Goal: Task Accomplishment & Management: Use online tool/utility

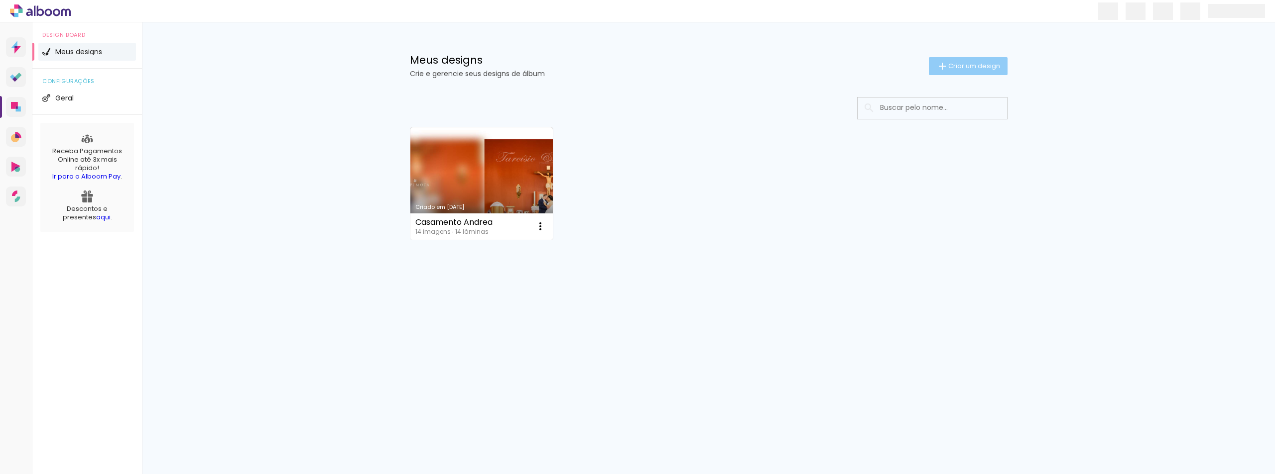
click at [955, 63] on span "Criar um design" at bounding box center [974, 66] width 52 height 6
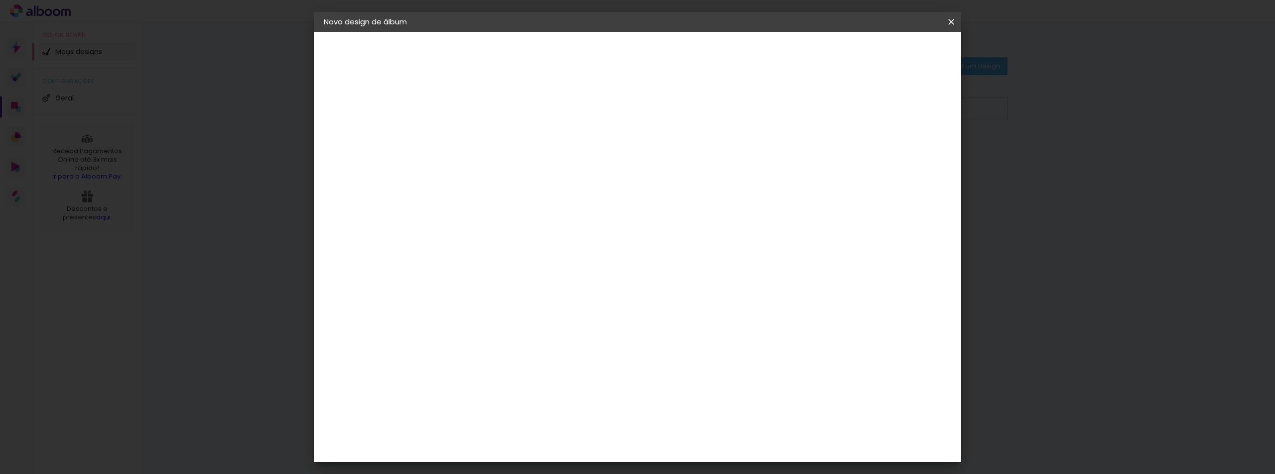
click at [486, 136] on input at bounding box center [486, 133] width 0 height 15
type input "[PERSON_NAME] e [PERSON_NAME]"
type paper-input "[PERSON_NAME] e [PERSON_NAME]"
click at [0, 0] on slot "Avançar" at bounding box center [0, 0] width 0 height 0
click at [0, 0] on slot "Tamanho Livre" at bounding box center [0, 0] width 0 height 0
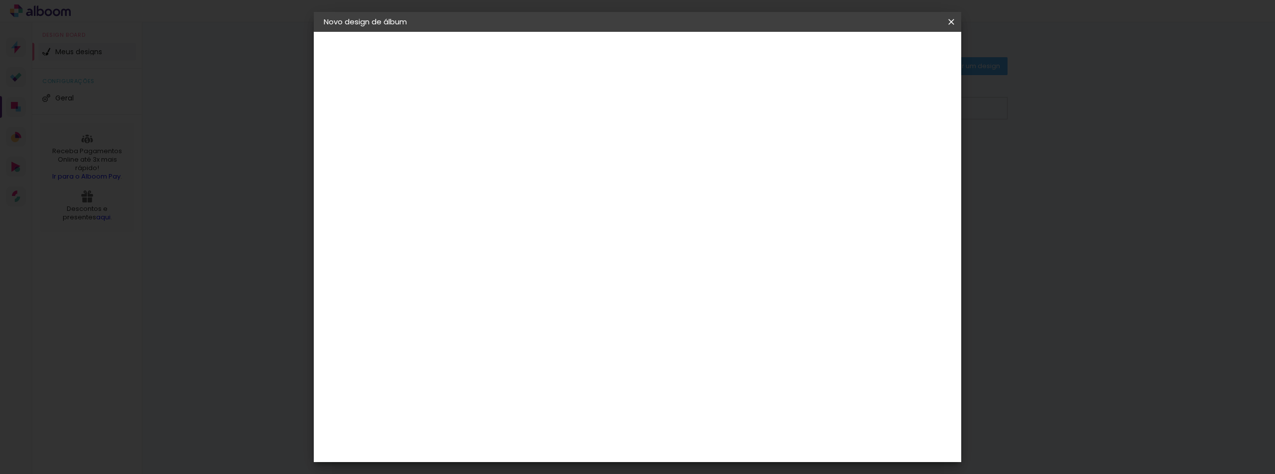
click at [673, 150] on paper-item "Tamanho Livre" at bounding box center [626, 151] width 96 height 22
click at [542, 192] on input at bounding box center [512, 189] width 101 height 12
type input "d"
click at [0, 0] on slot "Avançar" at bounding box center [0, 0] width 0 height 0
click at [839, 117] on div at bounding box center [834, 114] width 9 height 9
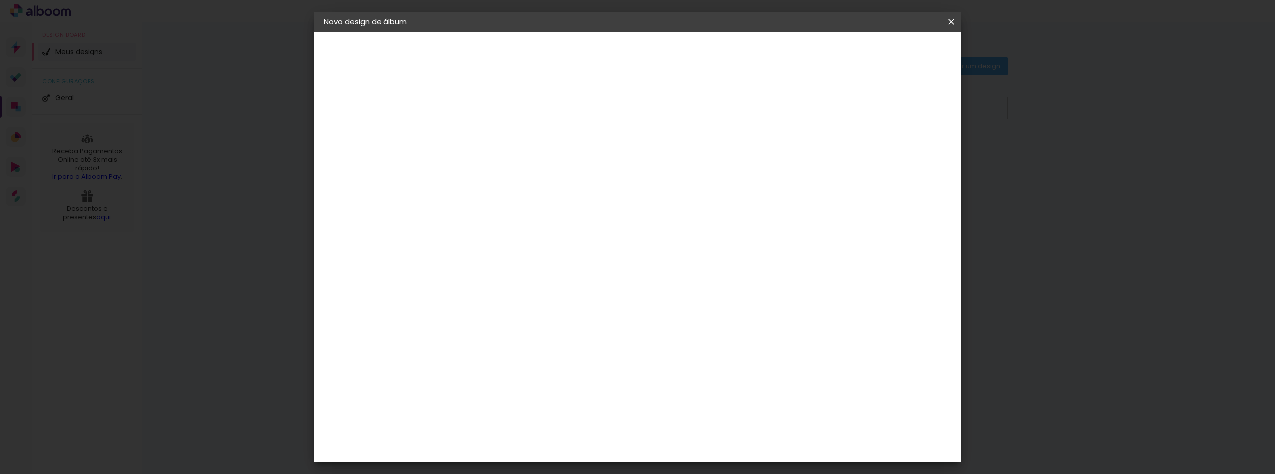
type paper-checkbox "on"
drag, startPoint x: 465, startPoint y: 284, endPoint x: 448, endPoint y: 283, distance: 17.5
click at [448, 283] on input "30" at bounding box center [455, 282] width 26 height 15
click at [469, 244] on div "cm" at bounding box center [461, 283] width 49 height 195
drag, startPoint x: 467, startPoint y: 282, endPoint x: 440, endPoint y: 282, distance: 27.4
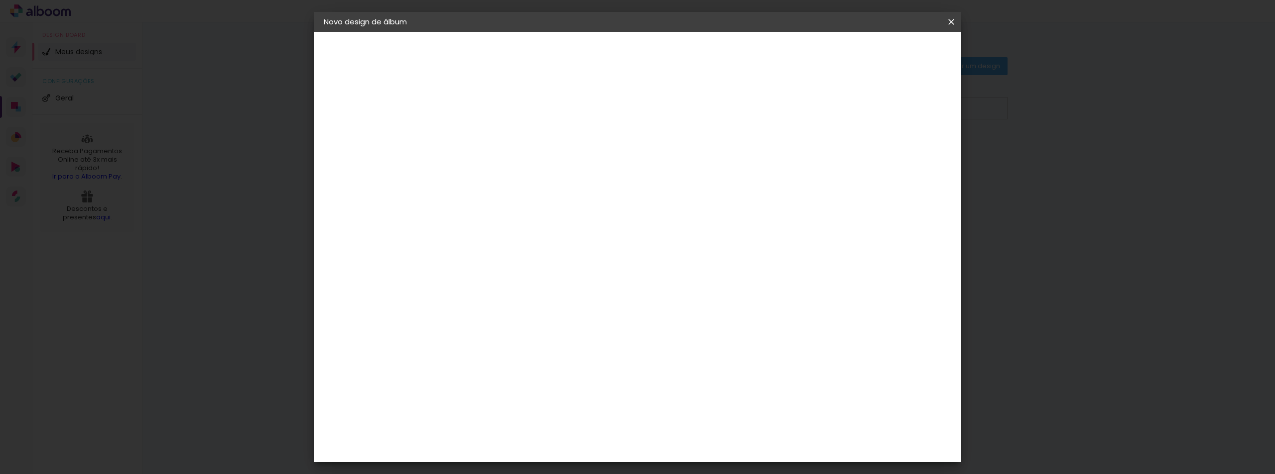
click at [440, 32] on quentale-album-spec "Iniciar design Iniciar design" at bounding box center [637, 32] width 647 height 0
drag, startPoint x: 468, startPoint y: 279, endPoint x: 436, endPoint y: 279, distance: 32.9
click at [436, 32] on quentale-album-spec "Iniciar design Iniciar design" at bounding box center [637, 32] width 647 height 0
click at [477, 228] on div "cm" at bounding box center [461, 283] width 49 height 195
drag, startPoint x: 469, startPoint y: 284, endPoint x: 440, endPoint y: 283, distance: 28.9
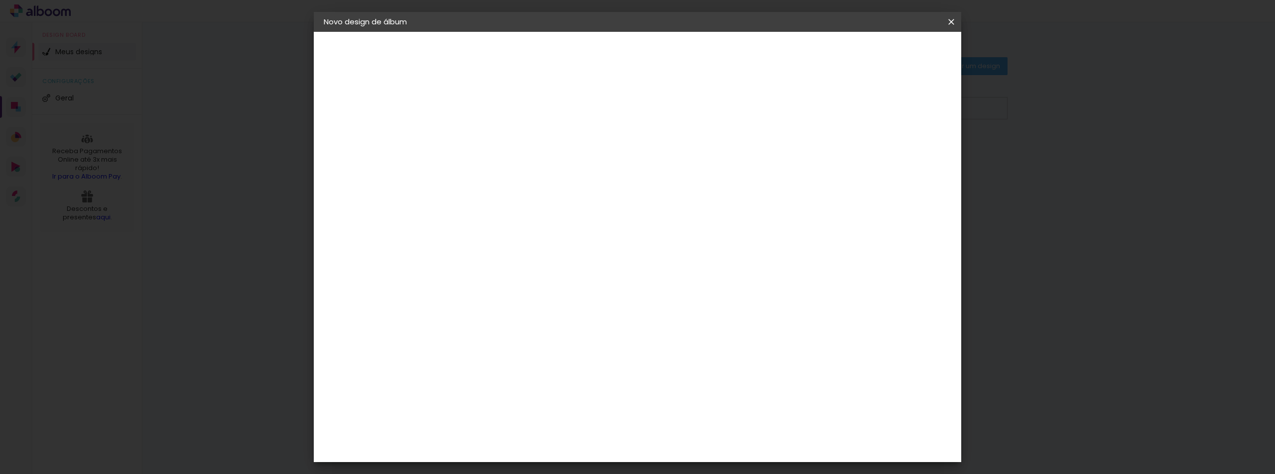
click at [440, 32] on quentale-album-spec "Iniciar design Iniciar design" at bounding box center [637, 32] width 647 height 0
type input "3"
type input "21"
type paper-input "21"
drag, startPoint x: 600, startPoint y: 152, endPoint x: 582, endPoint y: 153, distance: 17.5
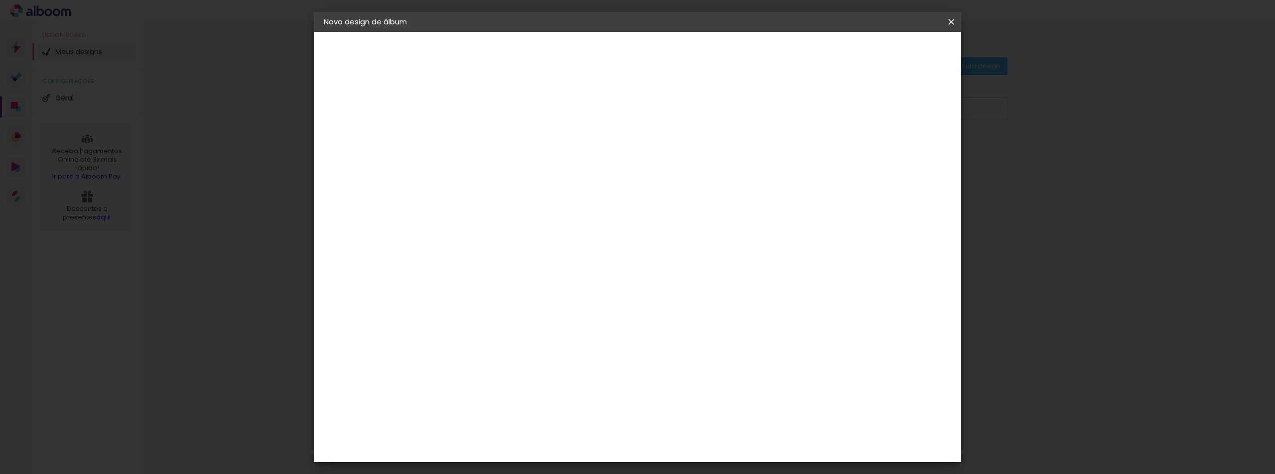
click at [582, 153] on div "30 cm" at bounding box center [601, 155] width 196 height 25
click at [889, 56] on span "Iniciar design" at bounding box center [865, 52] width 45 height 7
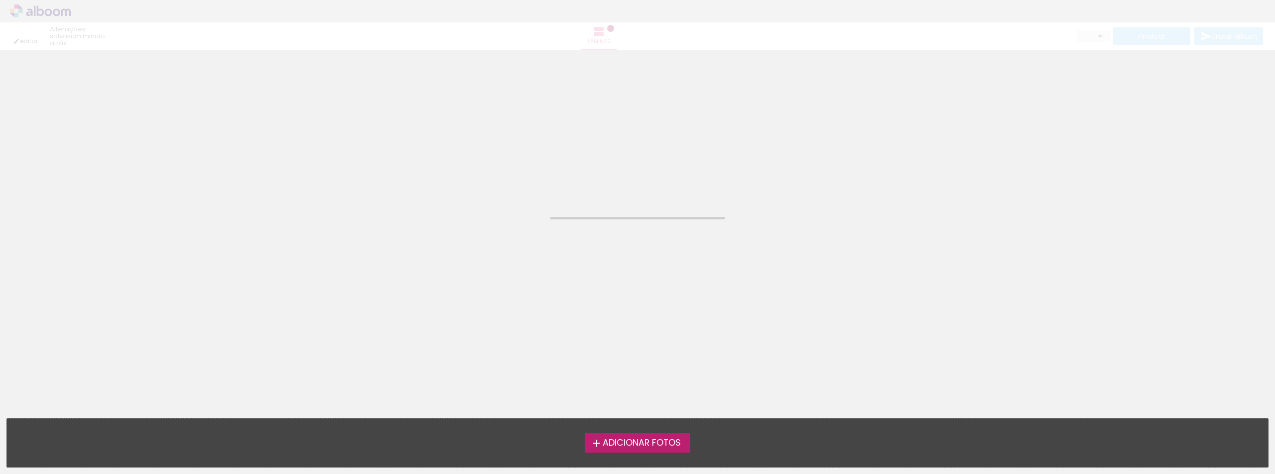
click at [646, 439] on span "Adicionar Fotos" at bounding box center [641, 443] width 78 height 9
click at [0, 0] on input "file" at bounding box center [0, 0] width 0 height 0
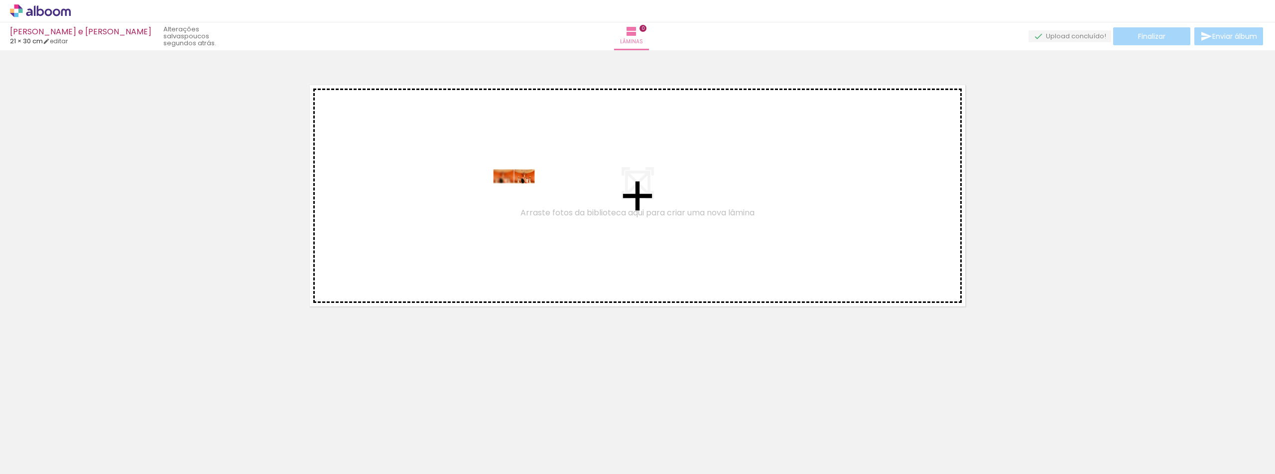
drag, startPoint x: 90, startPoint y: 446, endPoint x: 521, endPoint y: 198, distance: 497.8
click at [521, 198] on quentale-workspace at bounding box center [637, 237] width 1275 height 474
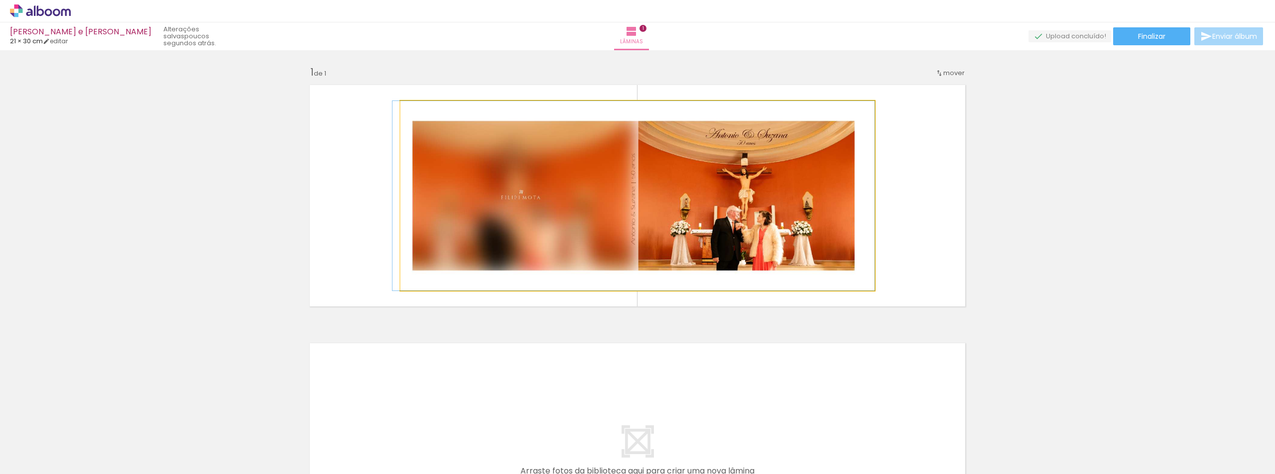
drag, startPoint x: 697, startPoint y: 199, endPoint x: 692, endPoint y: 199, distance: 5.5
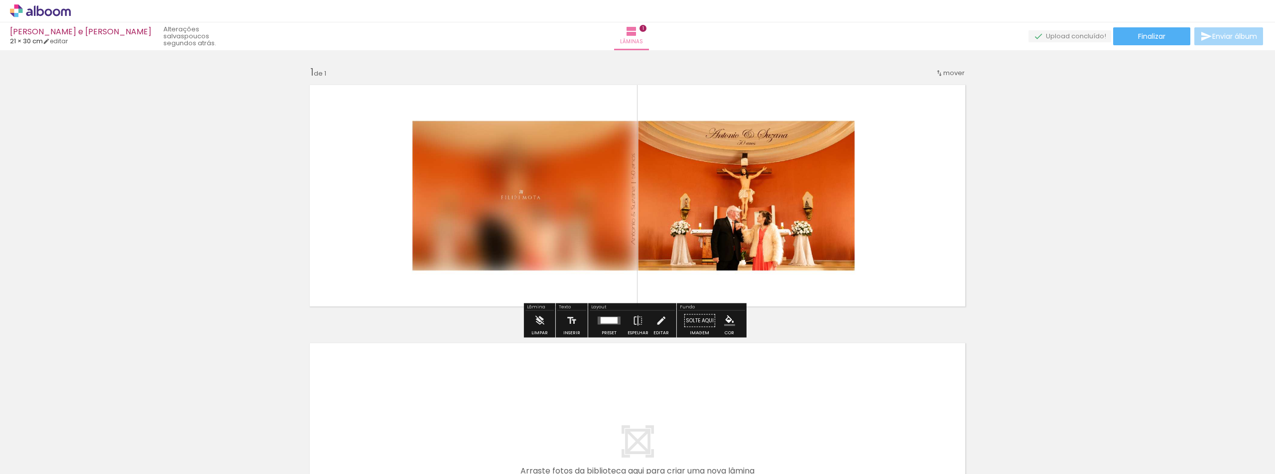
click at [932, 217] on quentale-layouter at bounding box center [637, 195] width 667 height 233
click at [1047, 216] on div "Inserir lâmina 1 de 1" at bounding box center [637, 312] width 1275 height 517
click at [1047, 266] on div "Inserir lâmina 1 de 1" at bounding box center [637, 312] width 1275 height 517
click at [153, 447] on div at bounding box center [155, 441] width 49 height 34
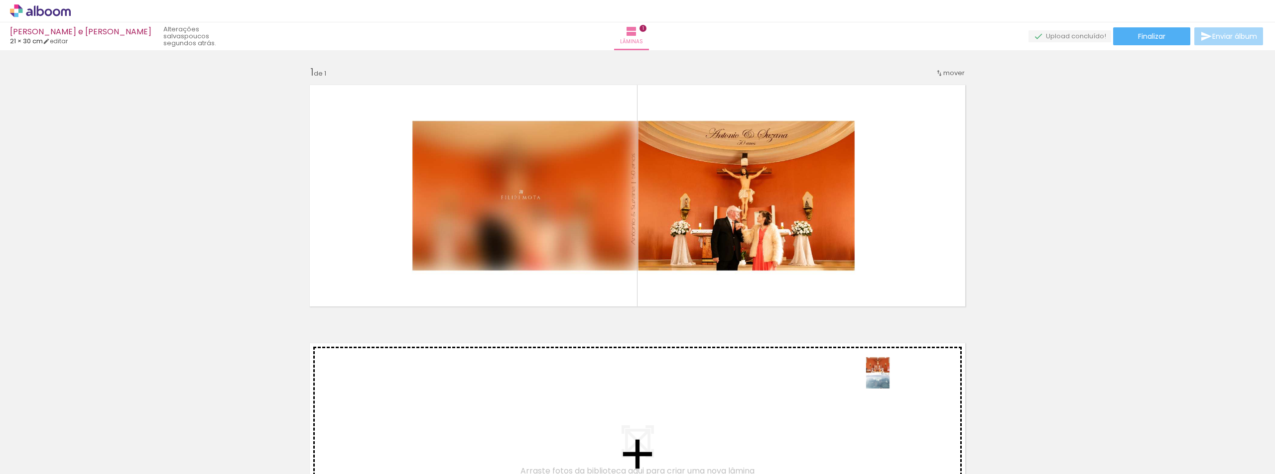
drag, startPoint x: 153, startPoint y: 447, endPoint x: 886, endPoint y: 387, distance: 735.2
click at [886, 387] on quentale-workspace at bounding box center [637, 237] width 1275 height 474
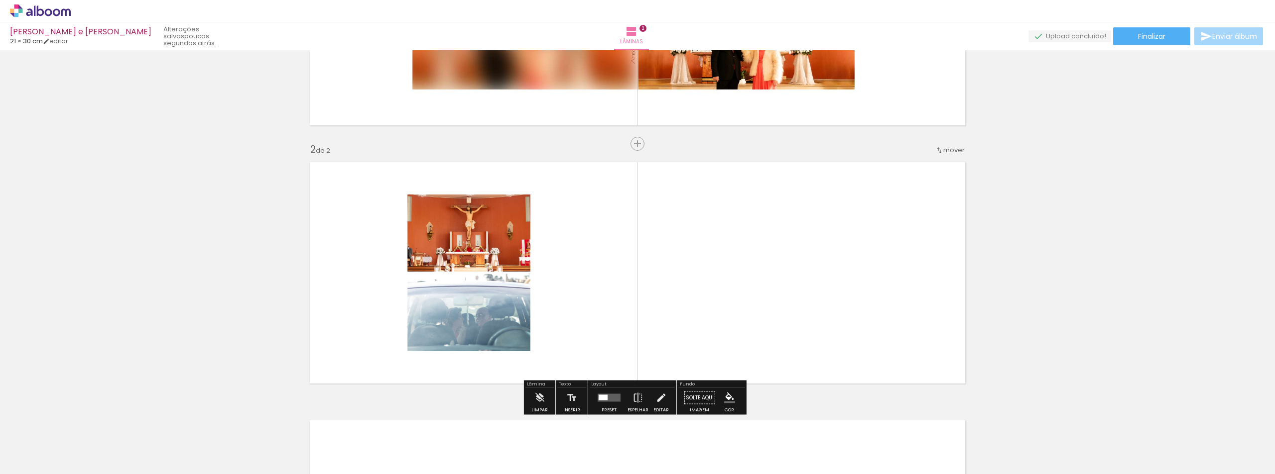
scroll to position [223, 0]
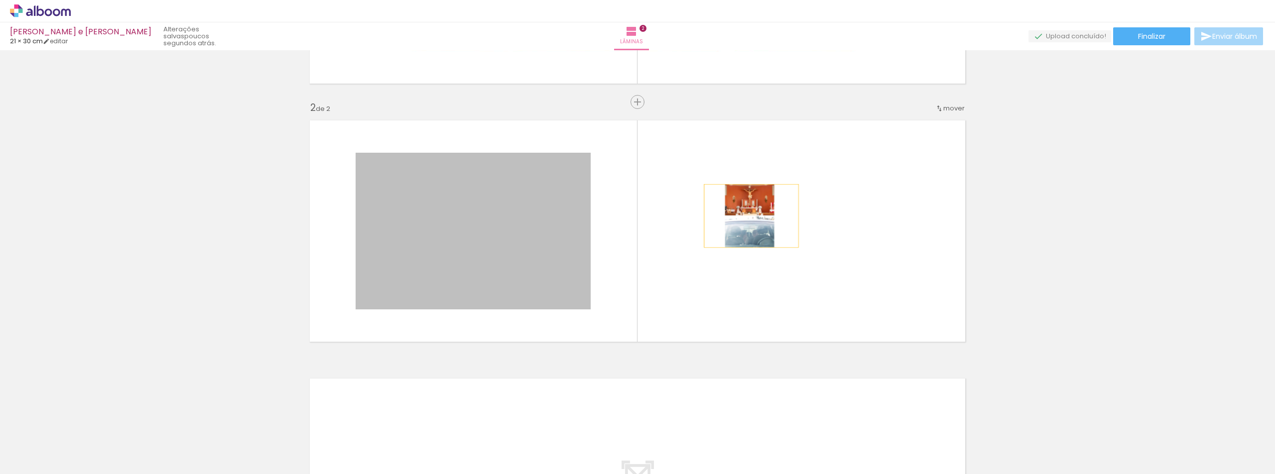
drag, startPoint x: 507, startPoint y: 216, endPoint x: 747, endPoint y: 216, distance: 240.0
click at [747, 216] on quentale-layouter at bounding box center [637, 231] width 667 height 233
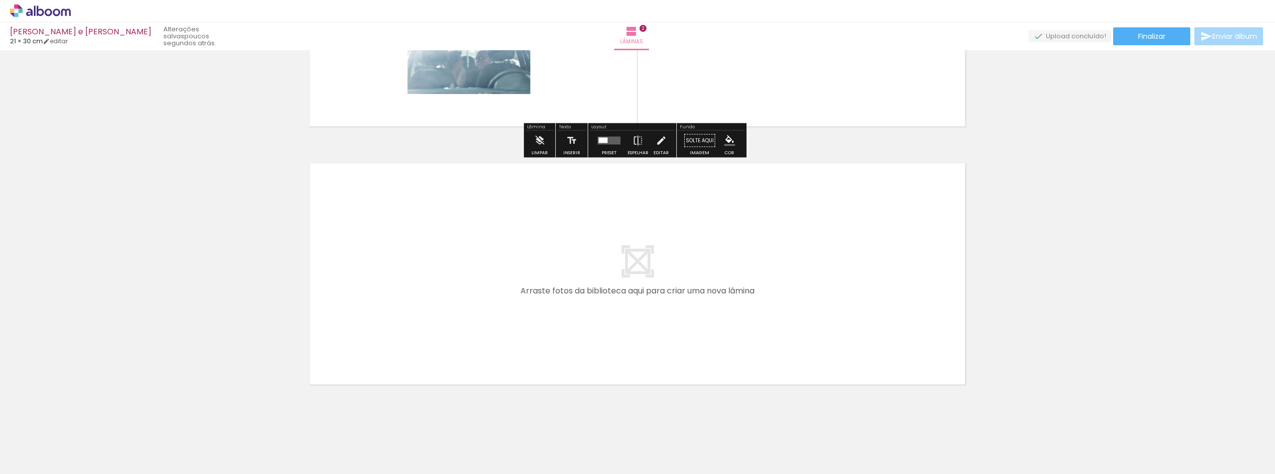
scroll to position [452, 0]
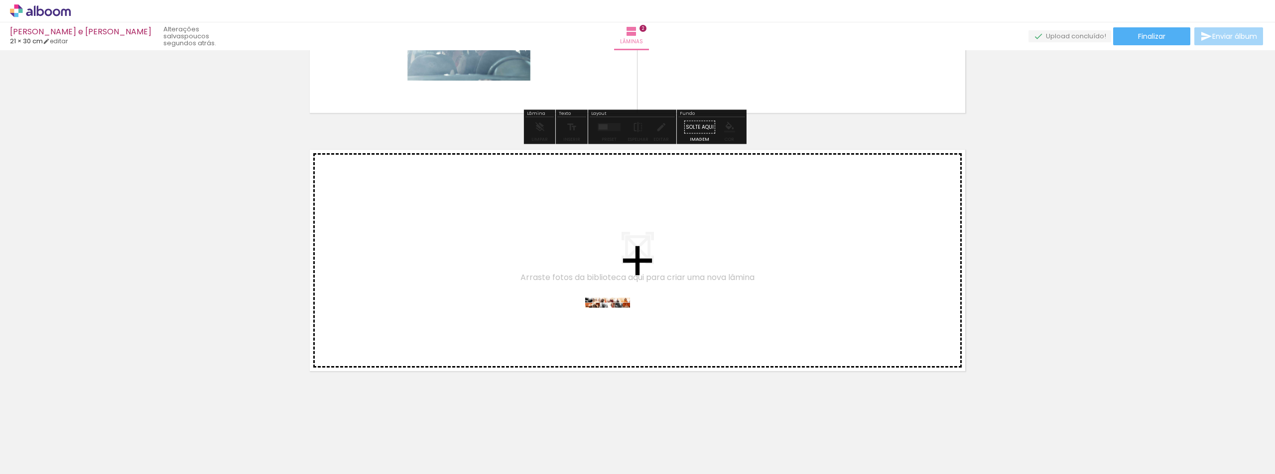
drag, startPoint x: 223, startPoint y: 446, endPoint x: 615, endPoint y: 325, distance: 410.5
click at [615, 325] on quentale-workspace at bounding box center [637, 237] width 1275 height 474
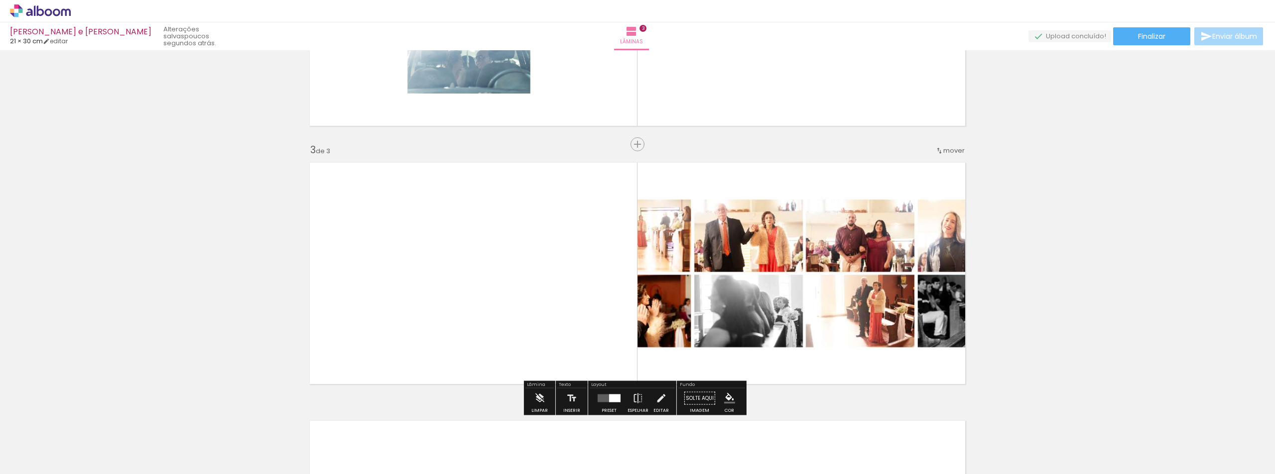
scroll to position [561, 0]
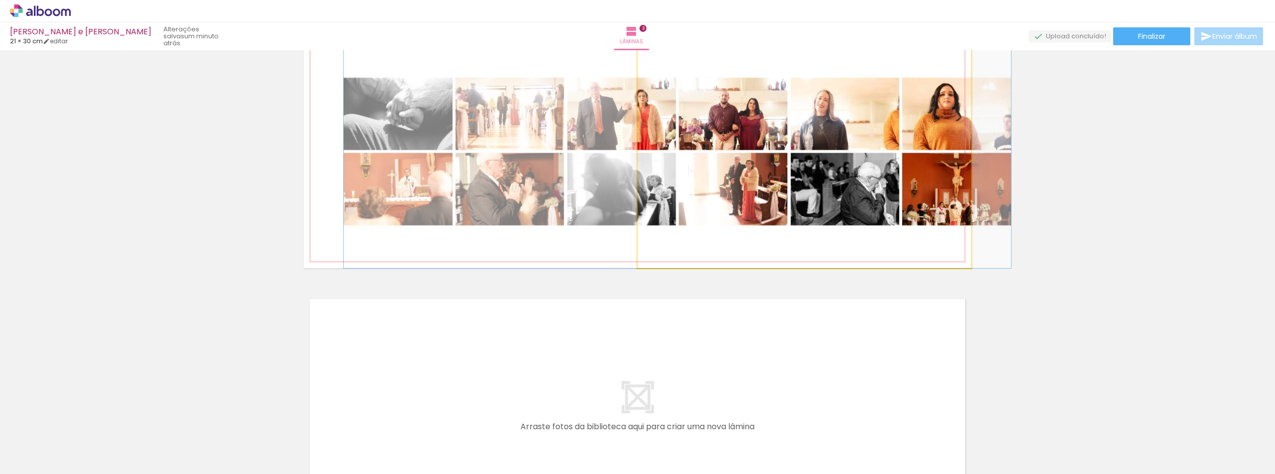
drag, startPoint x: 756, startPoint y: 206, endPoint x: 629, endPoint y: 208, distance: 127.0
click at [629, 208] on quentale-layouter at bounding box center [637, 151] width 667 height 233
click at [698, 187] on quentale-photo at bounding box center [804, 151] width 334 height 233
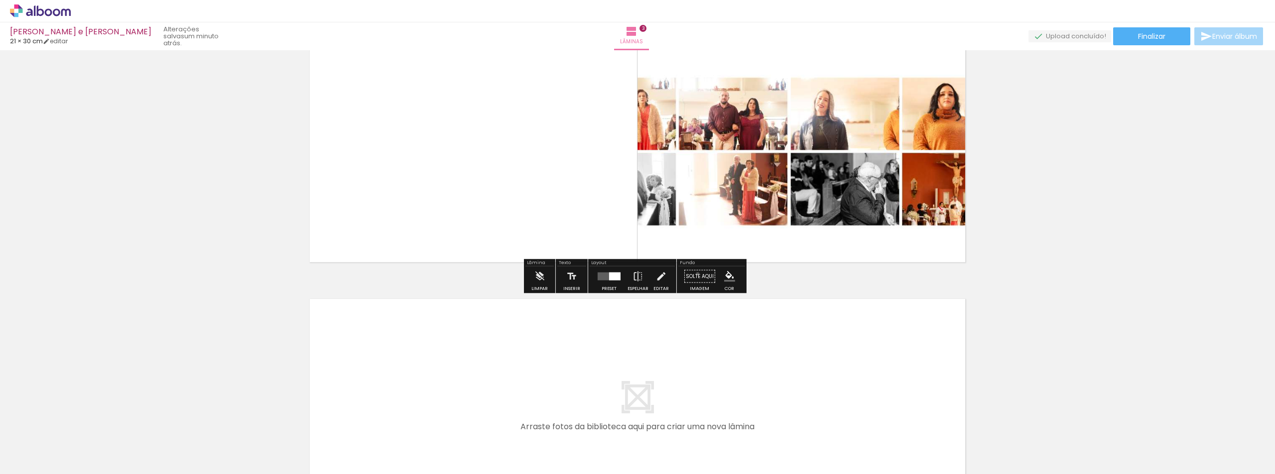
click at [694, 274] on paper-button "Solte aqui Imagem" at bounding box center [700, 279] width 36 height 25
click at [605, 278] on quentale-layouter at bounding box center [608, 277] width 23 height 8
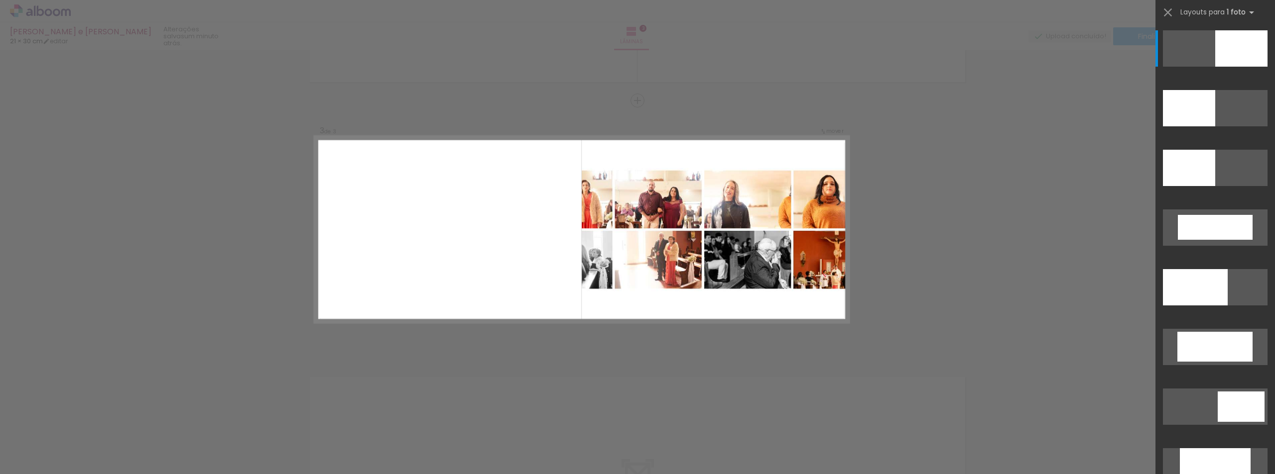
scroll to position [481, 0]
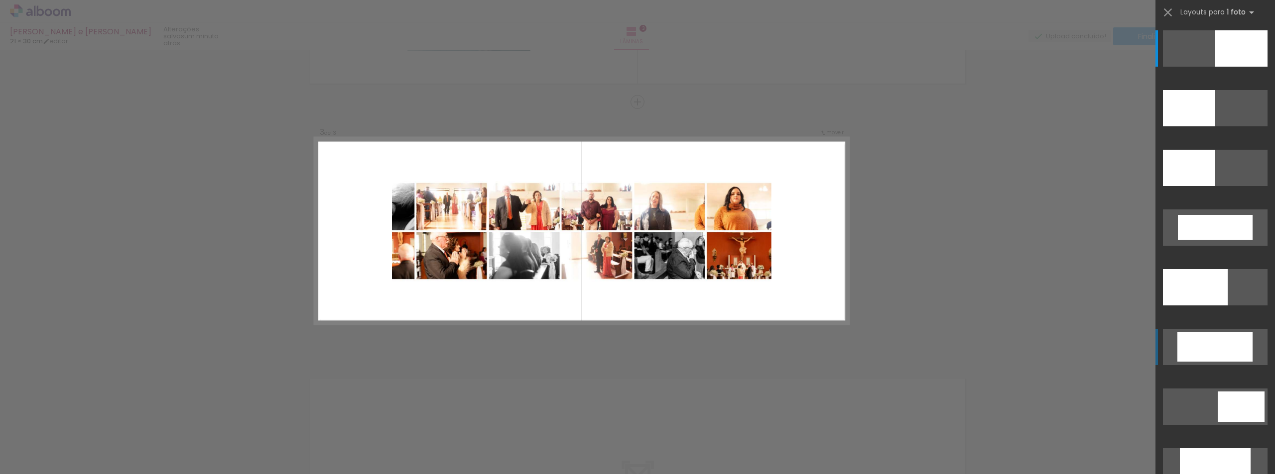
click at [1229, 349] on div at bounding box center [1214, 347] width 75 height 30
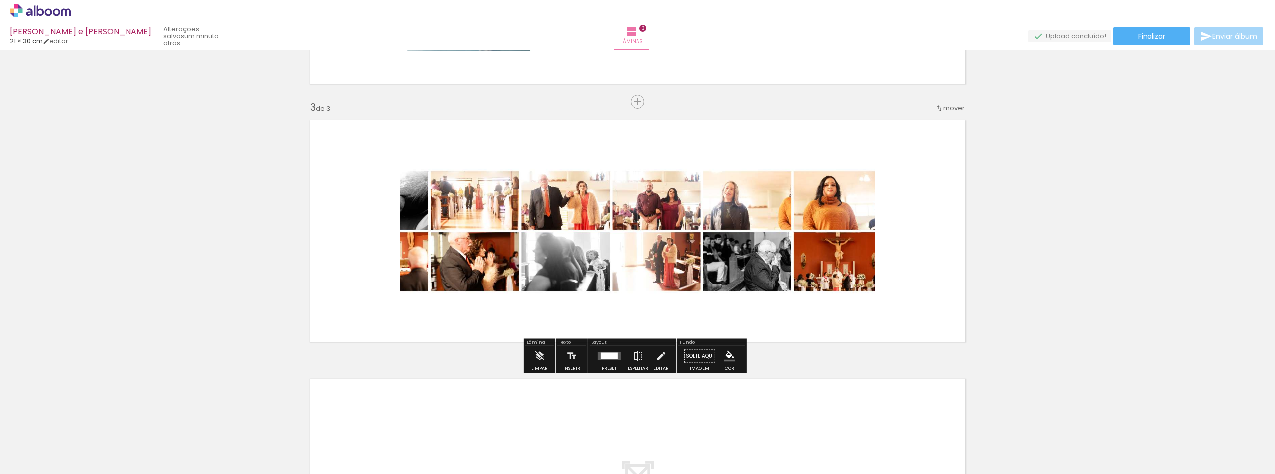
click at [843, 220] on quentale-photo at bounding box center [637, 231] width 474 height 190
click at [600, 359] on div at bounding box center [608, 356] width 17 height 6
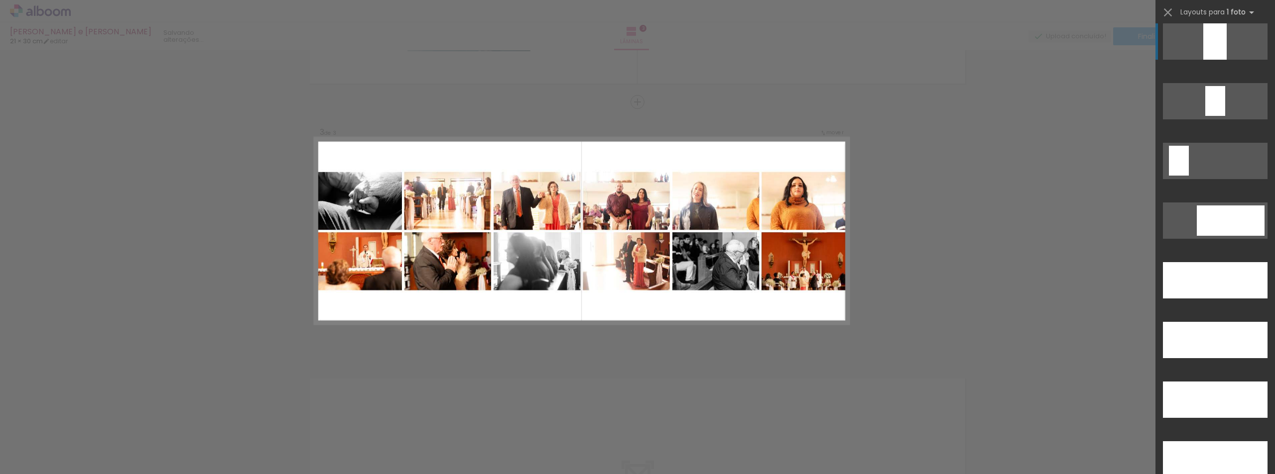
scroll to position [2639, 0]
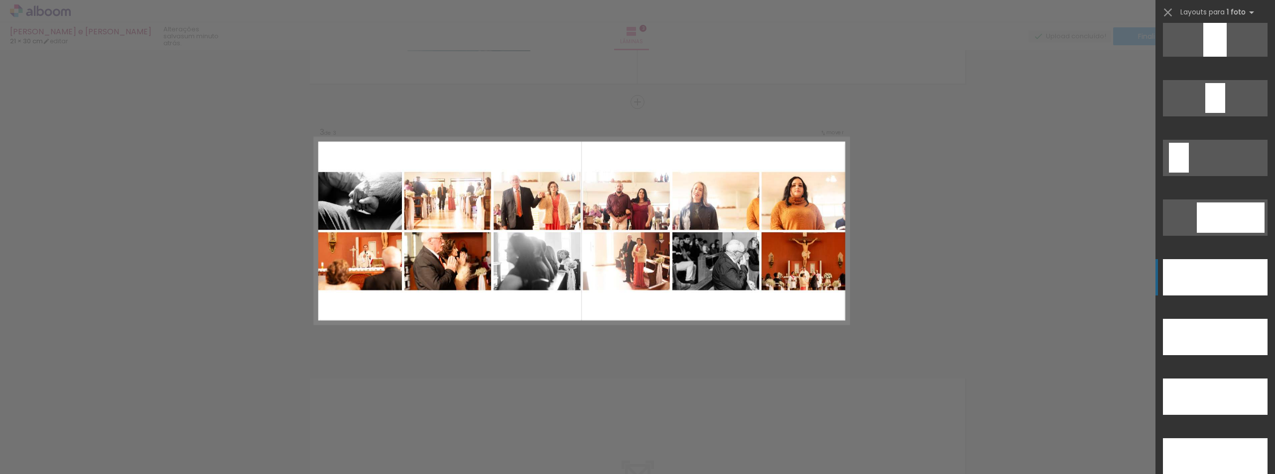
click at [1205, 281] on div at bounding box center [1214, 277] width 105 height 36
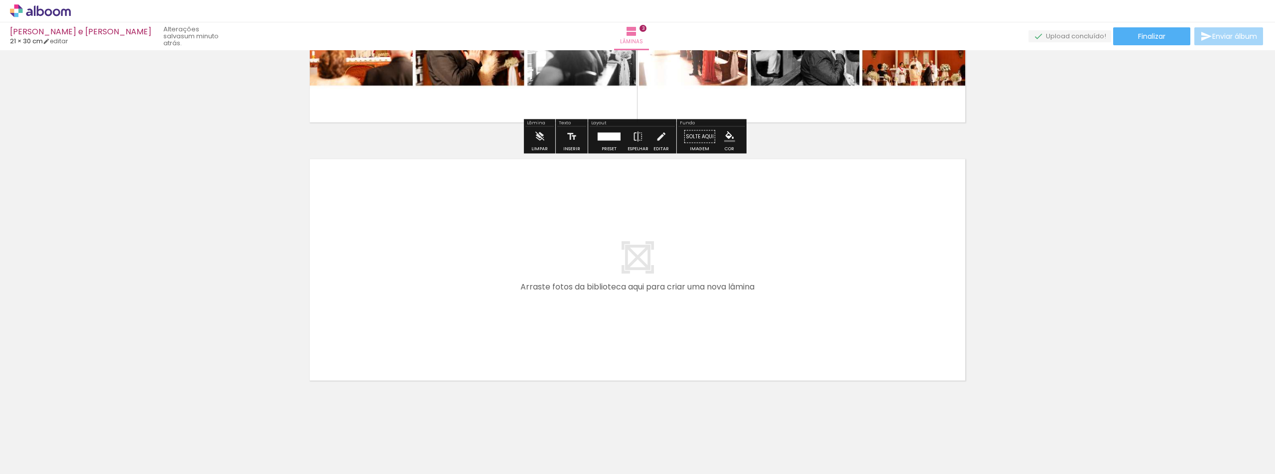
scroll to position [710, 0]
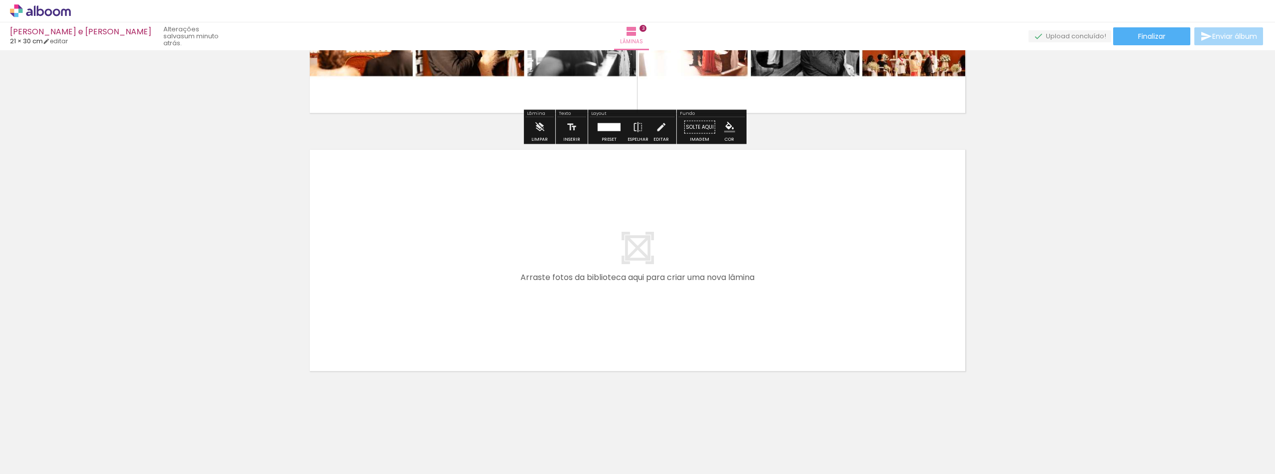
click at [213, 443] on div at bounding box center [211, 440] width 49 height 17
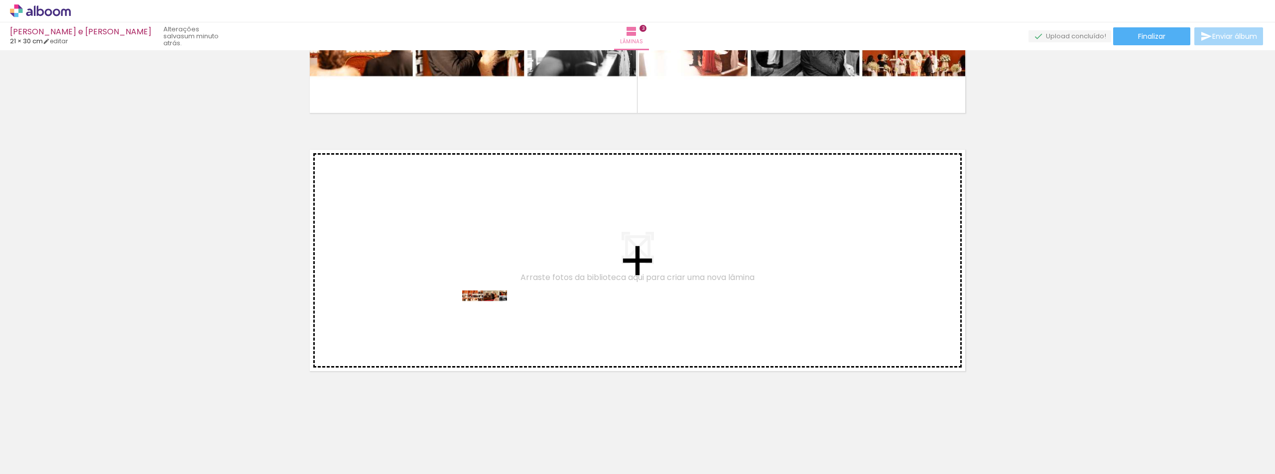
drag, startPoint x: 267, startPoint y: 447, endPoint x: 492, endPoint y: 318, distance: 258.9
click at [492, 318] on quentale-workspace at bounding box center [637, 237] width 1275 height 474
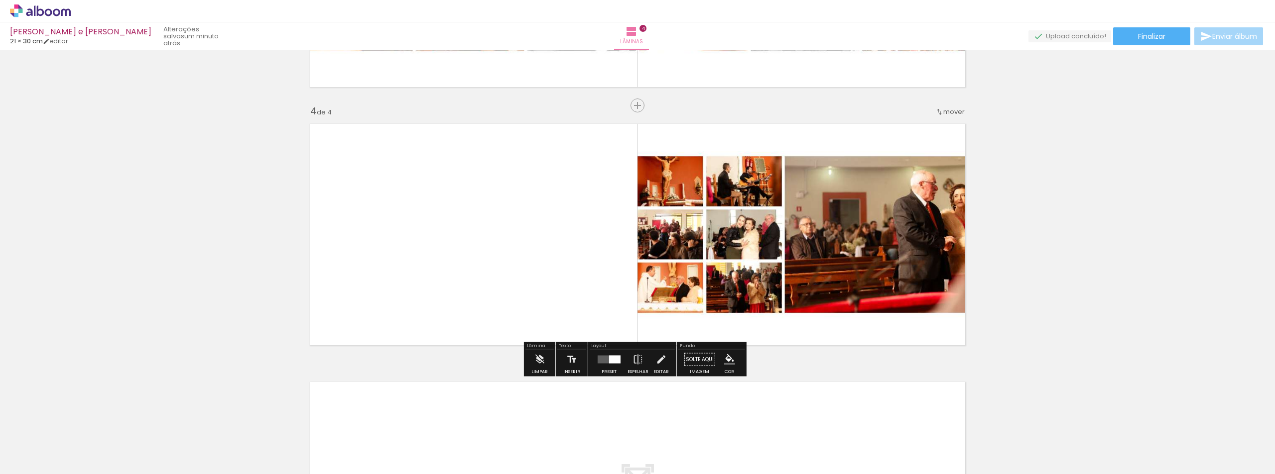
scroll to position [740, 0]
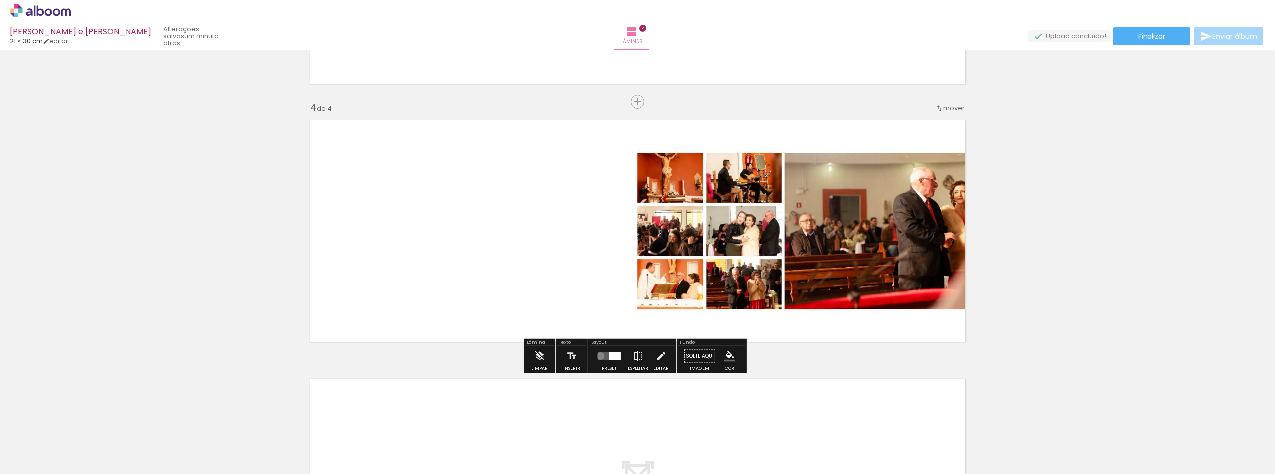
click at [598, 356] on quentale-layouter at bounding box center [608, 356] width 23 height 8
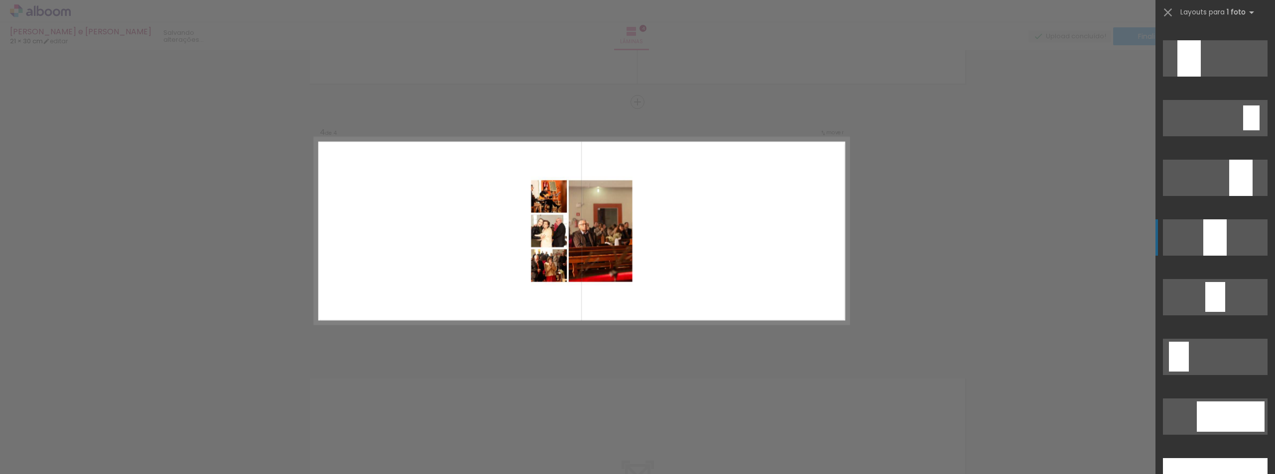
scroll to position [2738, 0]
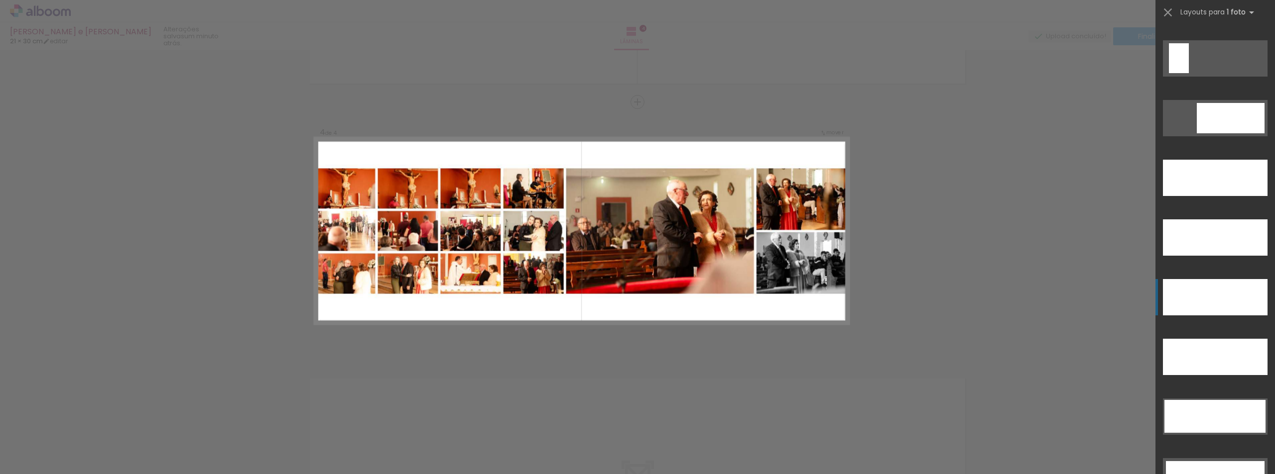
click at [1225, 292] on div at bounding box center [1214, 297] width 105 height 36
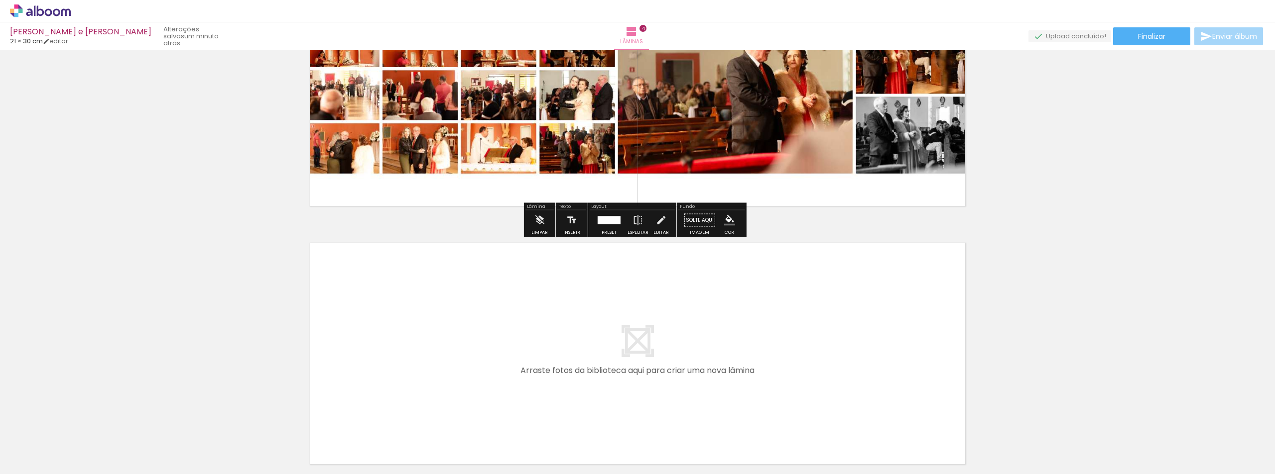
scroll to position [969, 0]
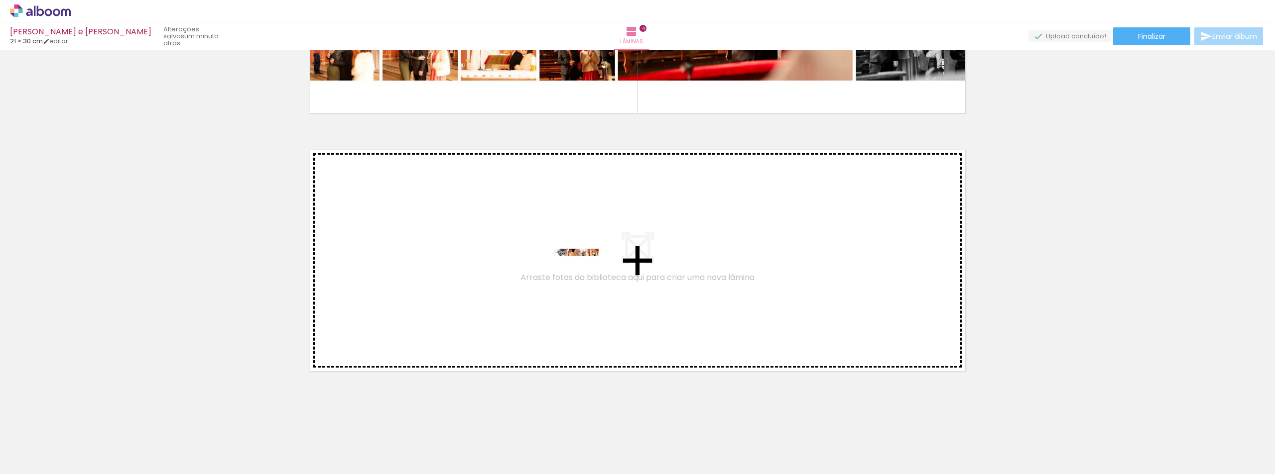
drag, startPoint x: 327, startPoint y: 446, endPoint x: 583, endPoint y: 275, distance: 308.5
click at [583, 275] on quentale-workspace at bounding box center [637, 237] width 1275 height 474
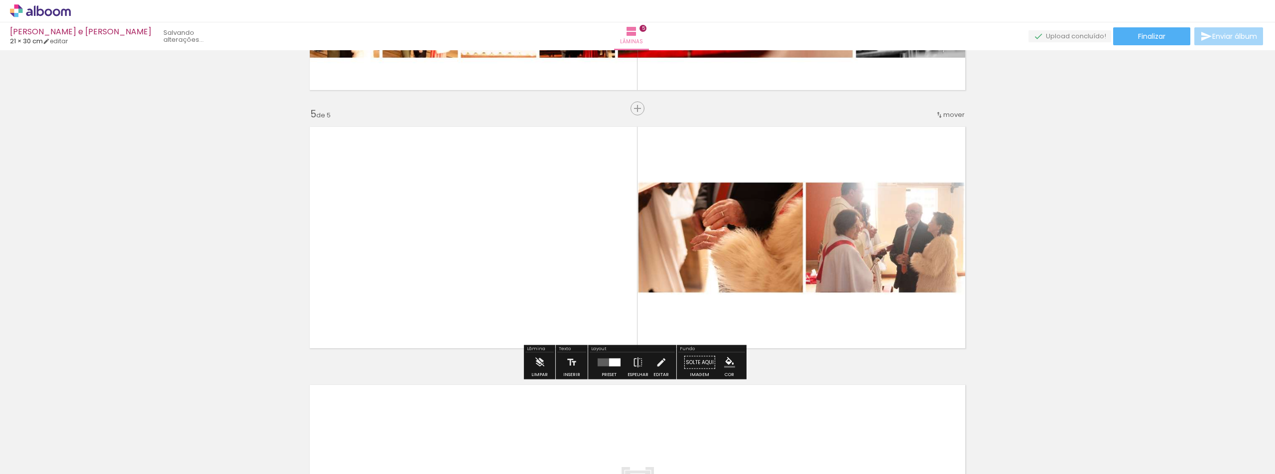
scroll to position [998, 0]
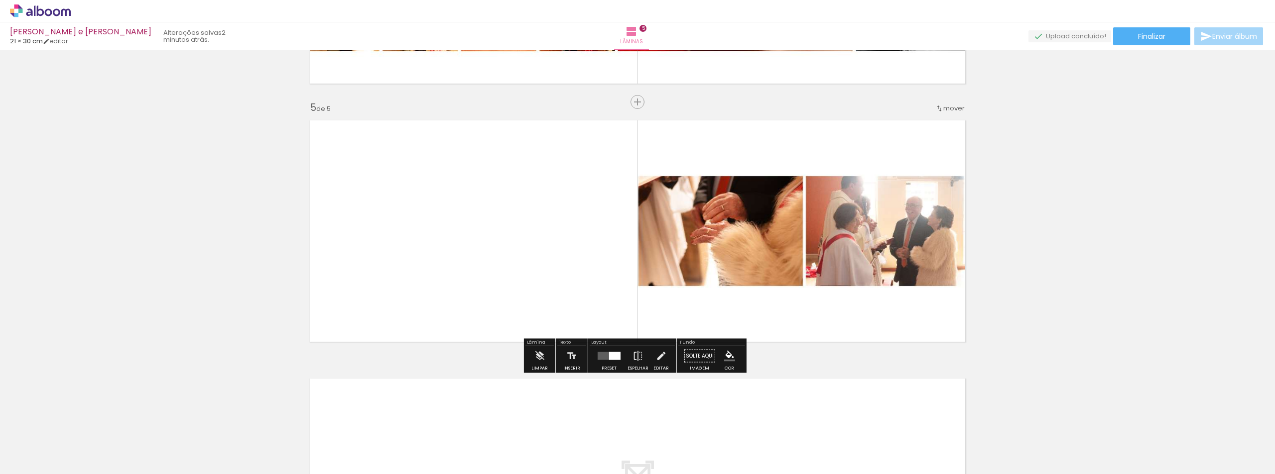
click at [609, 357] on div at bounding box center [614, 356] width 11 height 8
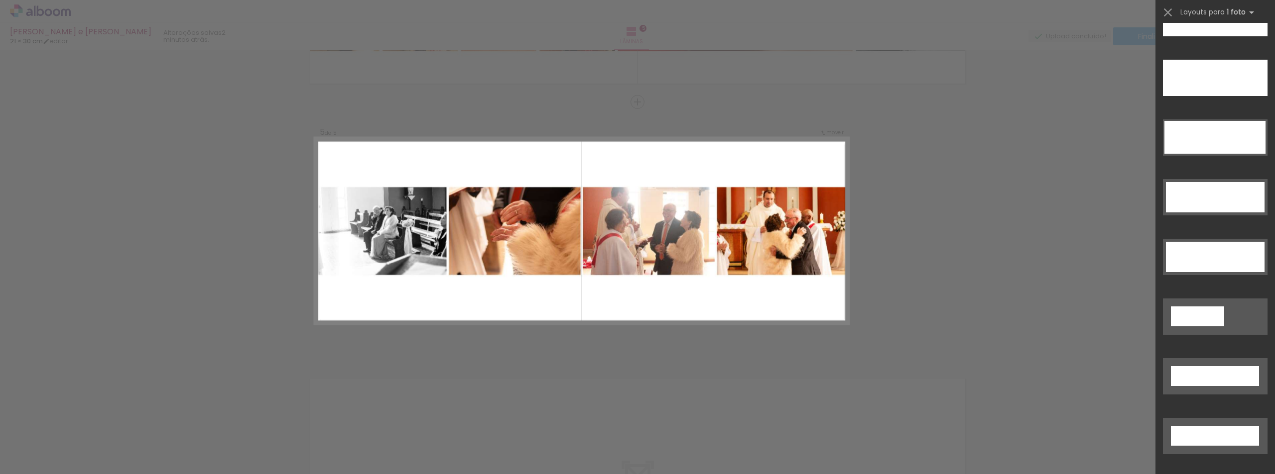
scroll to position [3073, 0]
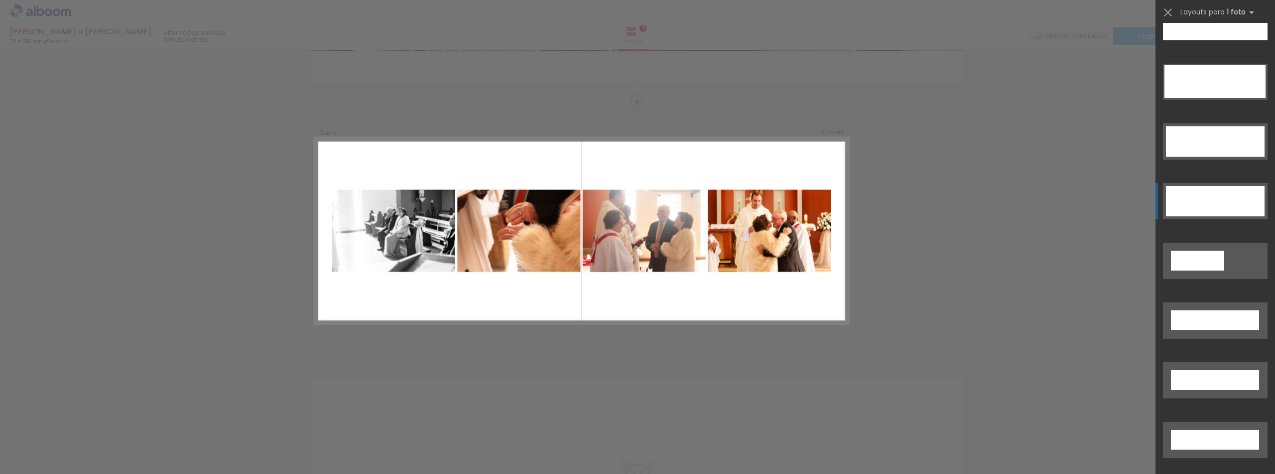
click at [1217, 203] on div at bounding box center [1214, 201] width 99 height 30
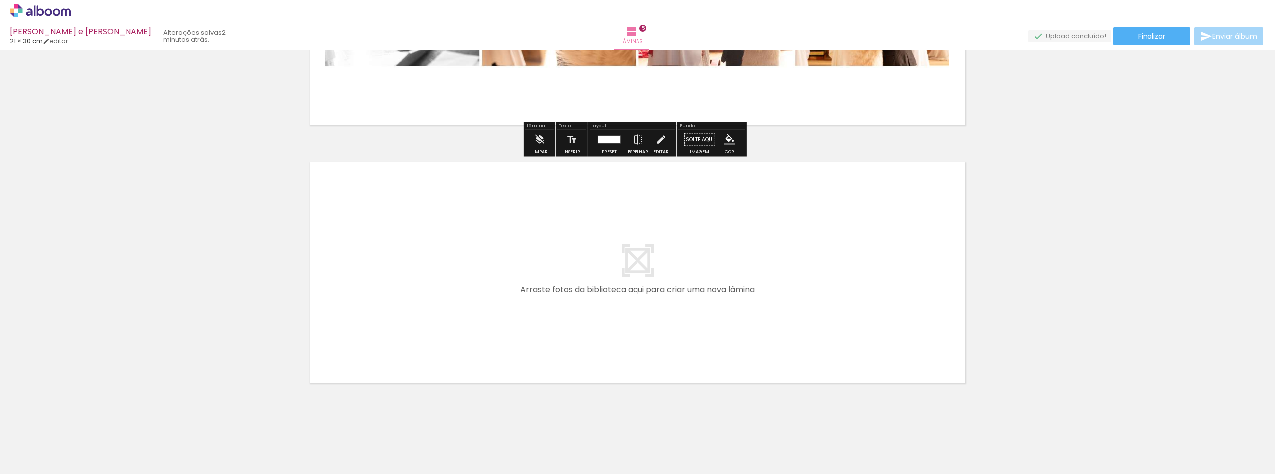
scroll to position [1227, 0]
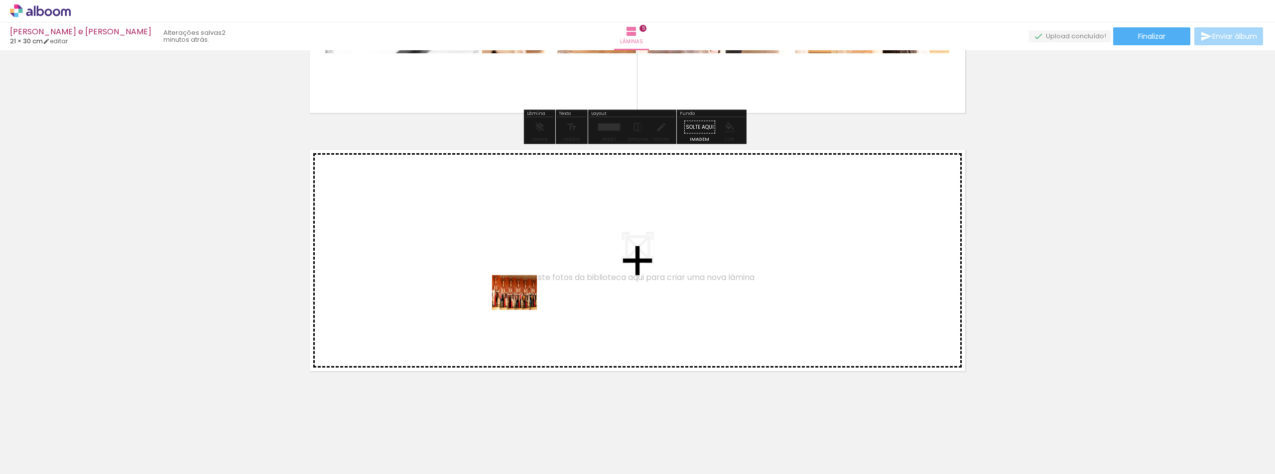
drag, startPoint x: 378, startPoint y: 445, endPoint x: 531, endPoint y: 294, distance: 215.4
click at [531, 294] on quentale-workspace at bounding box center [637, 237] width 1275 height 474
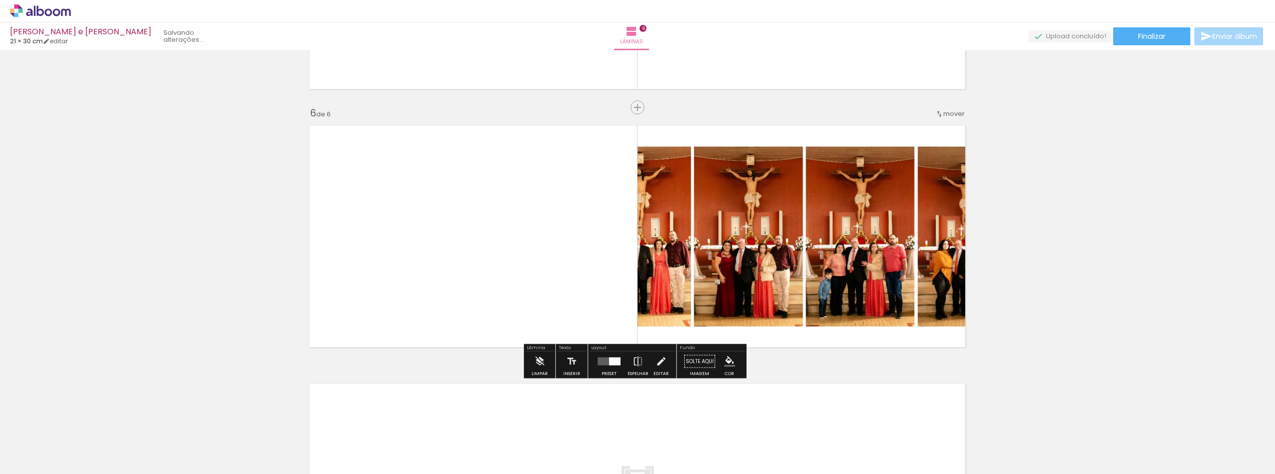
scroll to position [1257, 0]
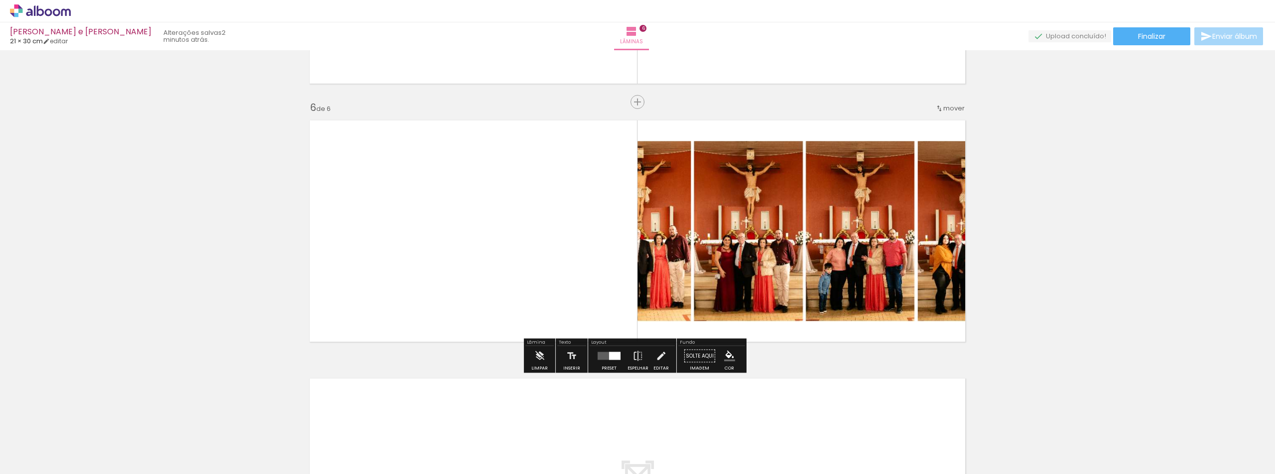
click at [603, 362] on div at bounding box center [608, 357] width 27 height 20
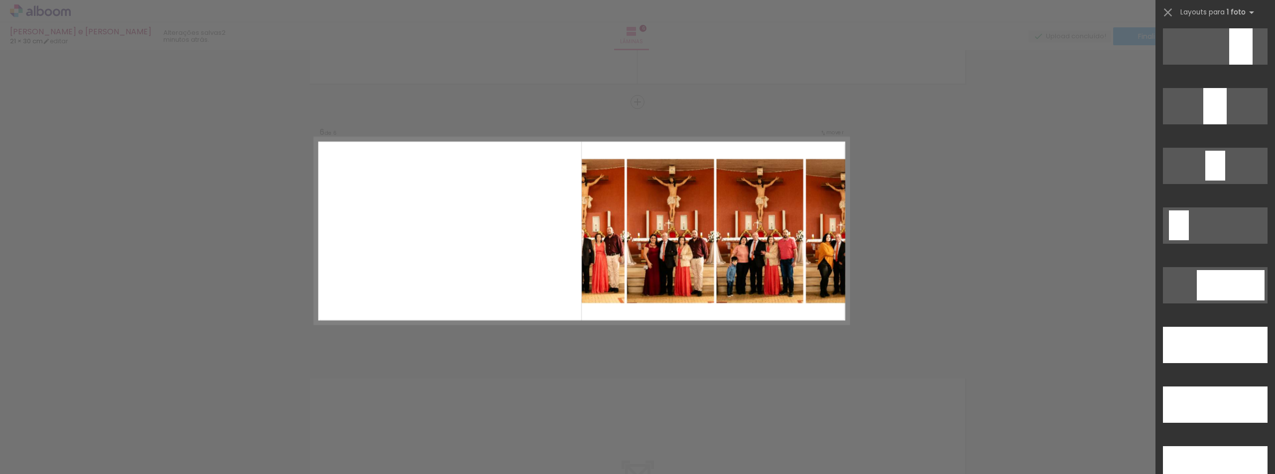
scroll to position [2599, 0]
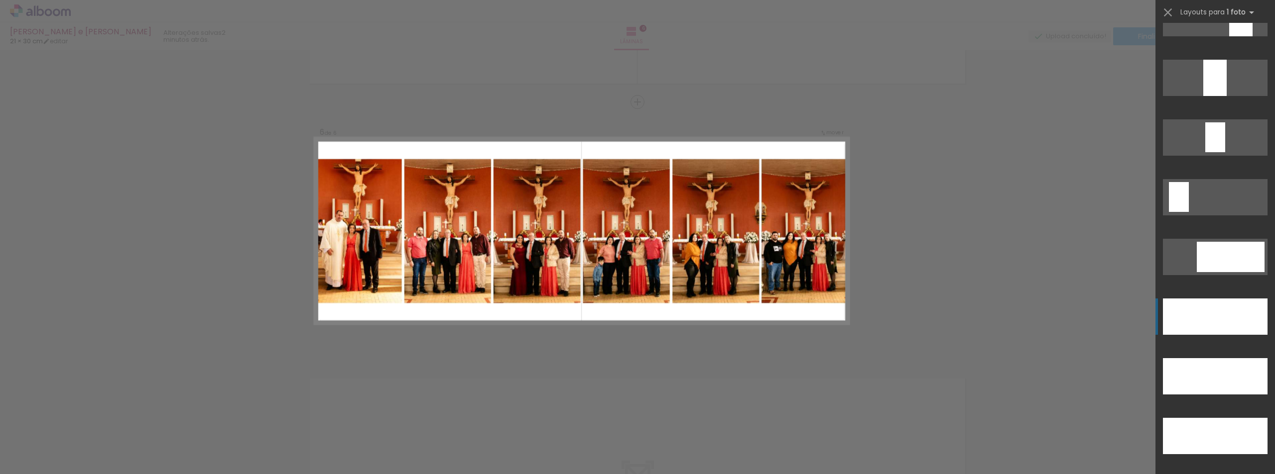
click at [1222, 329] on div at bounding box center [1214, 317] width 105 height 36
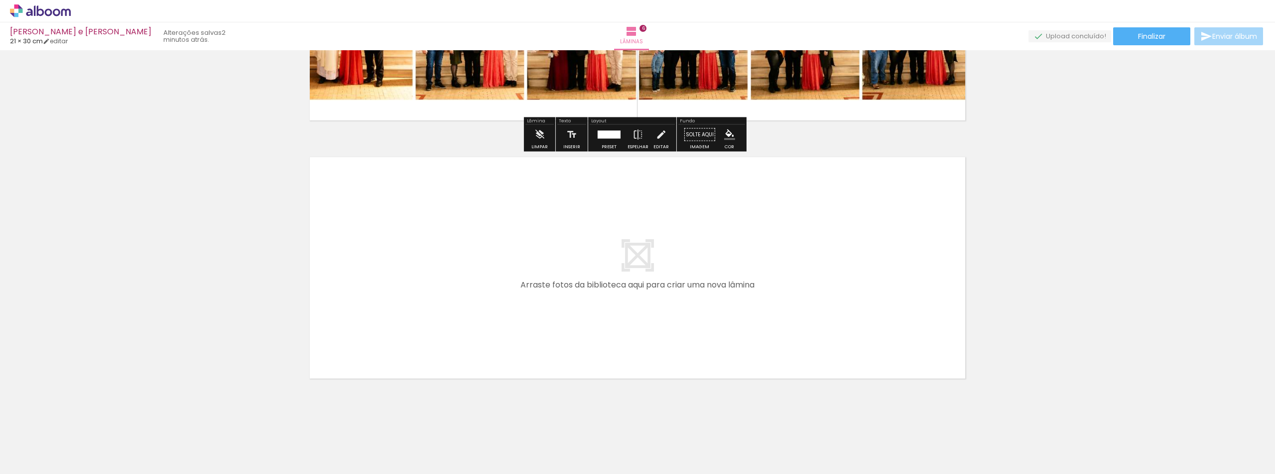
scroll to position [1486, 0]
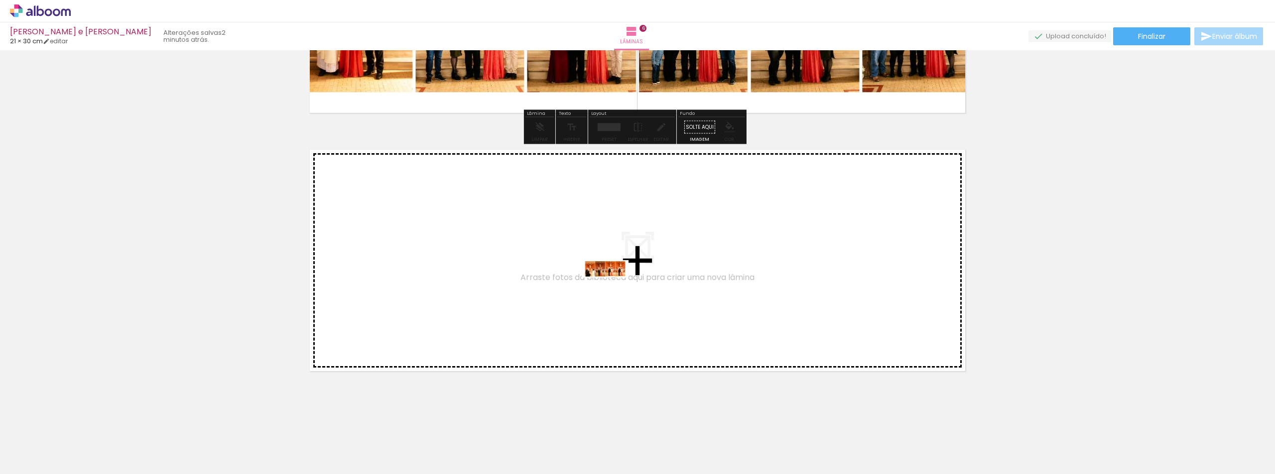
drag, startPoint x: 444, startPoint y: 447, endPoint x: 612, endPoint y: 291, distance: 229.7
click at [612, 291] on quentale-workspace at bounding box center [637, 237] width 1275 height 474
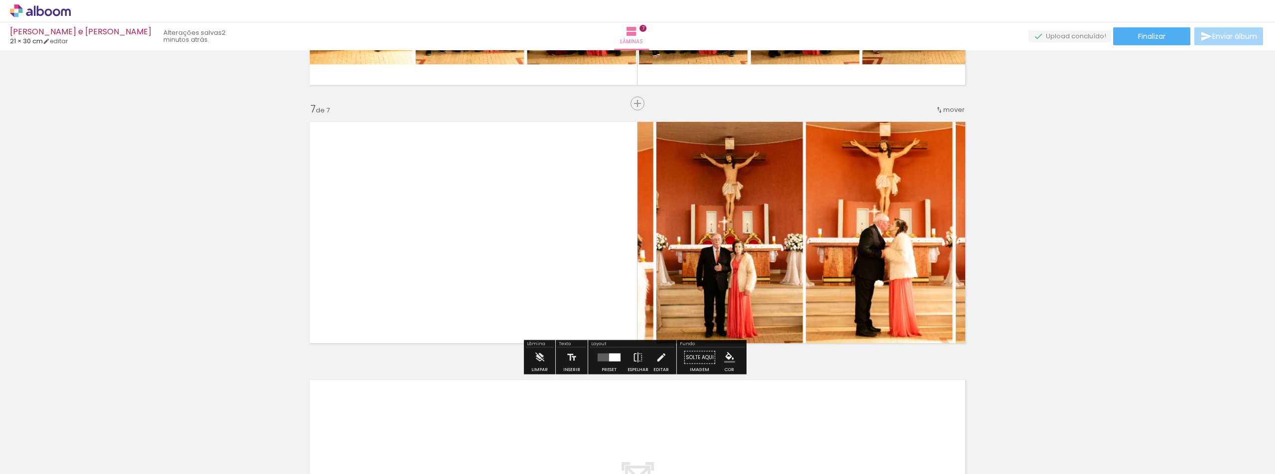
scroll to position [1515, 0]
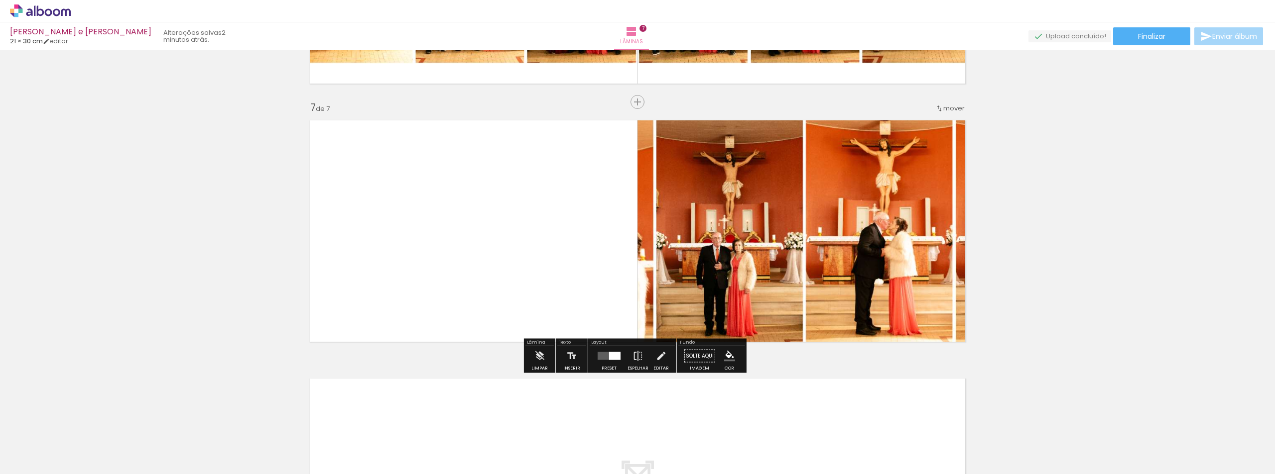
click at [603, 357] on quentale-layouter at bounding box center [608, 356] width 23 height 8
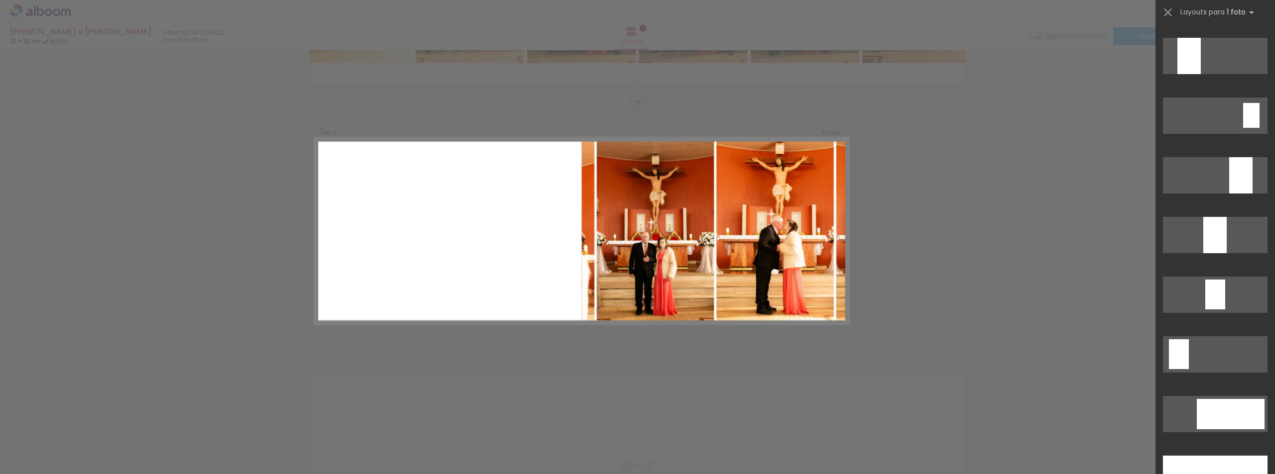
scroll to position [2685, 0]
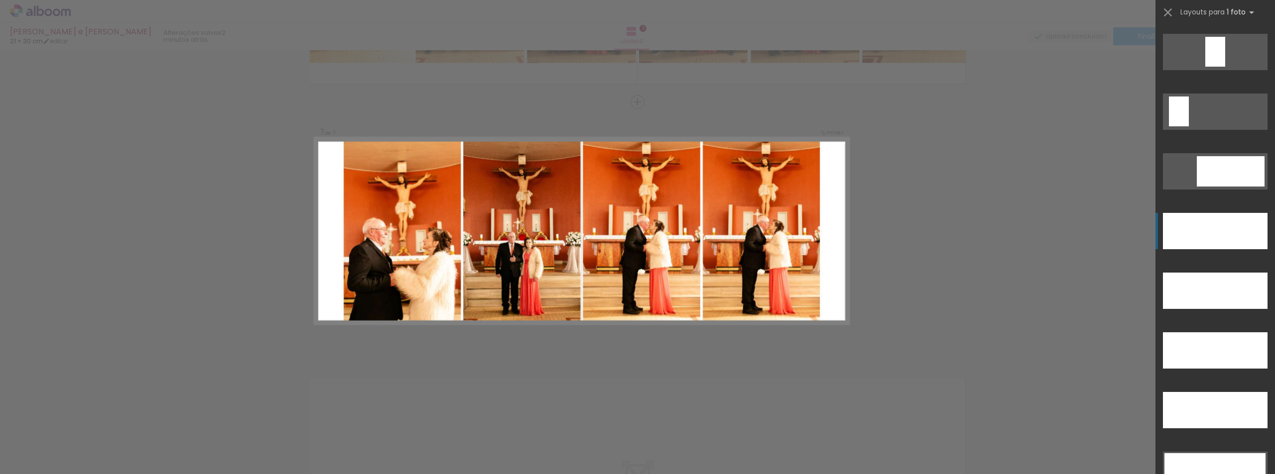
click at [1199, 232] on div at bounding box center [1214, 231] width 105 height 36
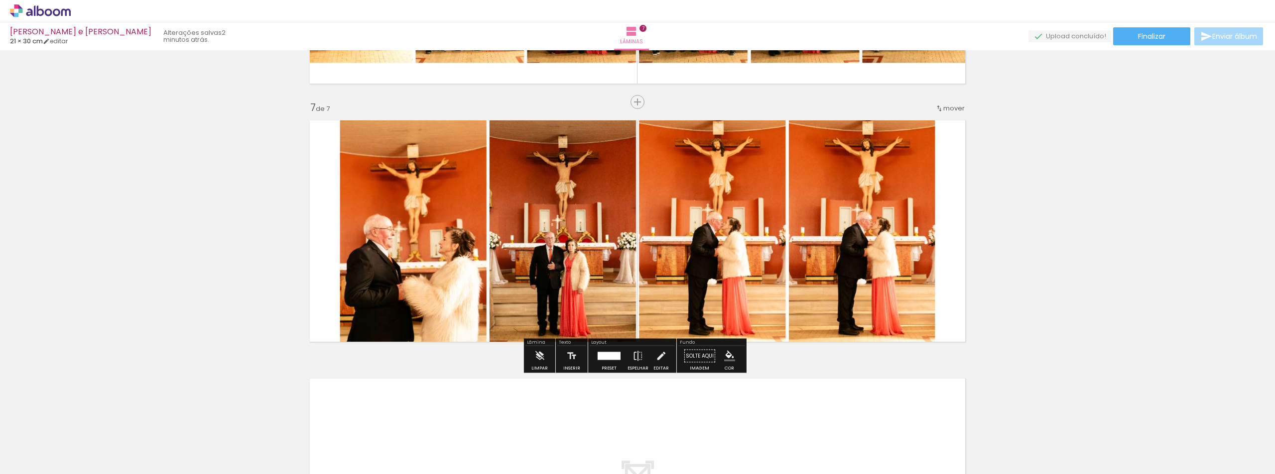
scroll to position [1744, 0]
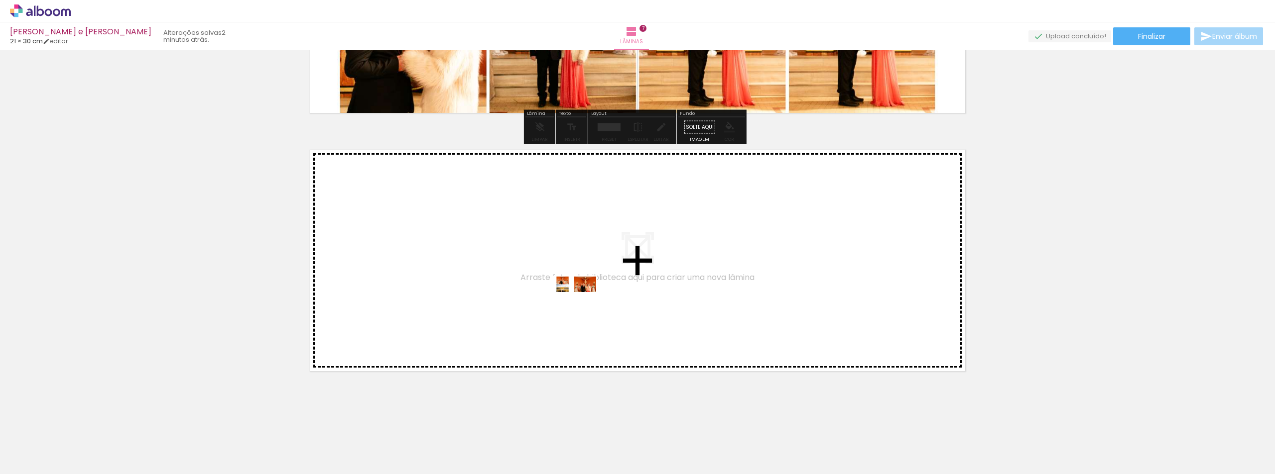
drag, startPoint x: 498, startPoint y: 444, endPoint x: 581, endPoint y: 307, distance: 160.2
click at [581, 307] on quentale-workspace at bounding box center [637, 237] width 1275 height 474
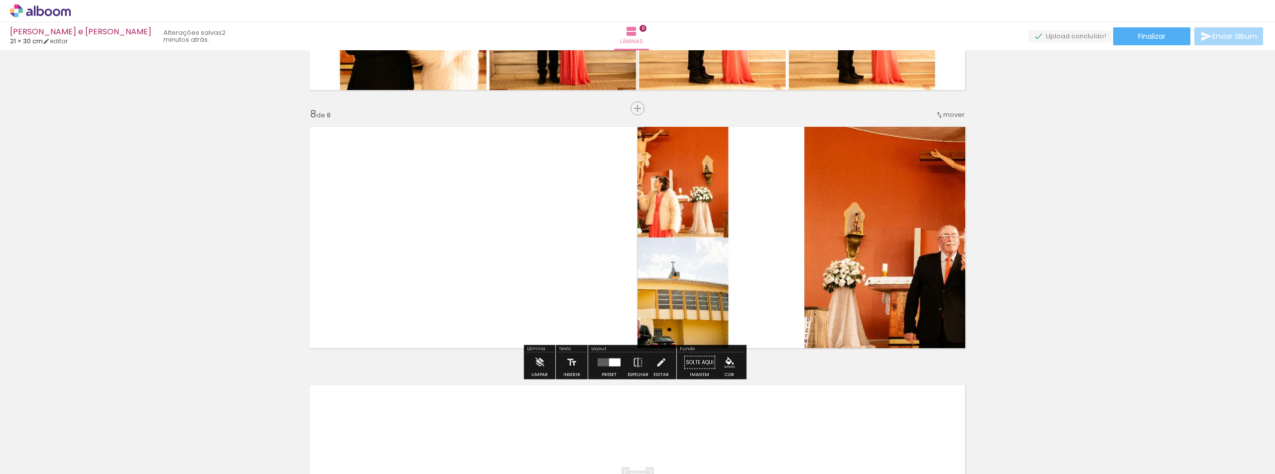
scroll to position [1773, 0]
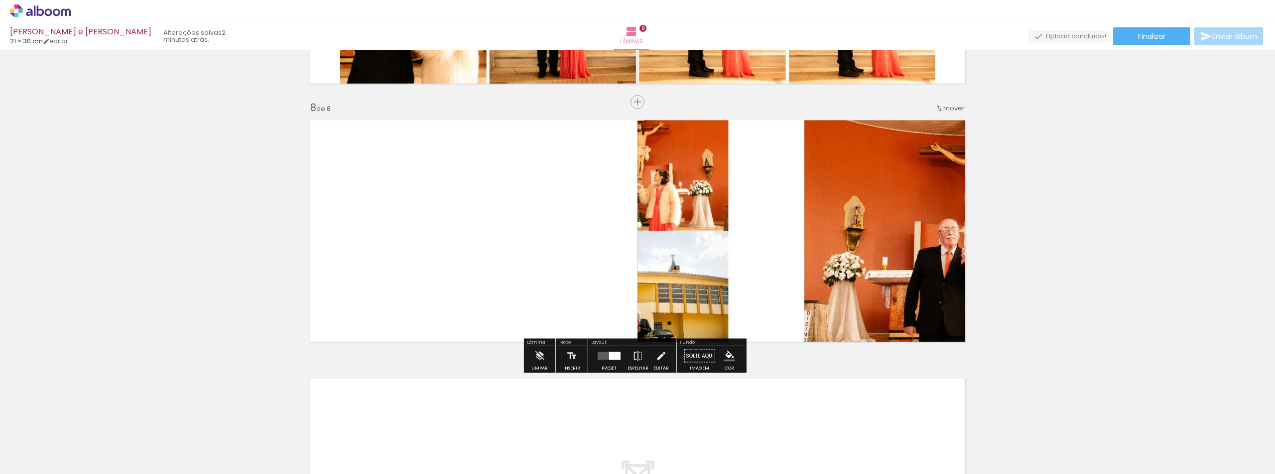
click at [612, 357] on div at bounding box center [614, 356] width 11 height 8
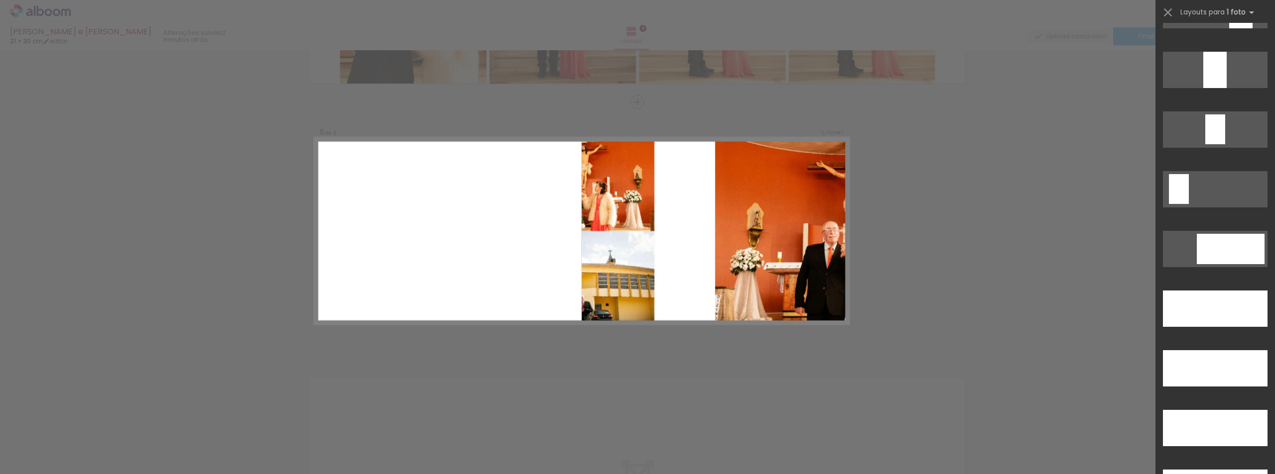
scroll to position [2672, 0]
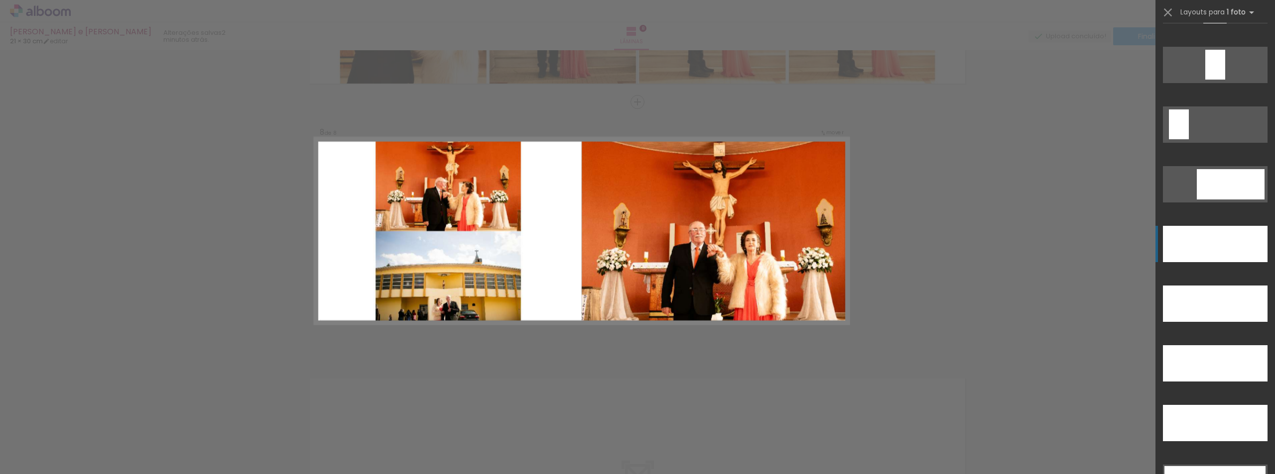
click at [1205, 251] on div at bounding box center [1214, 244] width 105 height 36
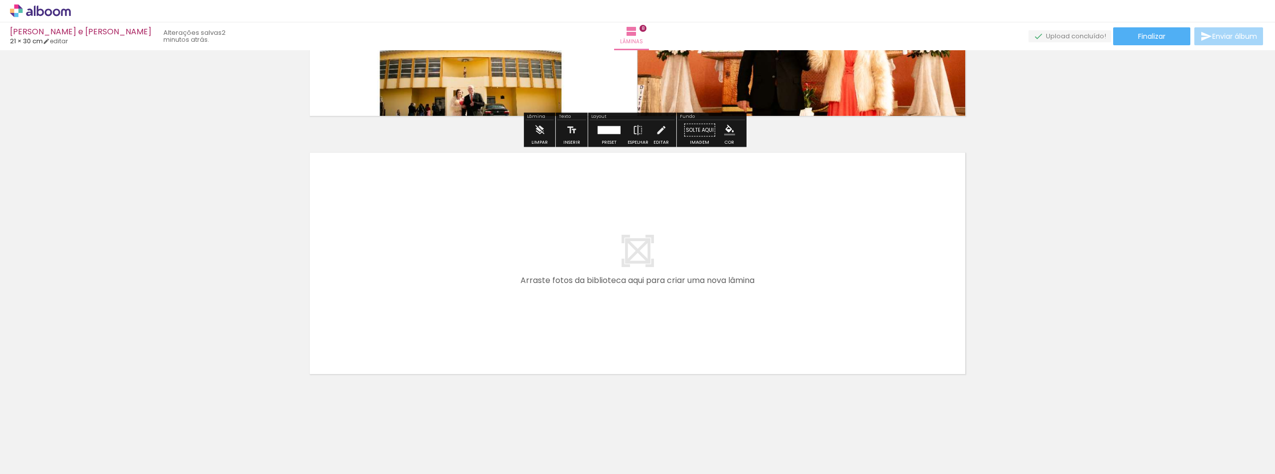
scroll to position [2002, 0]
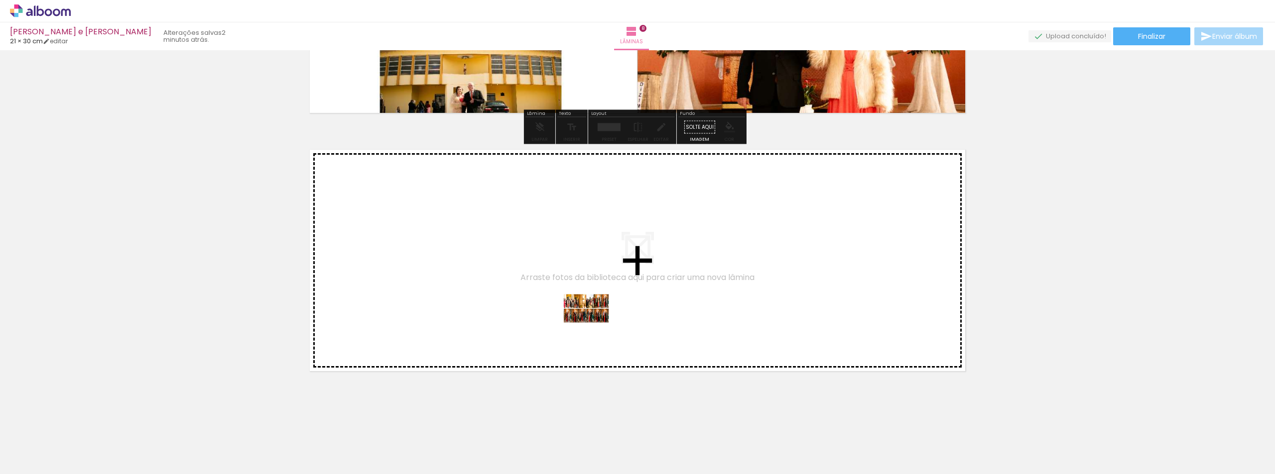
drag, startPoint x: 557, startPoint y: 444, endPoint x: 595, endPoint y: 307, distance: 142.0
click at [595, 307] on quentale-workspace at bounding box center [637, 237] width 1275 height 474
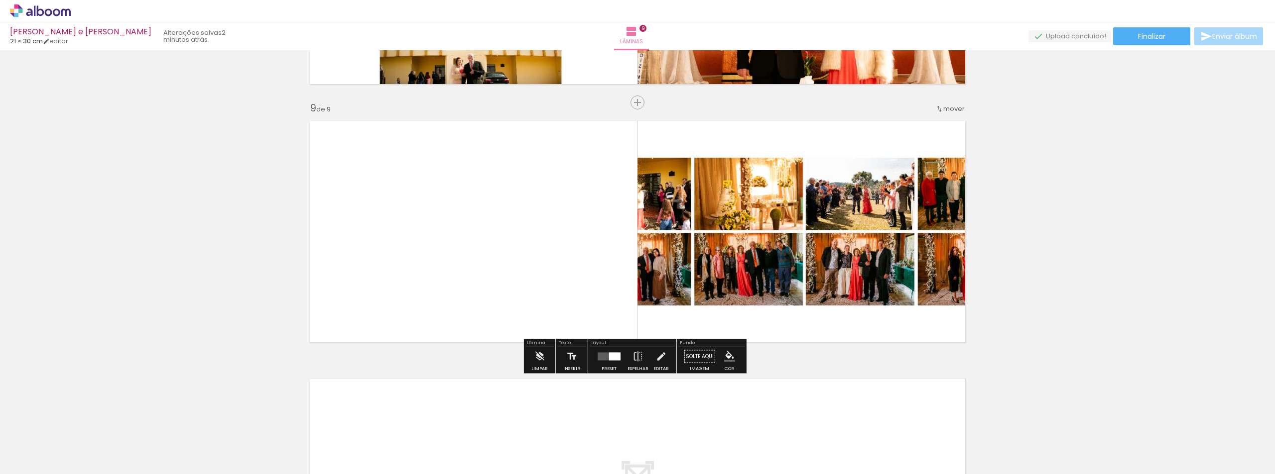
scroll to position [2032, 0]
click at [612, 360] on div at bounding box center [608, 357] width 27 height 20
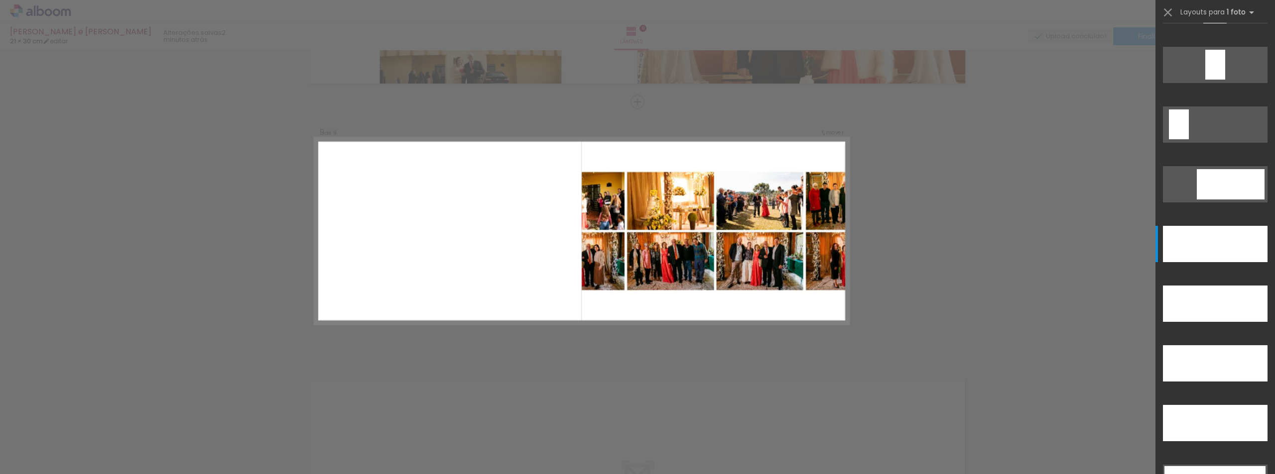
scroll to position [0, 0]
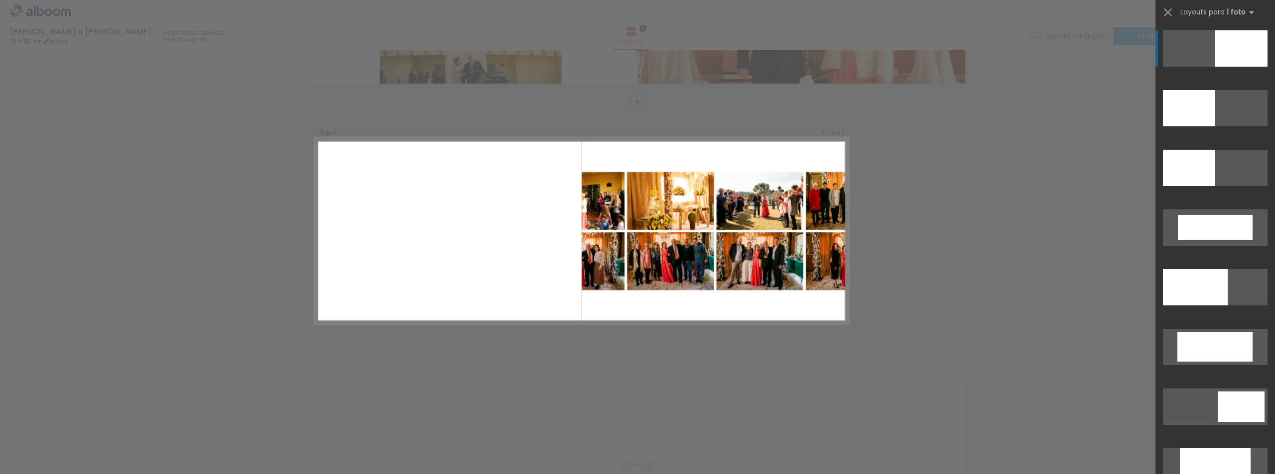
drag, startPoint x: 1268, startPoint y: 71, endPoint x: 1272, endPoint y: 192, distance: 121.1
click at [1270, 264] on div at bounding box center [1214, 249] width 119 height 452
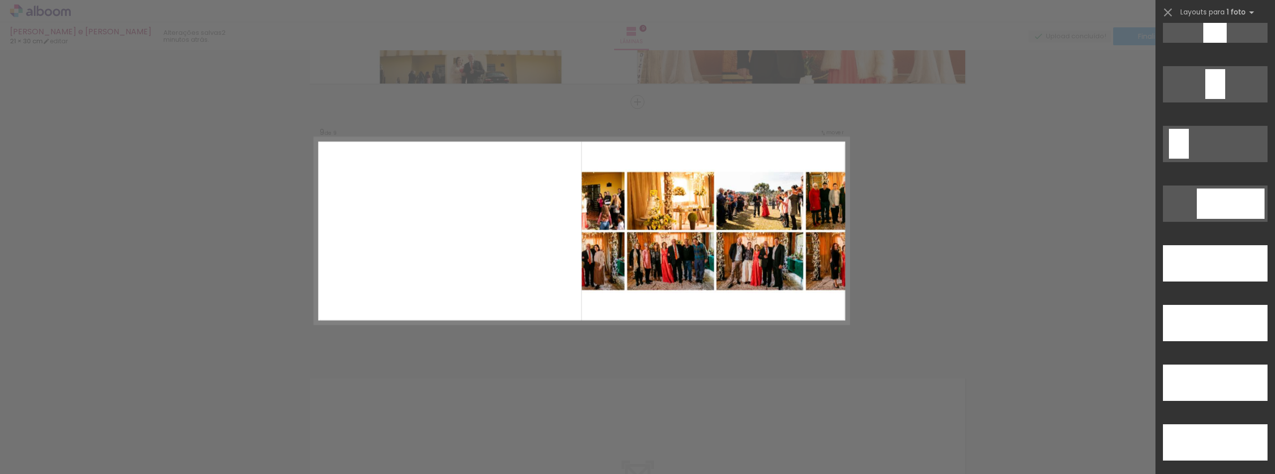
scroll to position [2661, 0]
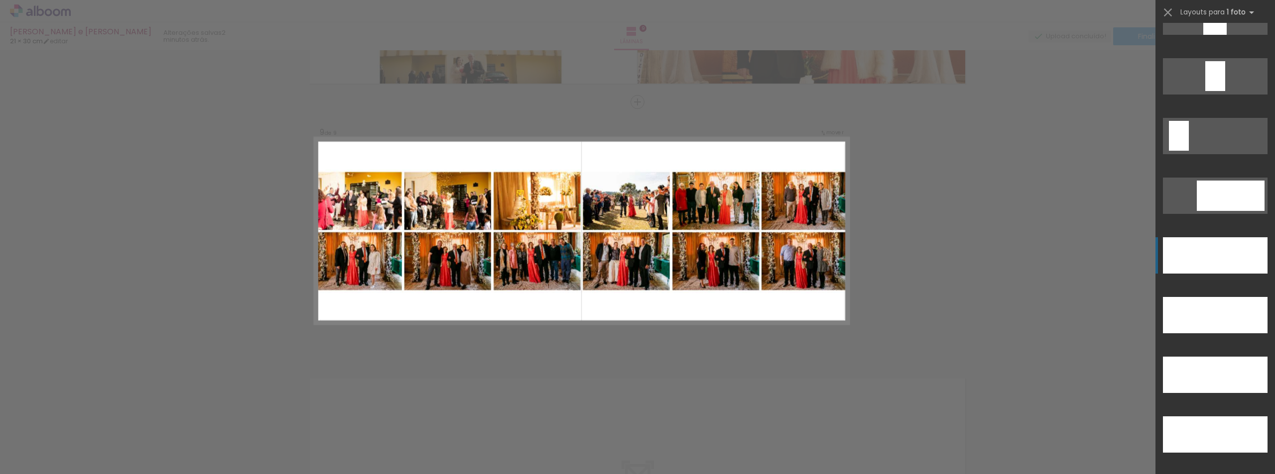
click at [1201, 250] on div at bounding box center [1214, 255] width 105 height 36
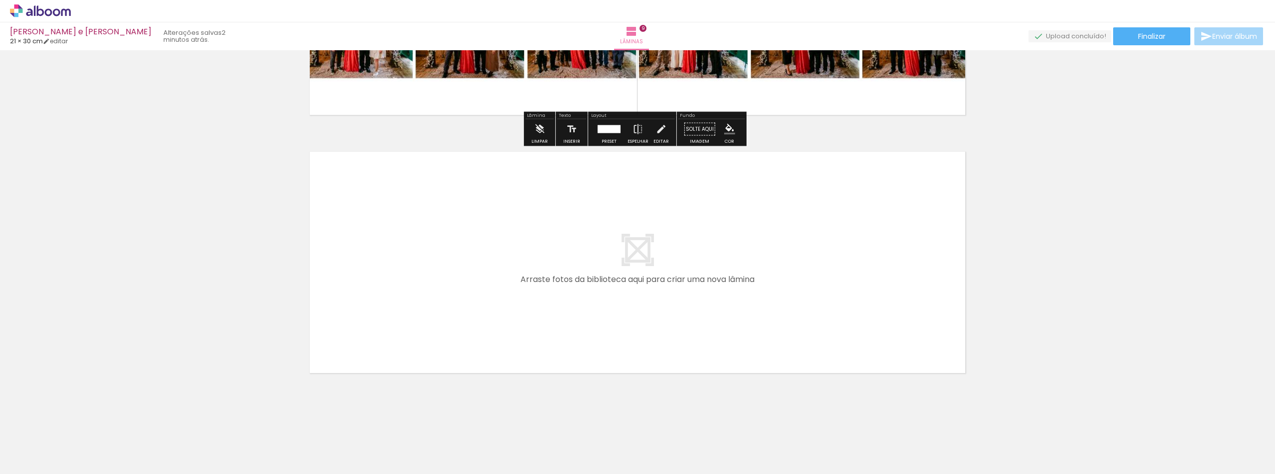
scroll to position [2261, 0]
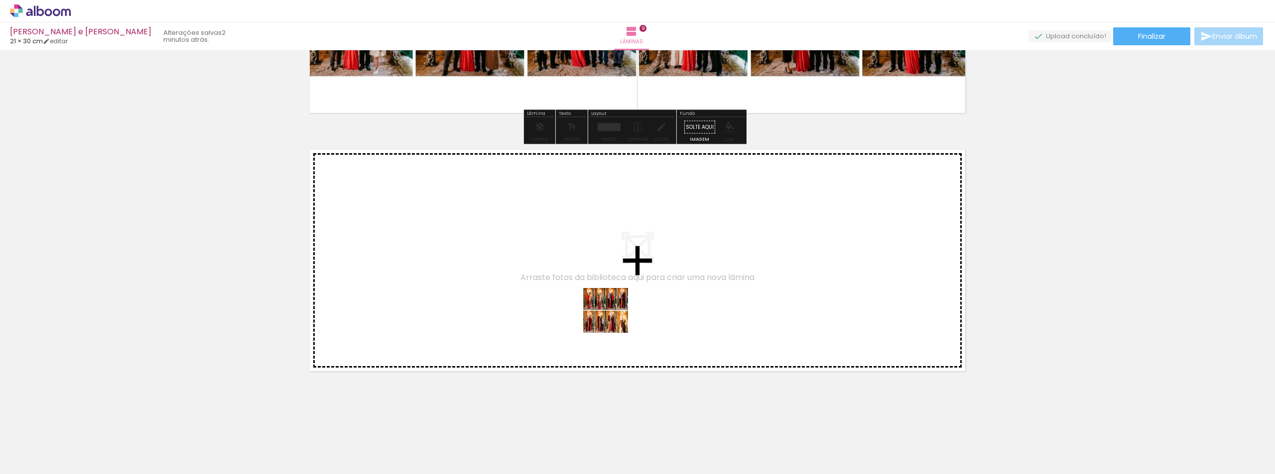
drag, startPoint x: 607, startPoint y: 447, endPoint x: 613, endPoint y: 318, distance: 129.1
click at [613, 318] on quentale-workspace at bounding box center [637, 237] width 1275 height 474
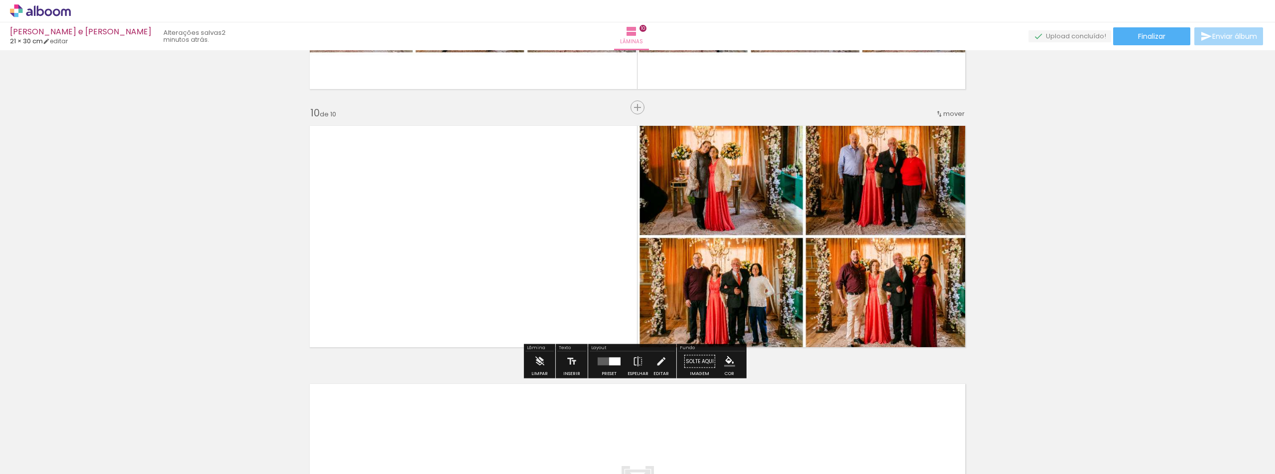
scroll to position [2290, 0]
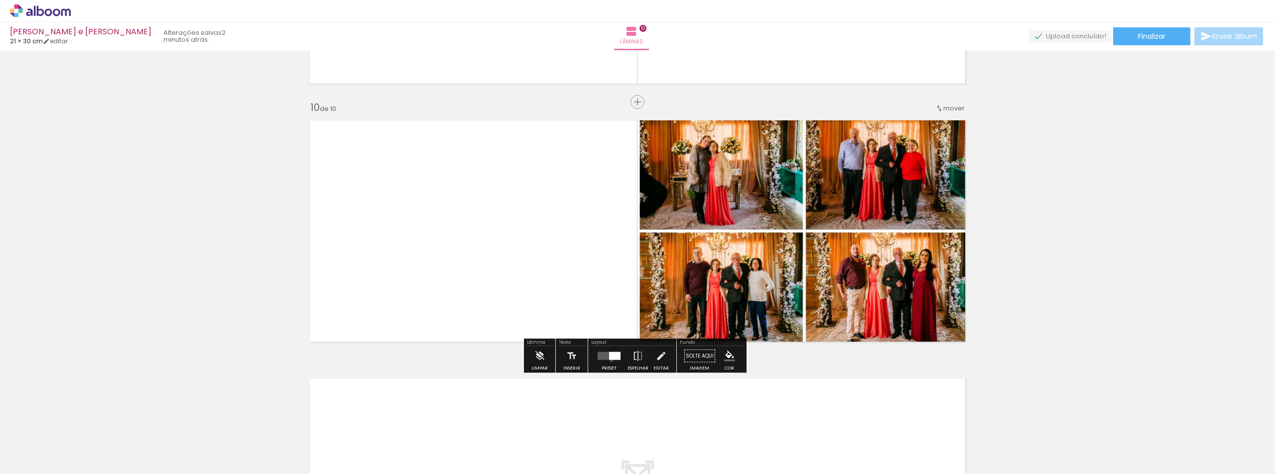
click at [609, 360] on div at bounding box center [608, 357] width 27 height 20
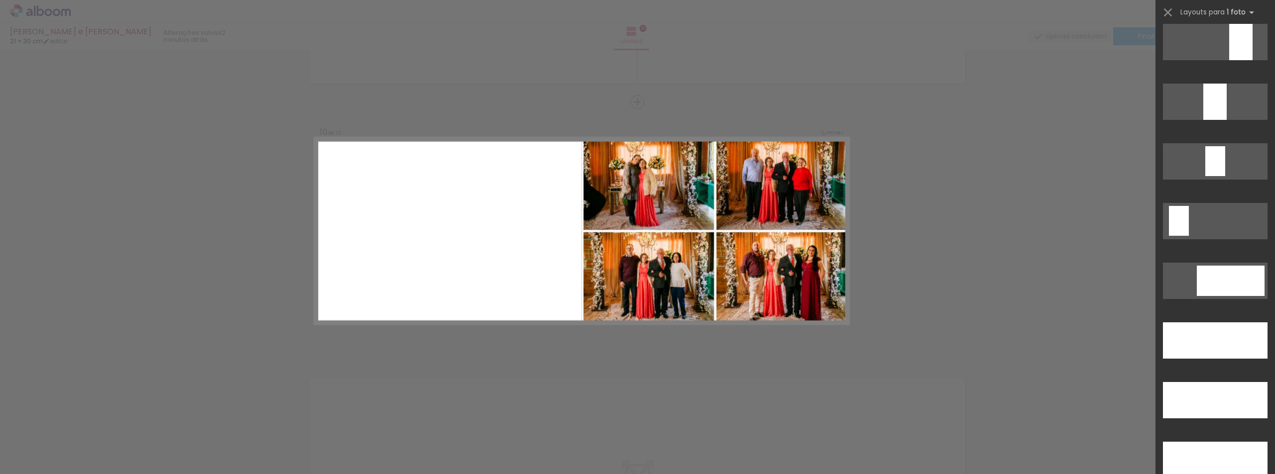
scroll to position [2745, 0]
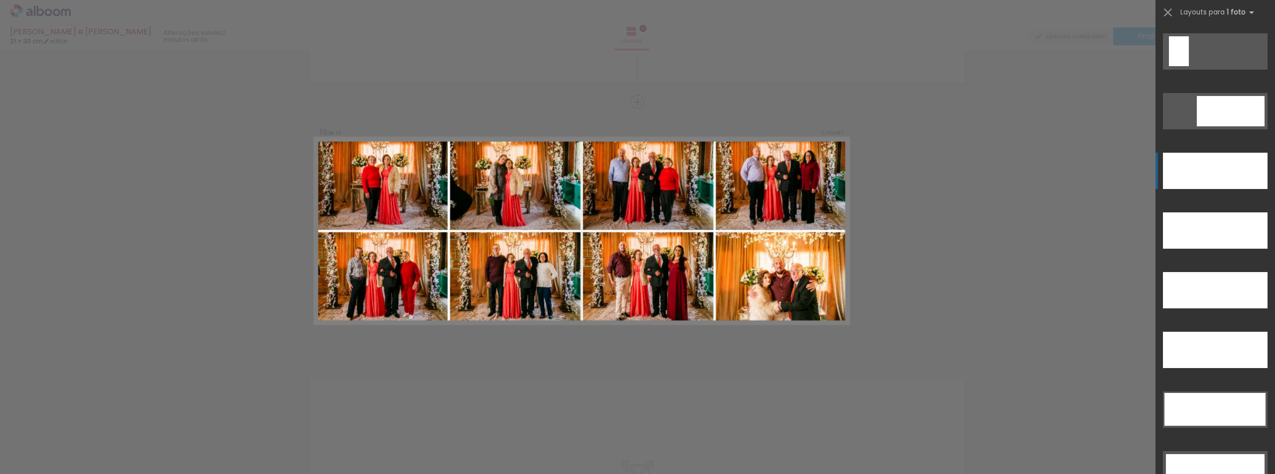
click at [1179, 170] on div at bounding box center [1214, 171] width 105 height 36
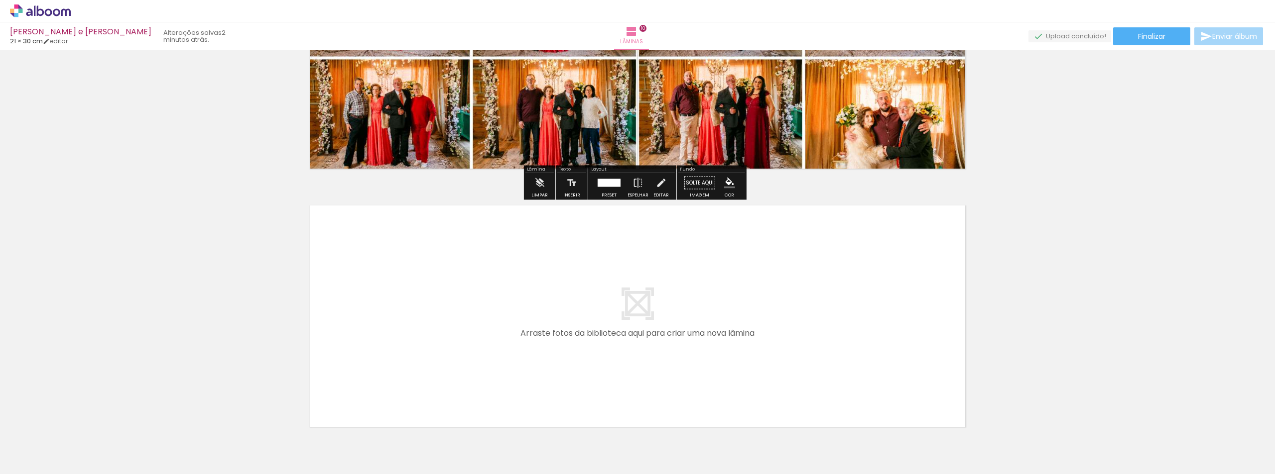
scroll to position [2519, 0]
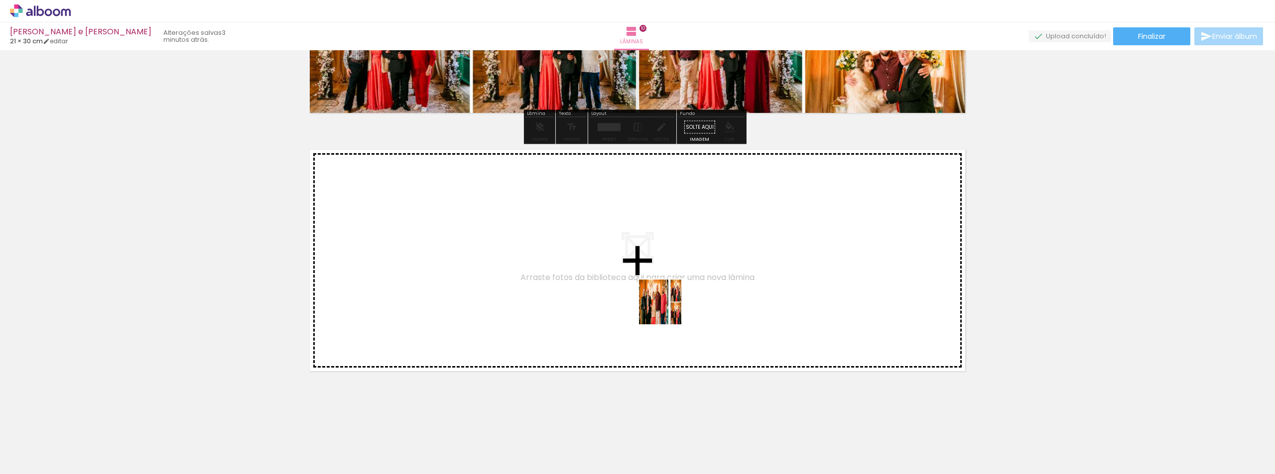
drag, startPoint x: 666, startPoint y: 440, endPoint x: 669, endPoint y: 310, distance: 130.5
click at [669, 310] on quentale-workspace at bounding box center [637, 237] width 1275 height 474
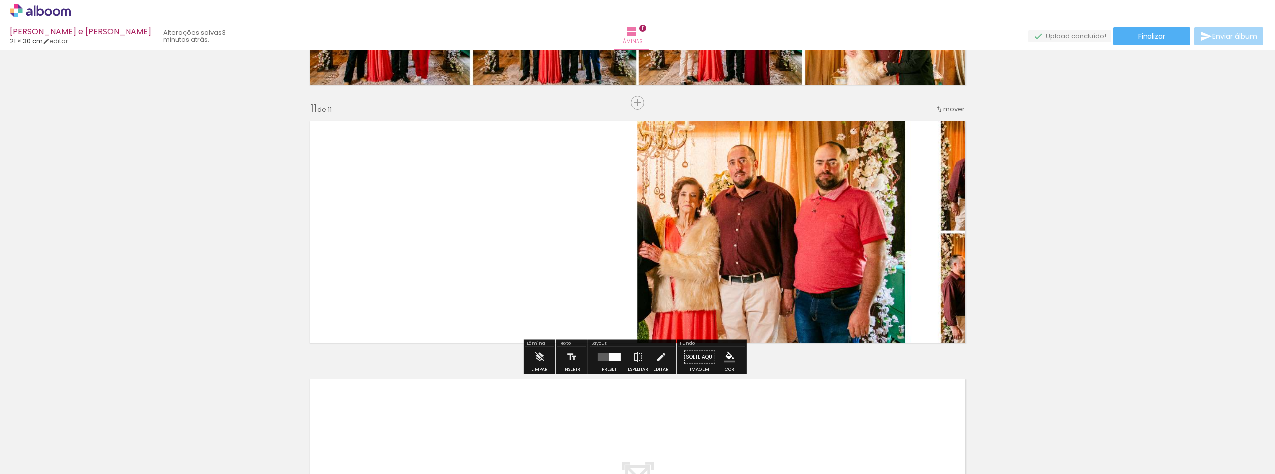
scroll to position [2549, 0]
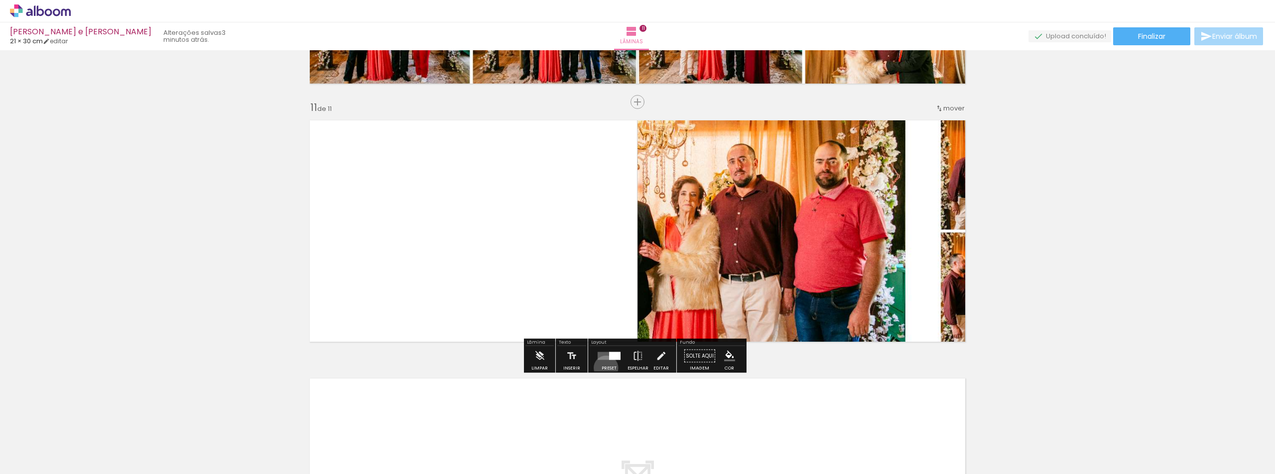
click at [603, 368] on div "Preset" at bounding box center [608, 368] width 15 height 4
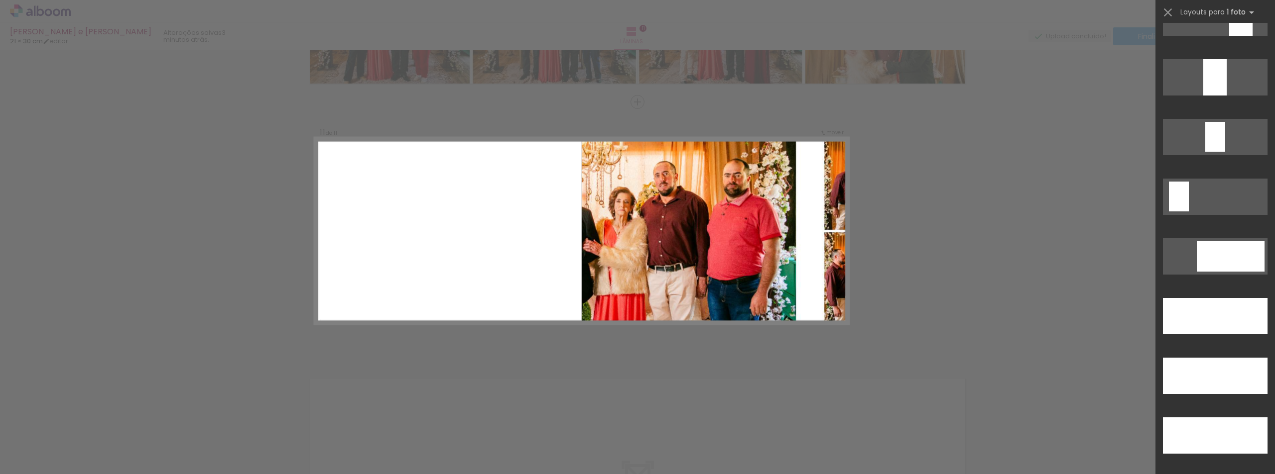
scroll to position [2652, 0]
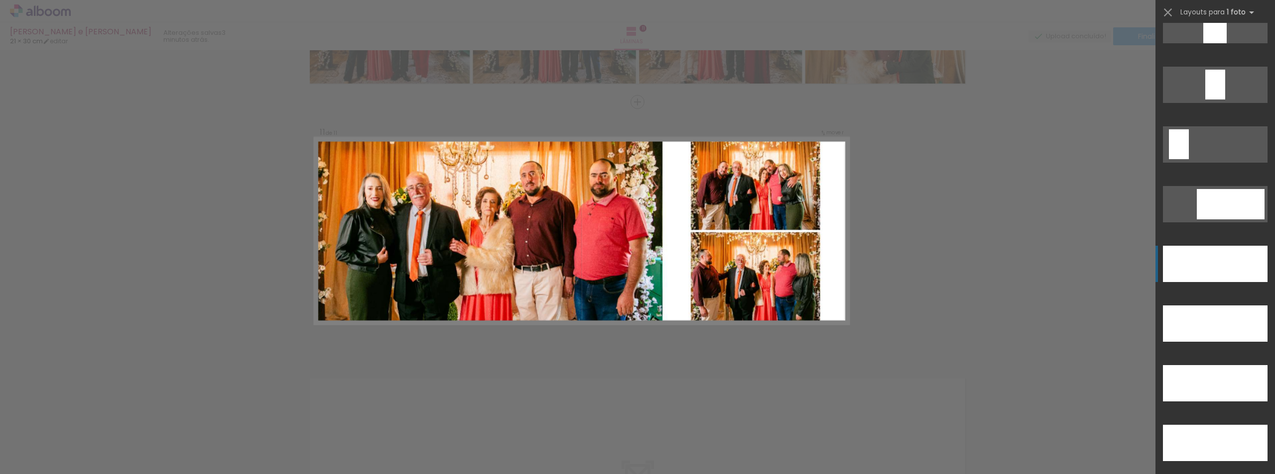
click at [1228, 272] on div at bounding box center [1214, 264] width 105 height 36
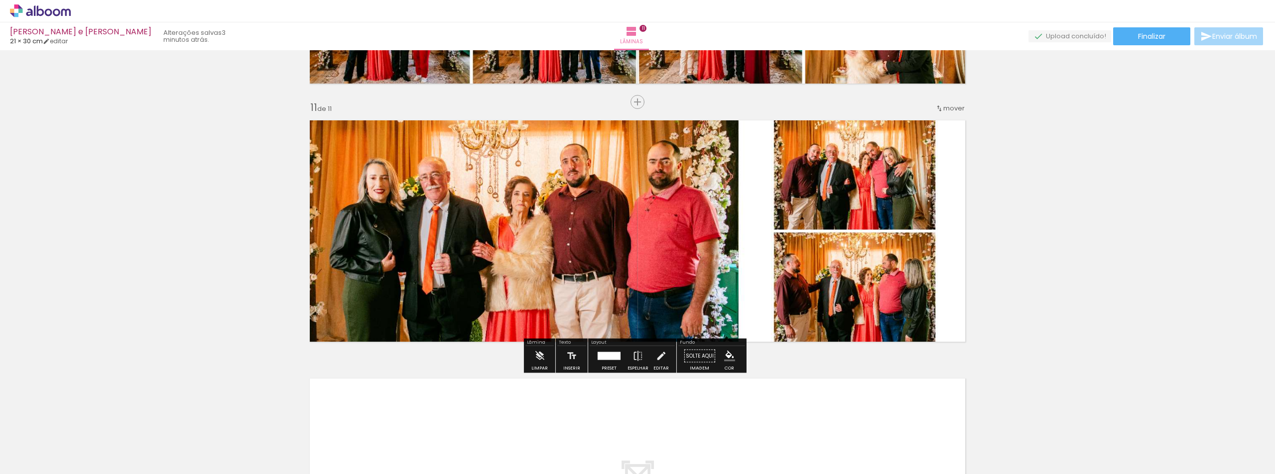
scroll to position [2778, 0]
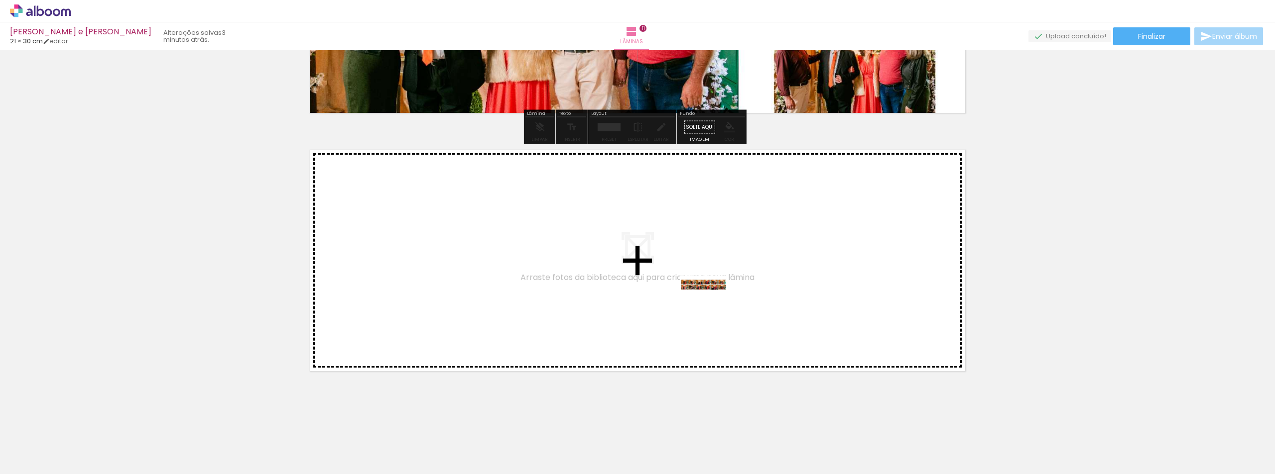
drag, startPoint x: 717, startPoint y: 441, endPoint x: 710, endPoint y: 307, distance: 133.6
click at [710, 307] on quentale-workspace at bounding box center [637, 237] width 1275 height 474
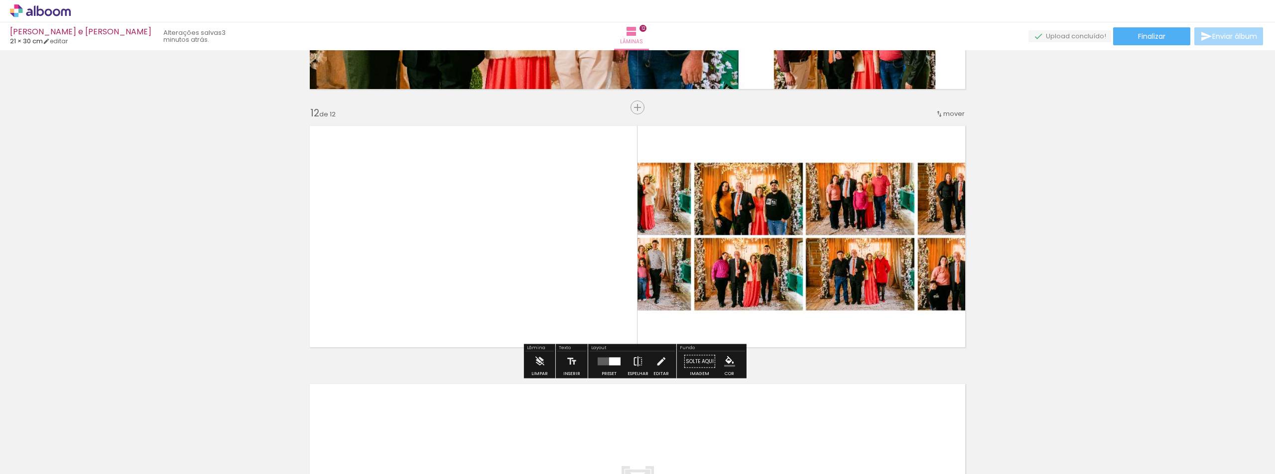
scroll to position [2807, 0]
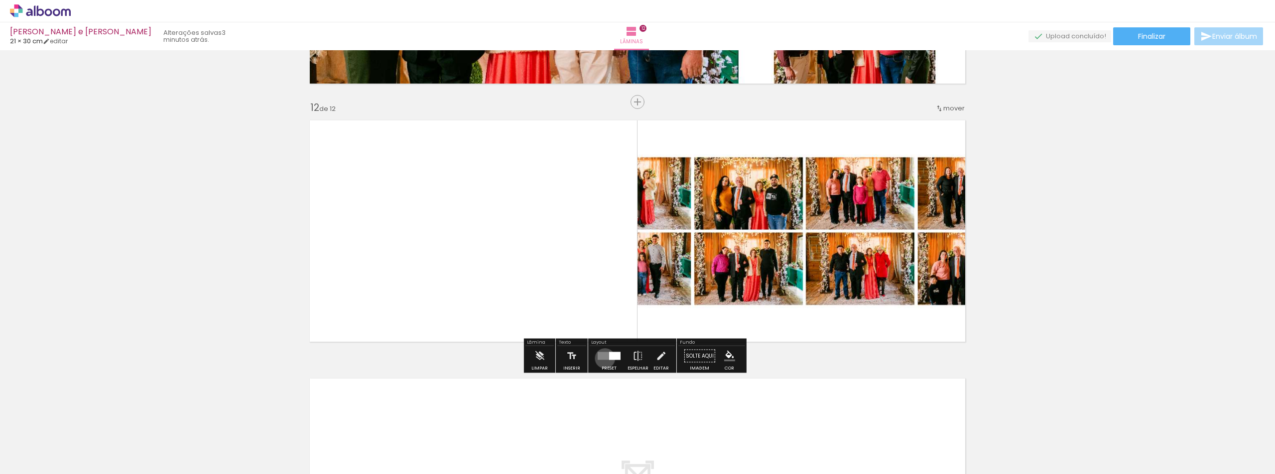
click at [603, 358] on quentale-layouter at bounding box center [608, 356] width 23 height 8
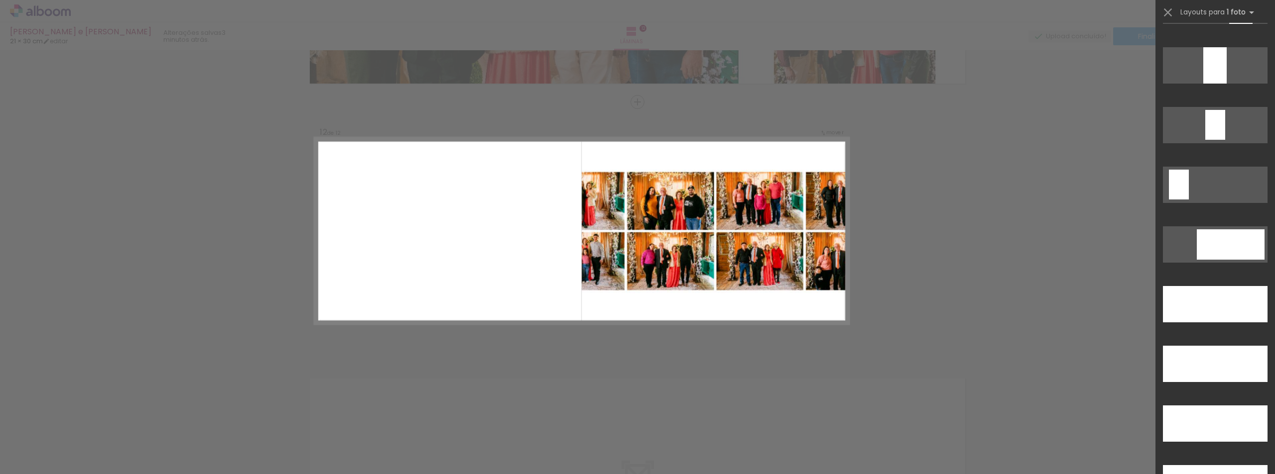
scroll to position [2608, 0]
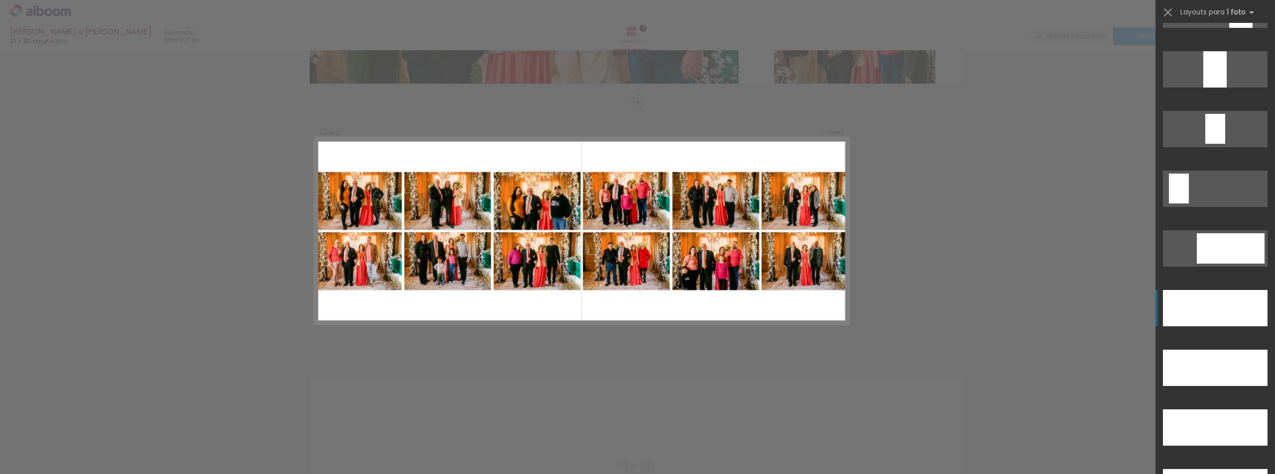
click at [1210, 312] on div at bounding box center [1214, 308] width 105 height 36
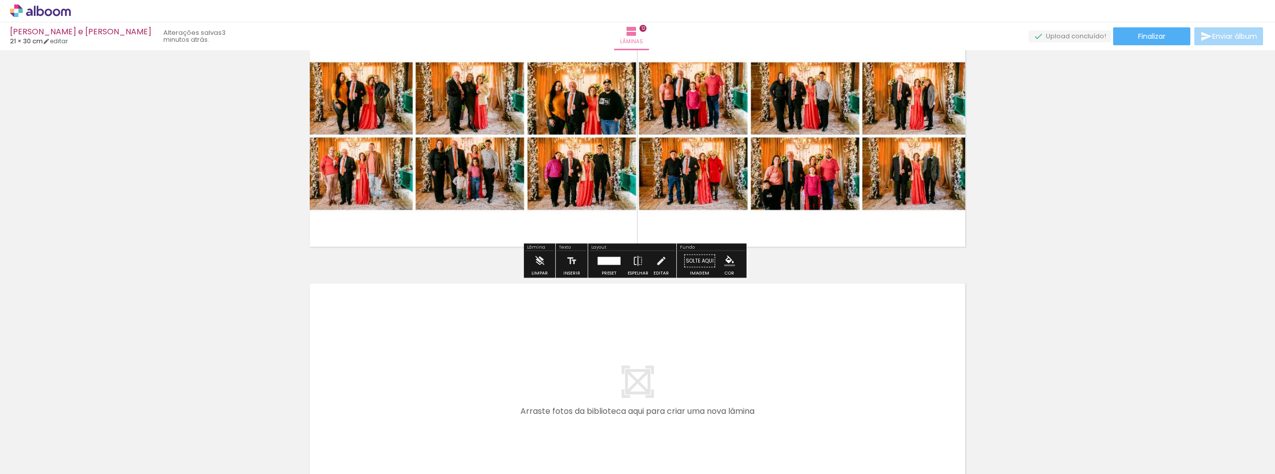
scroll to position [3036, 0]
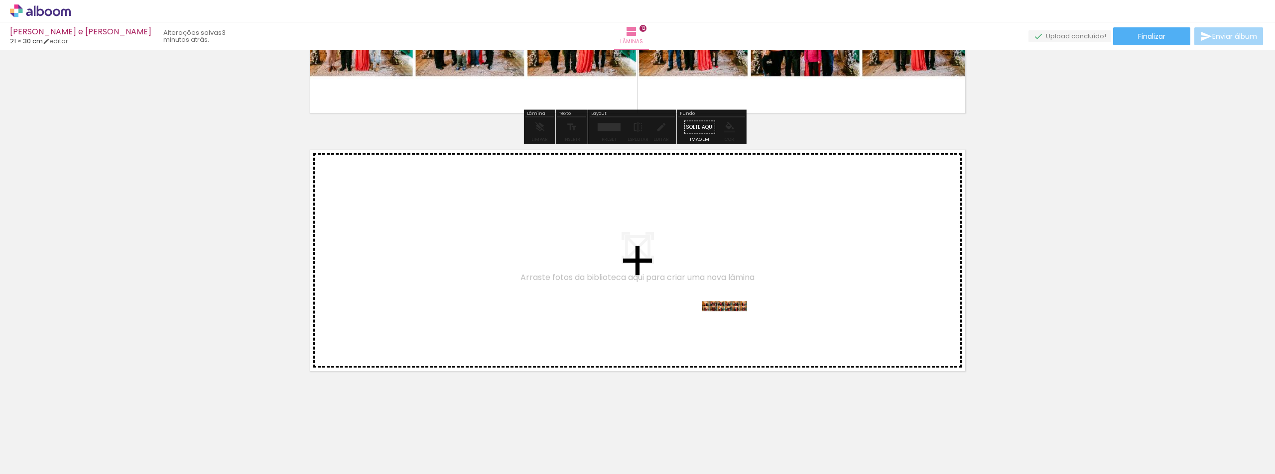
drag, startPoint x: 766, startPoint y: 451, endPoint x: 732, endPoint y: 329, distance: 126.6
click at [732, 329] on quentale-workspace at bounding box center [637, 237] width 1275 height 474
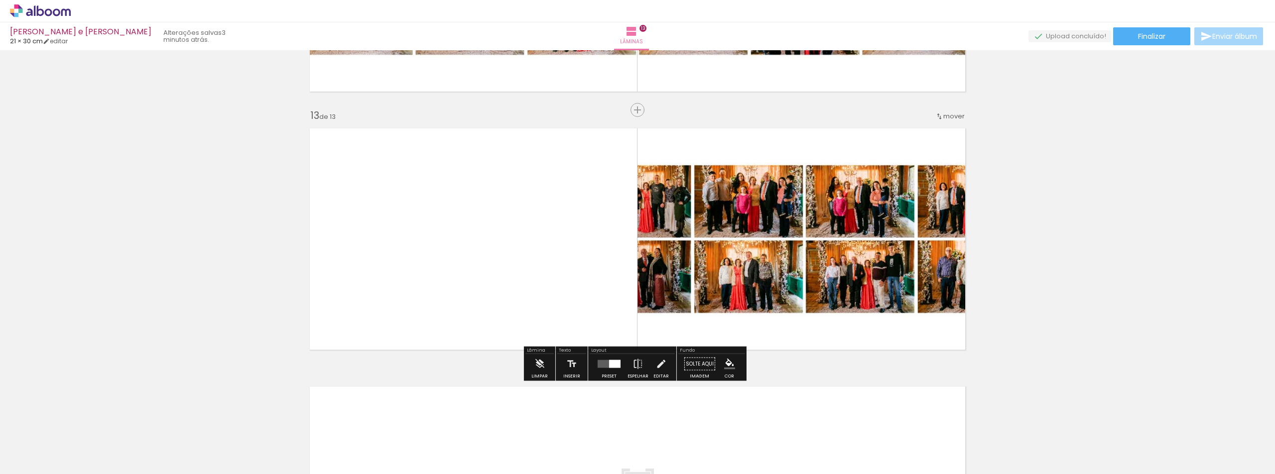
scroll to position [3065, 0]
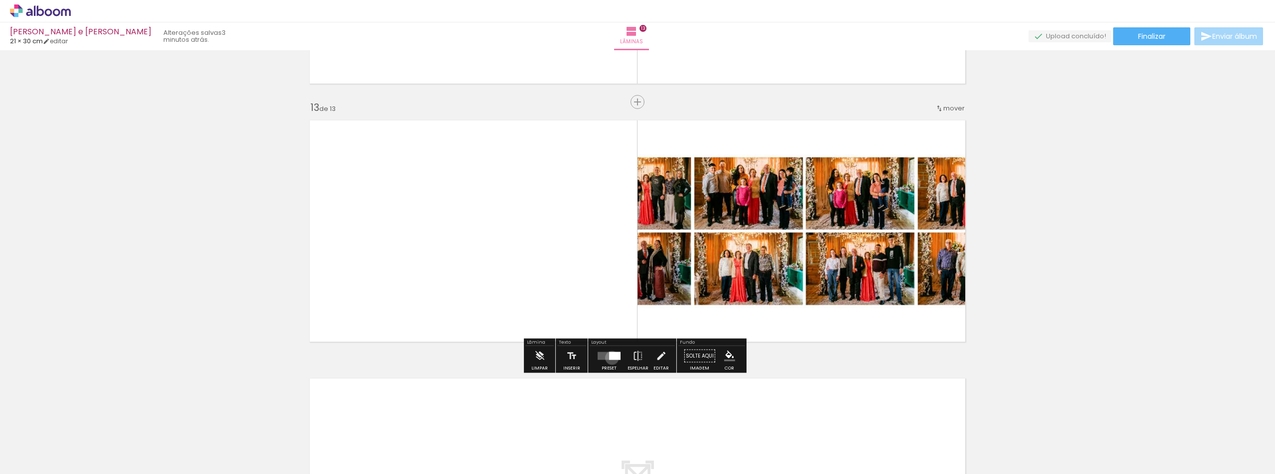
click at [609, 358] on div at bounding box center [614, 356] width 11 height 8
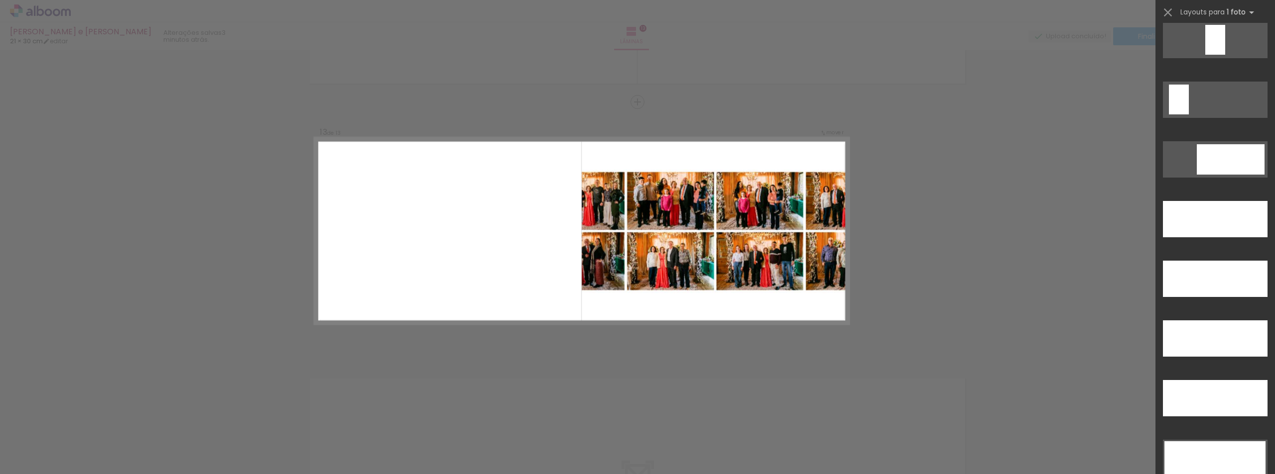
scroll to position [2713, 0]
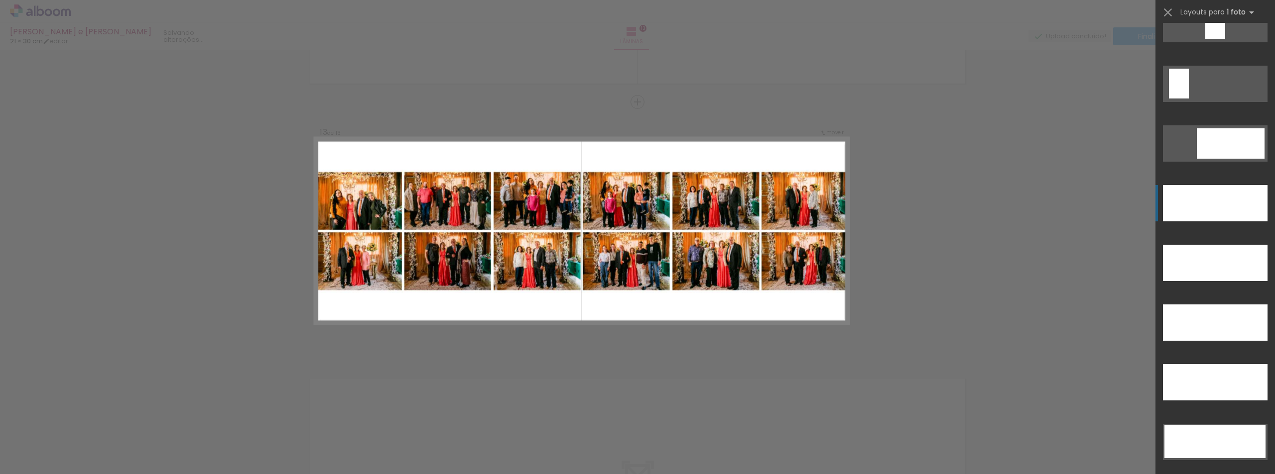
click at [1208, 206] on div at bounding box center [1214, 203] width 105 height 36
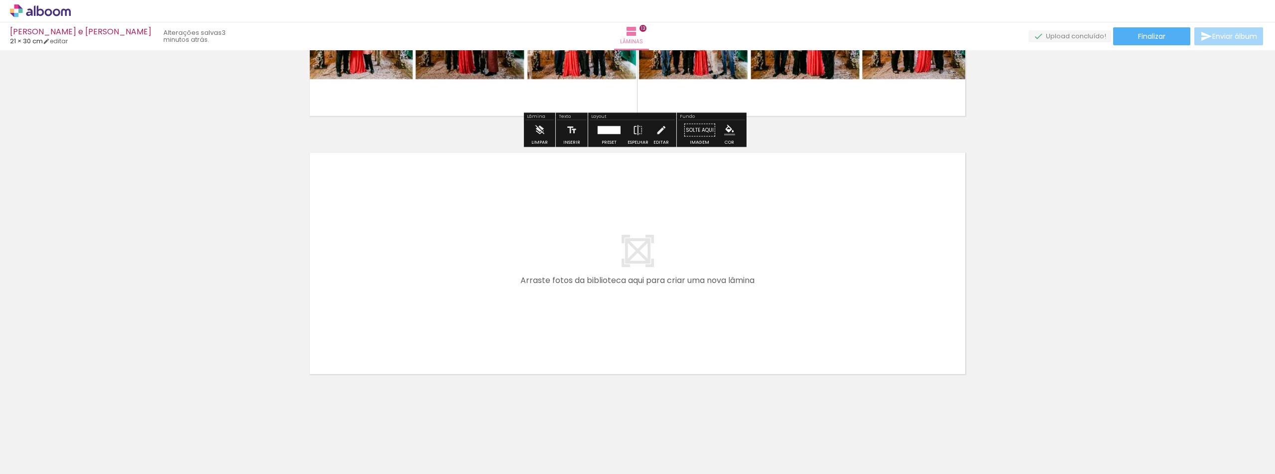
scroll to position [3294, 0]
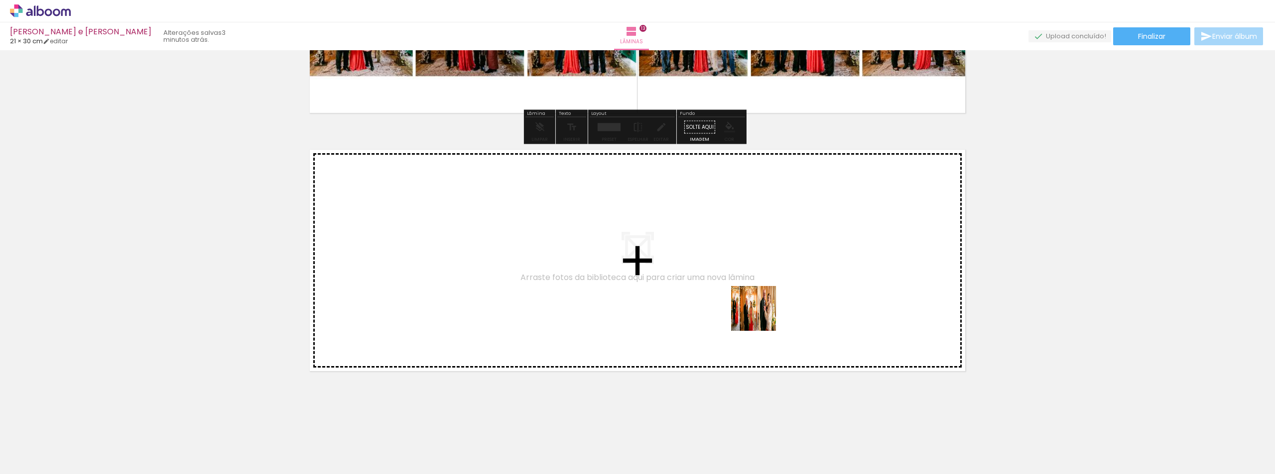
drag, startPoint x: 835, startPoint y: 442, endPoint x: 758, endPoint y: 310, distance: 153.3
click at [758, 310] on quentale-workspace at bounding box center [637, 237] width 1275 height 474
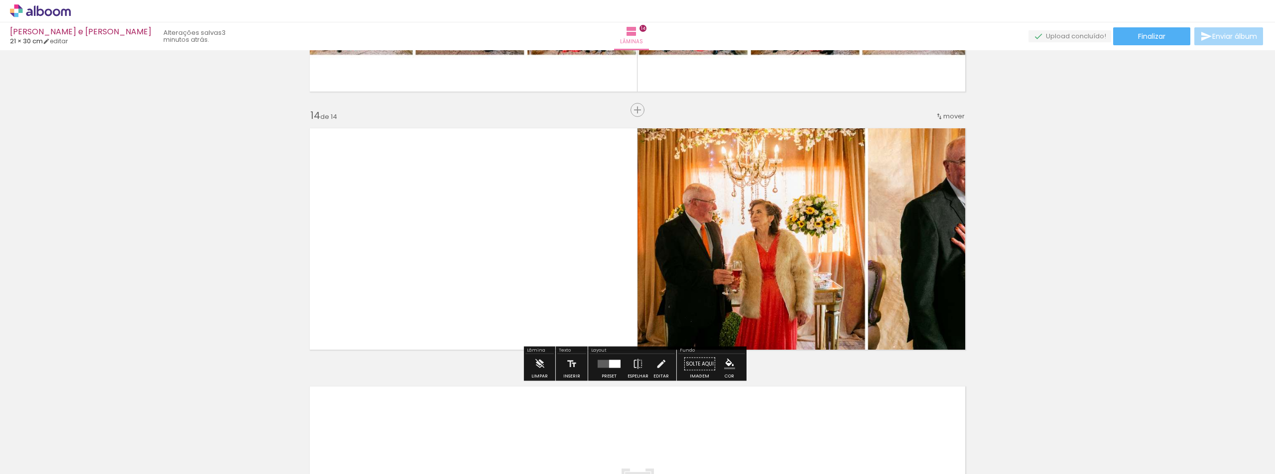
scroll to position [3324, 0]
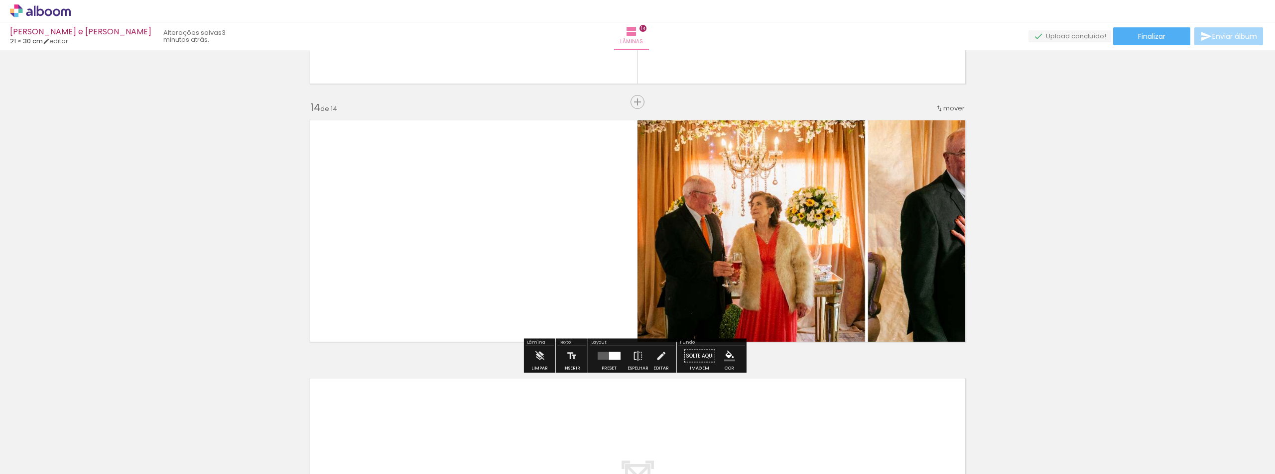
click at [609, 361] on div at bounding box center [608, 357] width 27 height 20
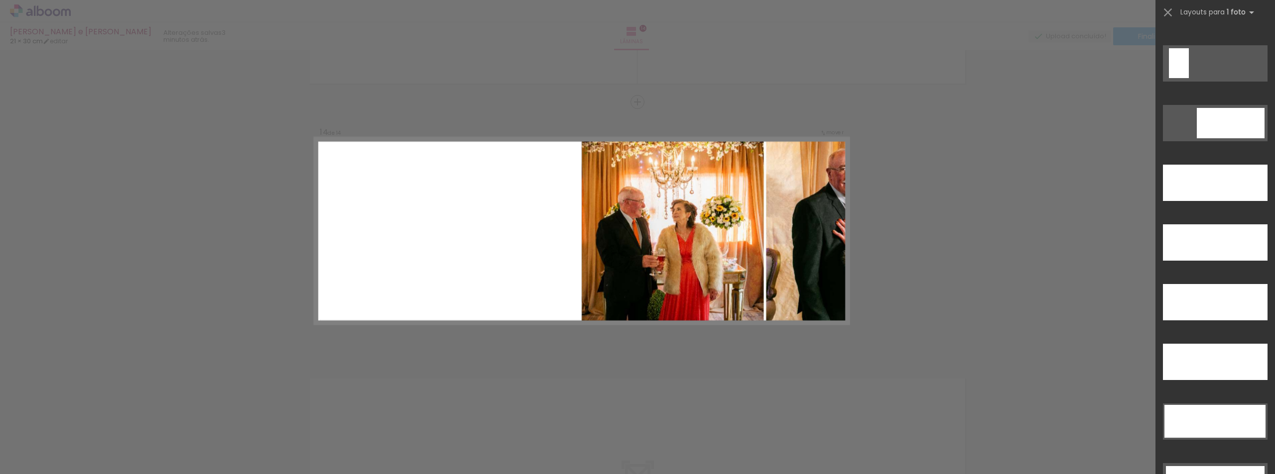
scroll to position [2737, 0]
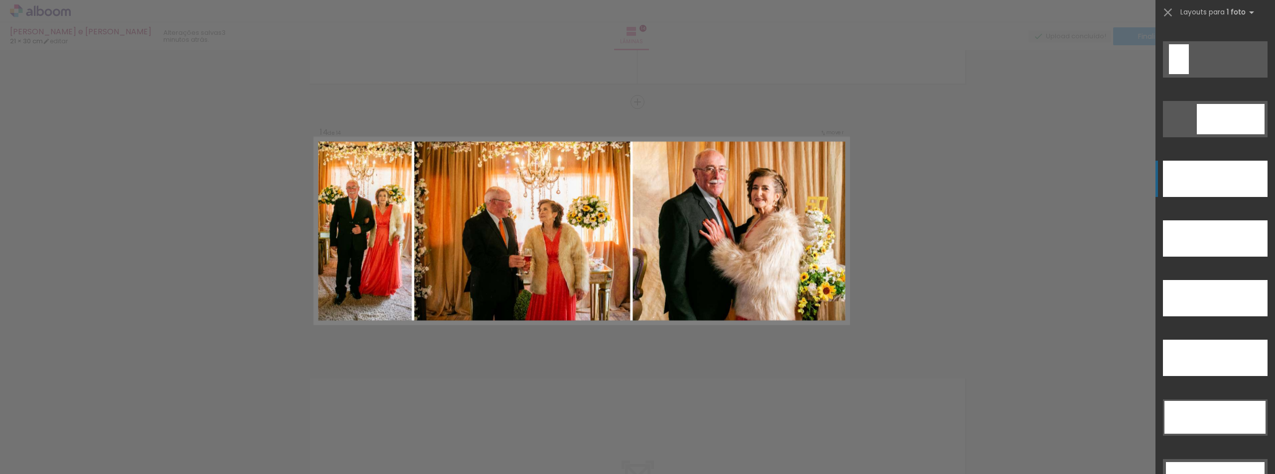
click at [1208, 179] on div at bounding box center [1214, 179] width 105 height 36
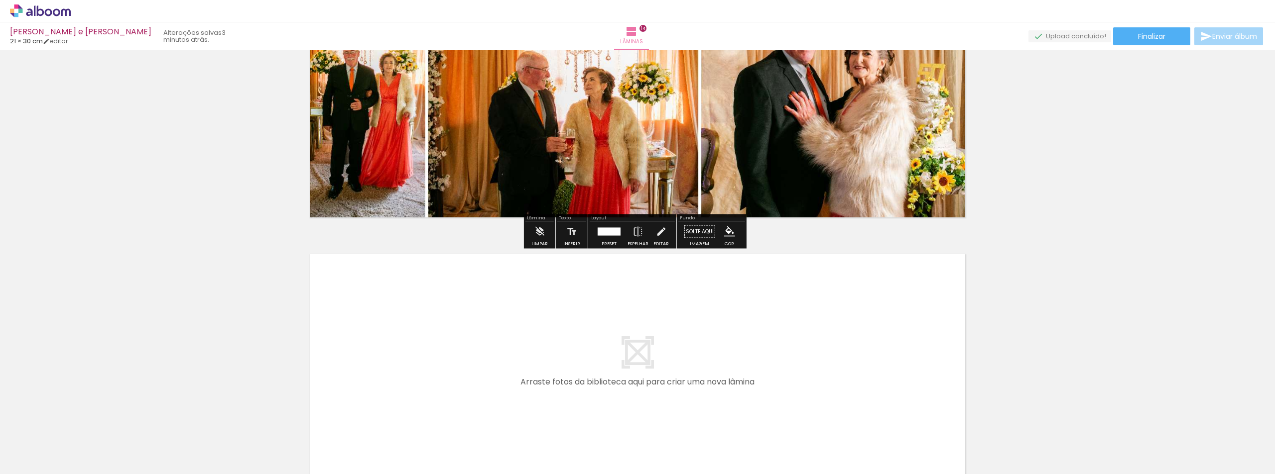
scroll to position [3553, 0]
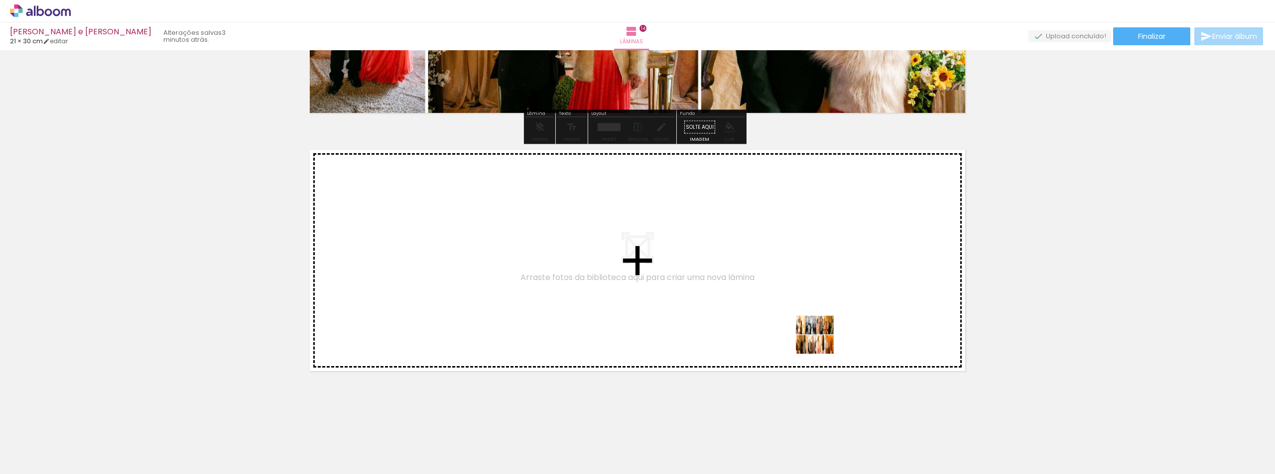
drag, startPoint x: 882, startPoint y: 440, endPoint x: 768, endPoint y: 275, distance: 200.5
click at [768, 275] on quentale-workspace at bounding box center [637, 237] width 1275 height 474
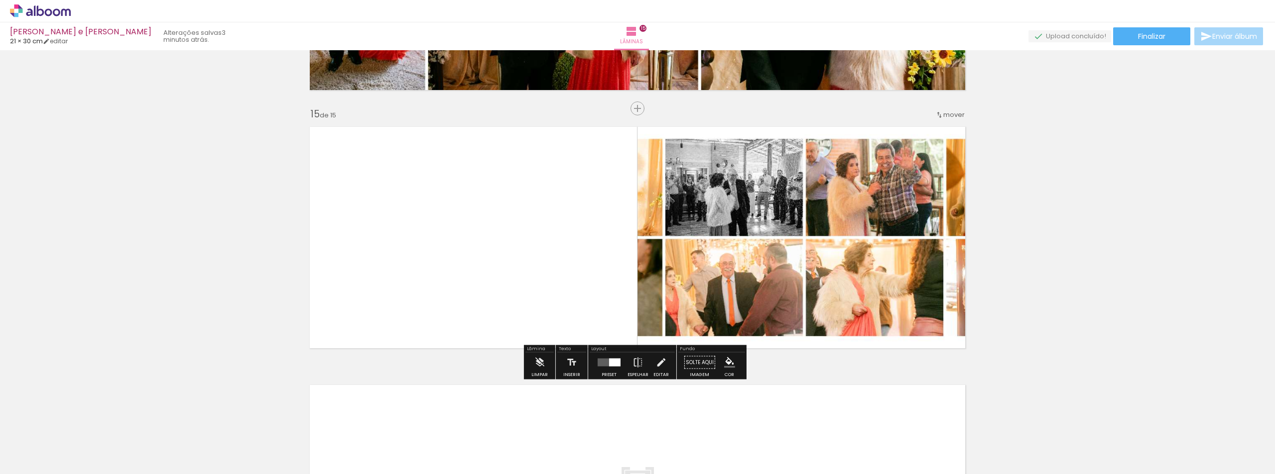
scroll to position [3582, 0]
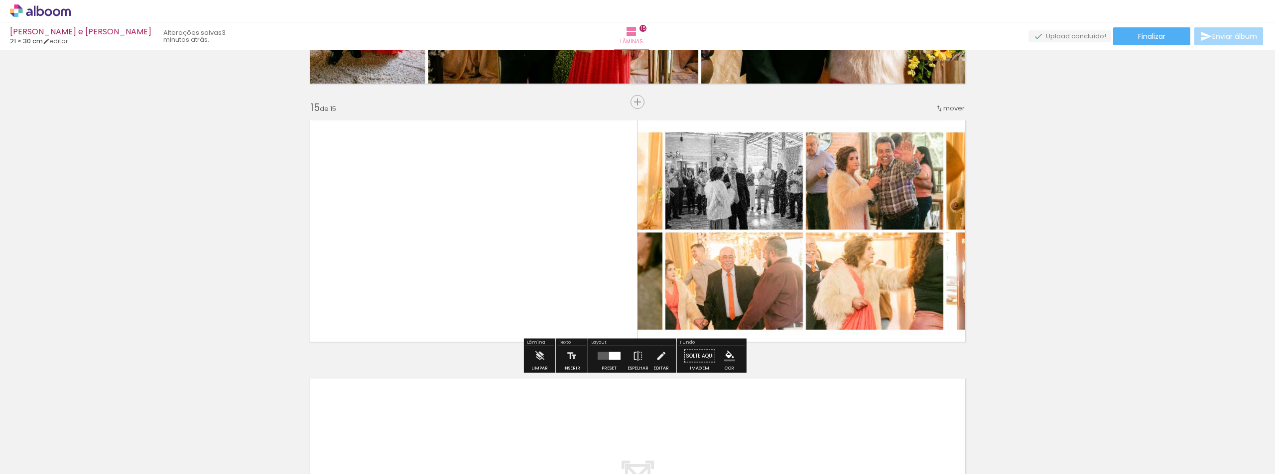
click at [609, 358] on div at bounding box center [614, 356] width 11 height 8
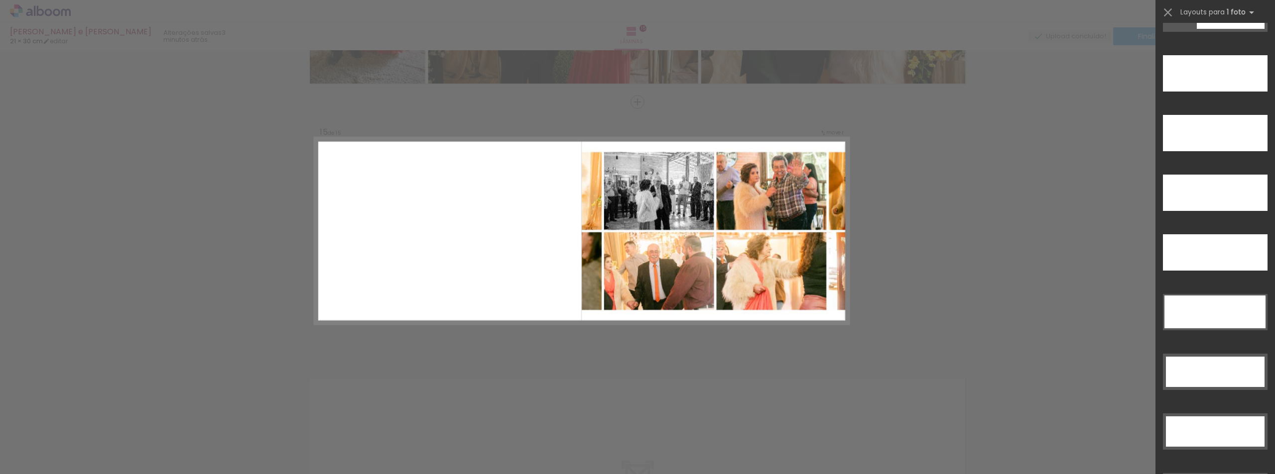
scroll to position [2855, 0]
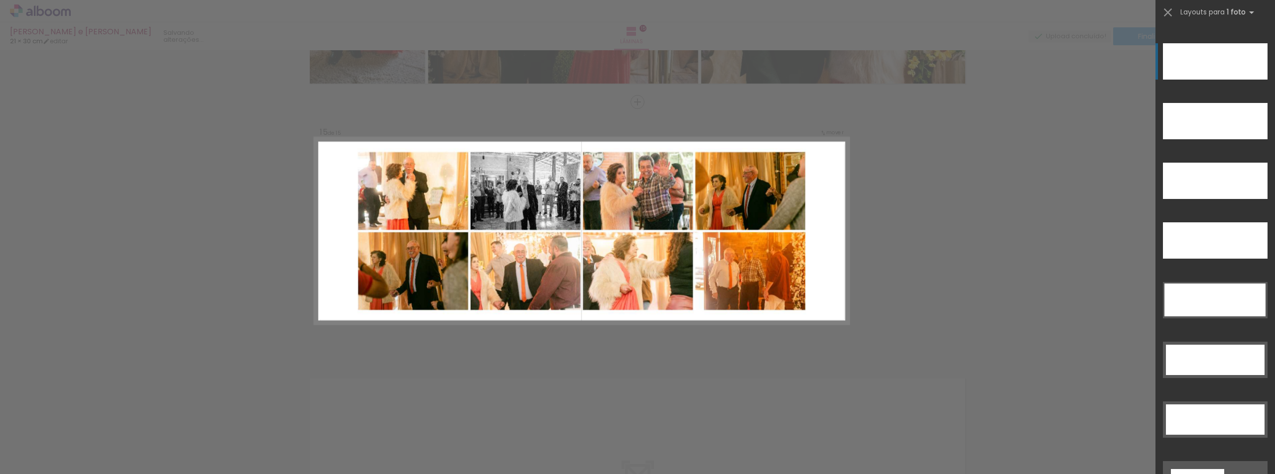
click at [1191, 76] on div at bounding box center [1214, 61] width 105 height 36
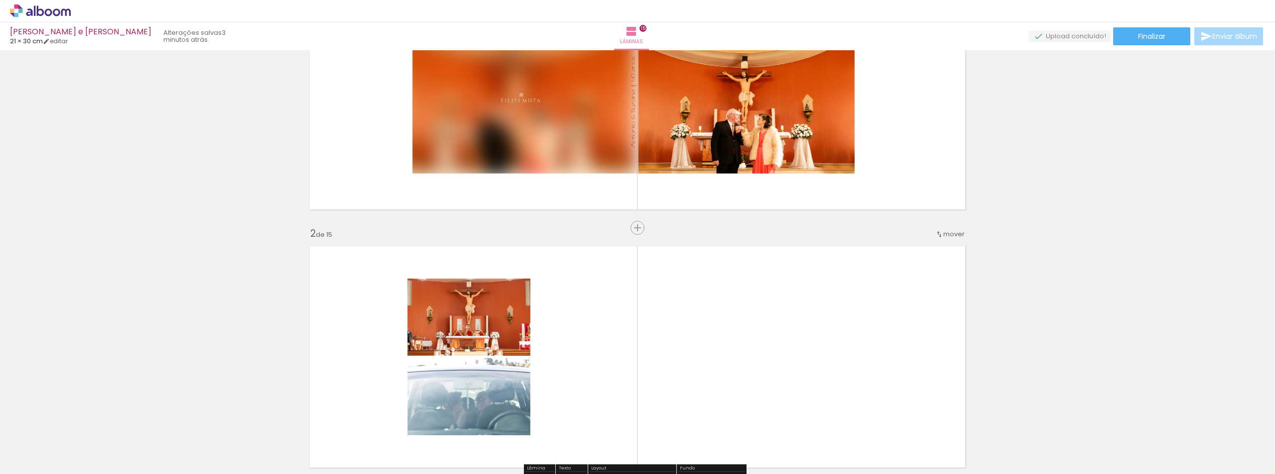
scroll to position [296, 0]
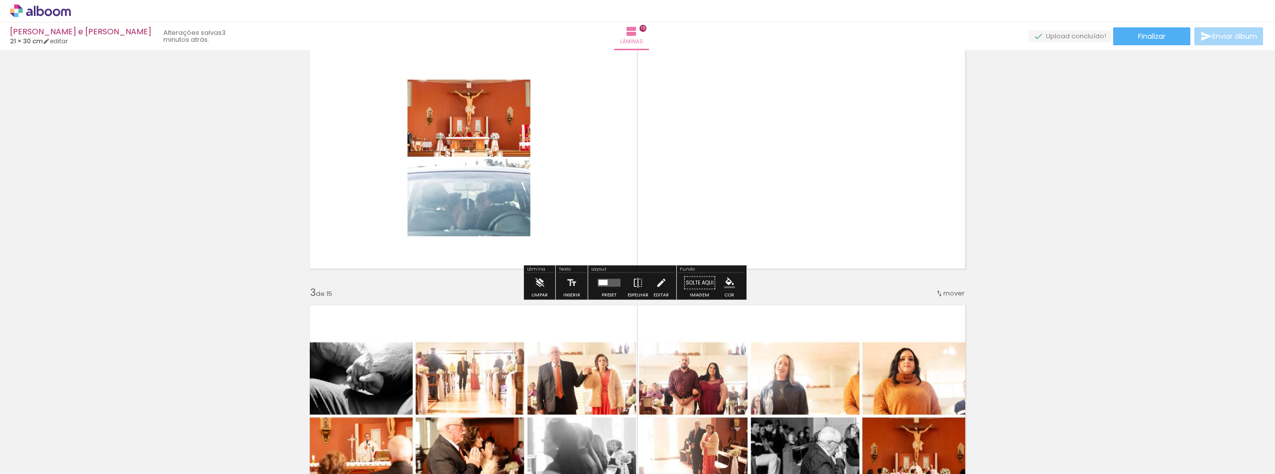
click at [602, 285] on div at bounding box center [602, 282] width 9 height 5
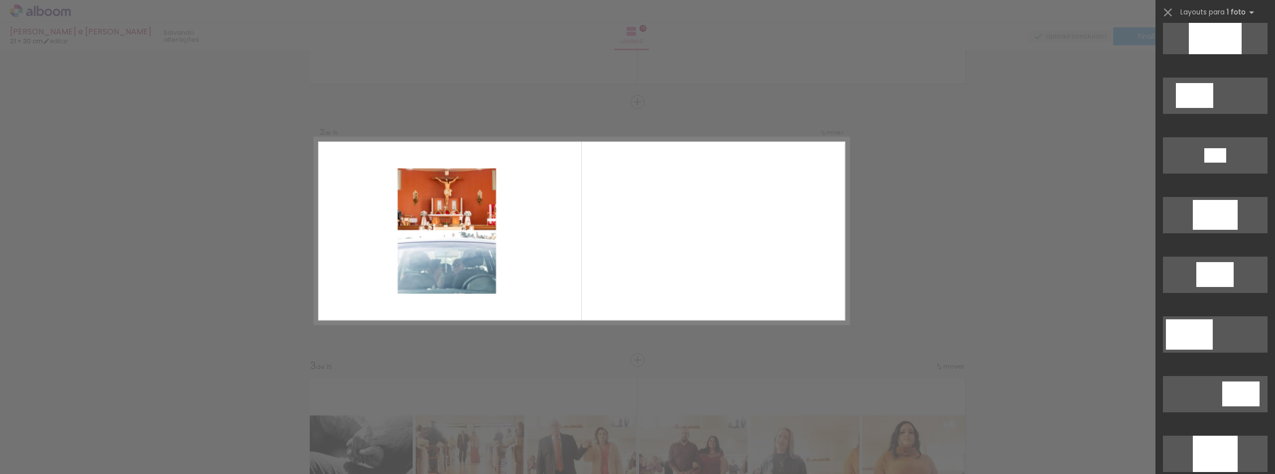
scroll to position [50, 0]
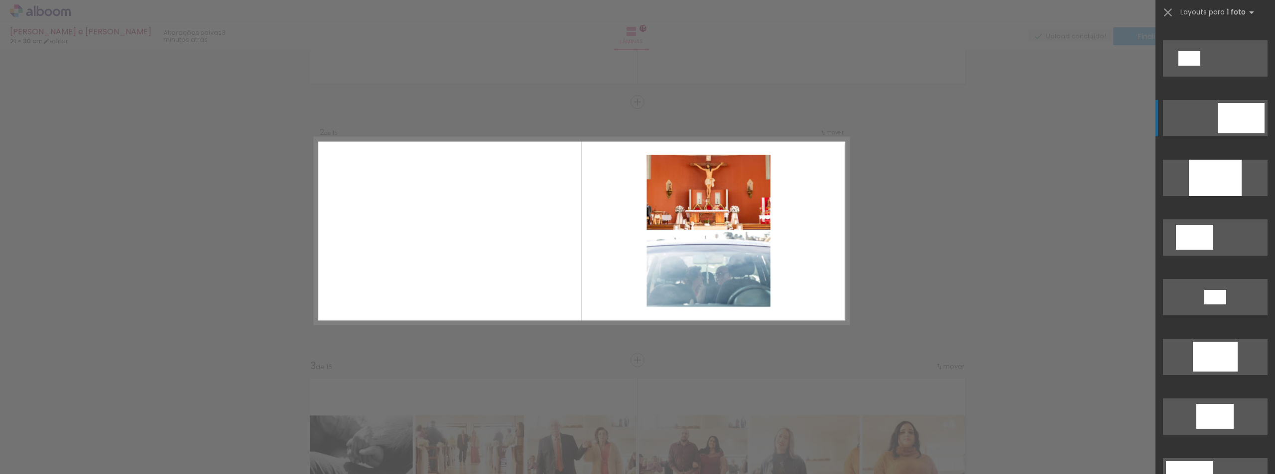
click at [1237, 124] on div at bounding box center [1240, 118] width 47 height 30
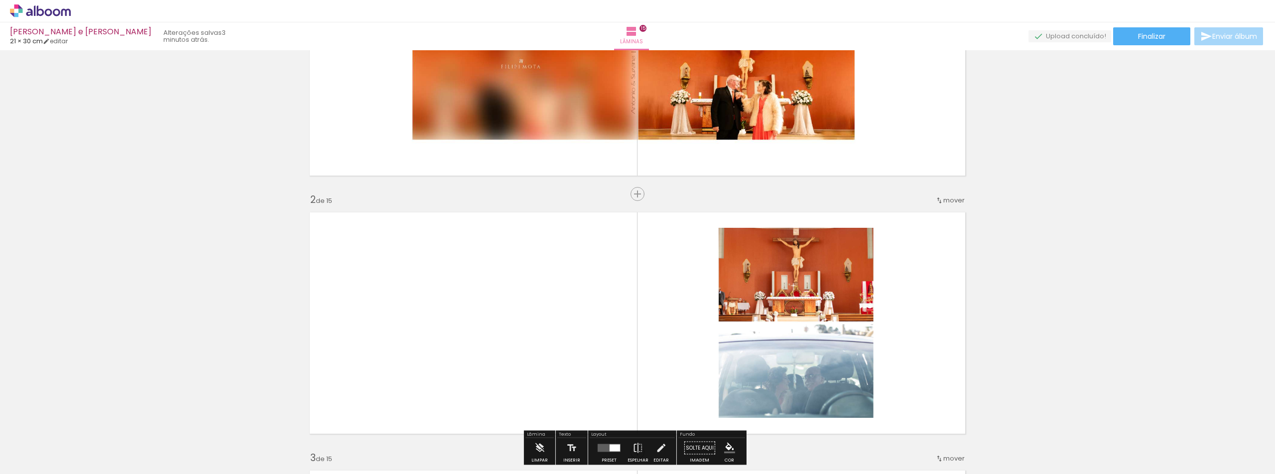
scroll to position [0, 0]
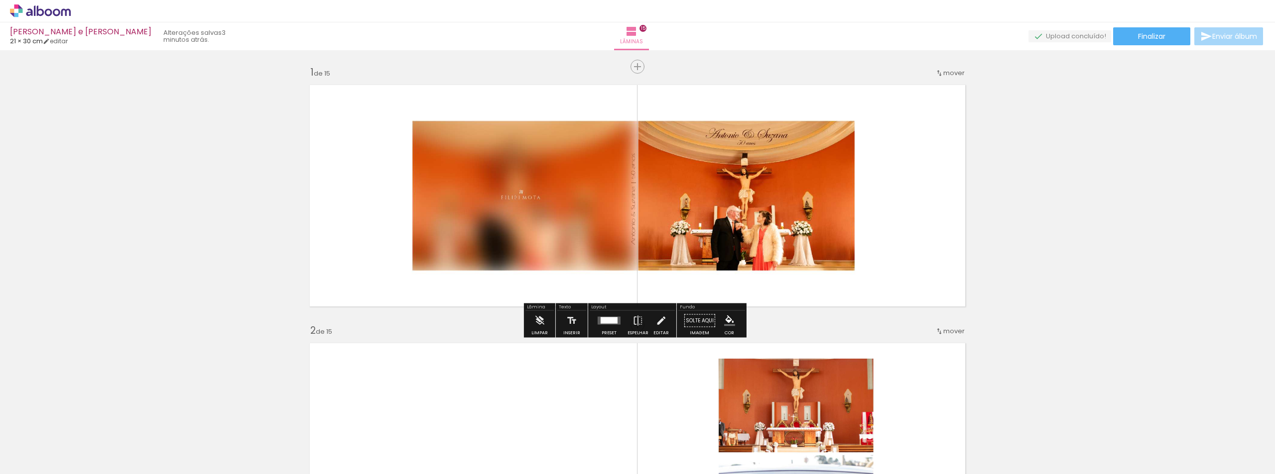
click at [602, 320] on div at bounding box center [608, 321] width 17 height 6
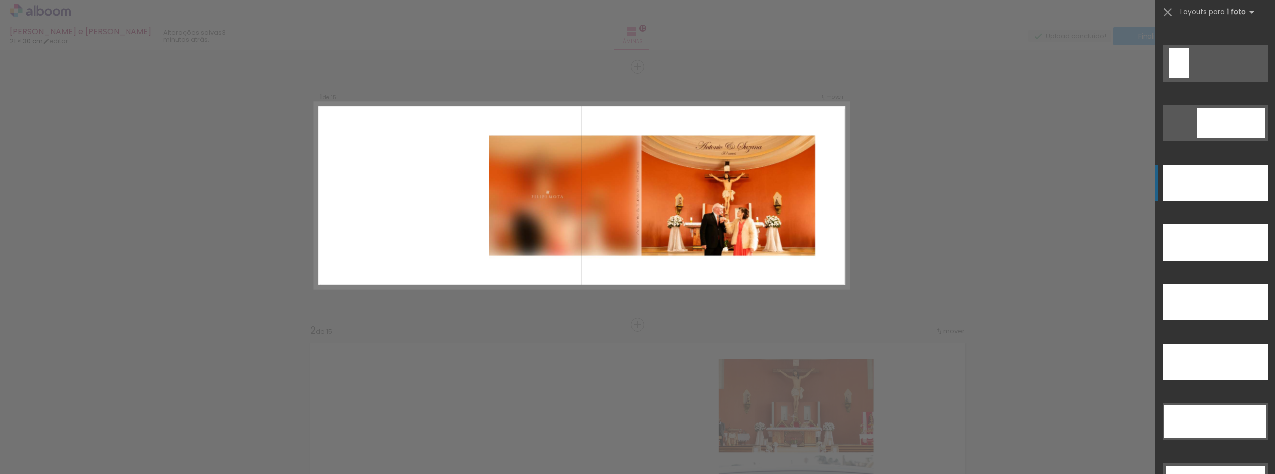
scroll to position [2937, 0]
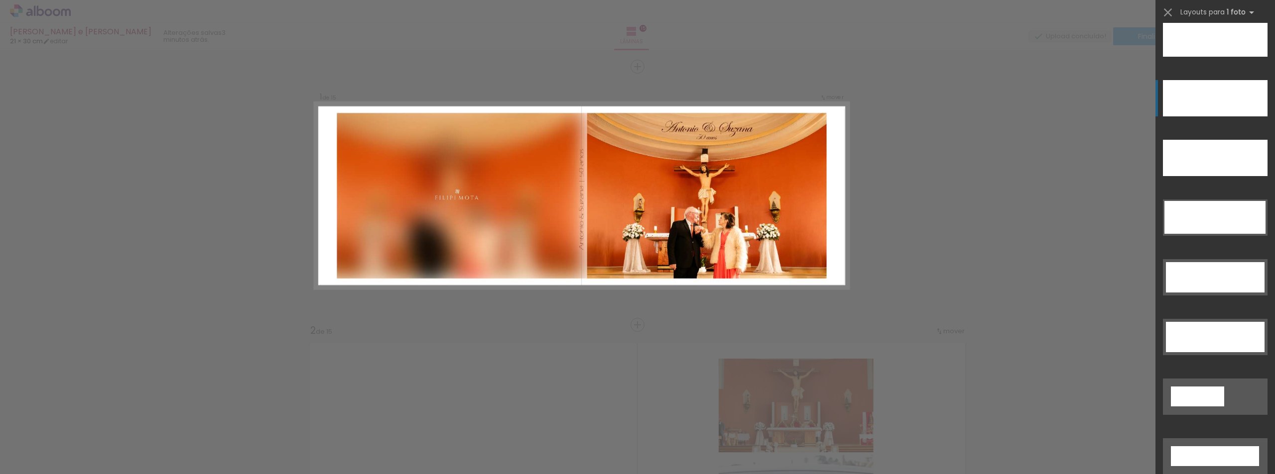
click at [1215, 97] on div at bounding box center [1214, 98] width 105 height 36
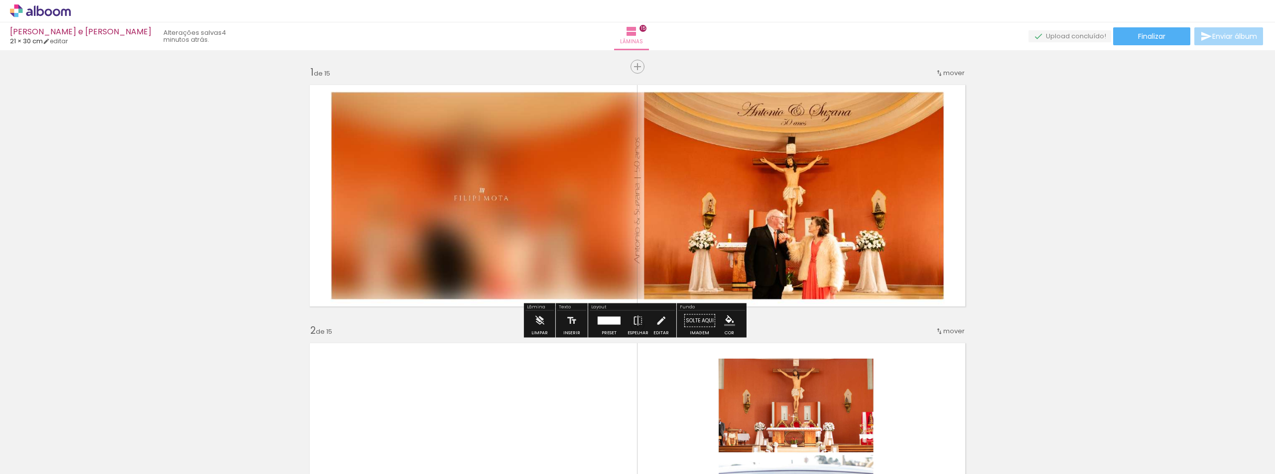
drag, startPoint x: 765, startPoint y: 168, endPoint x: 1047, endPoint y: 149, distance: 282.4
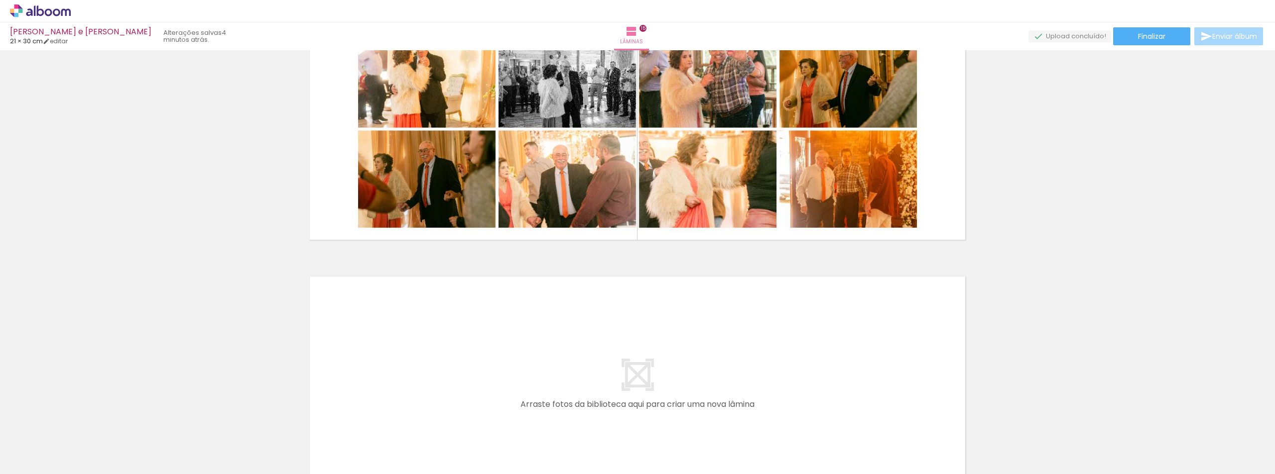
scroll to position [3811, 0]
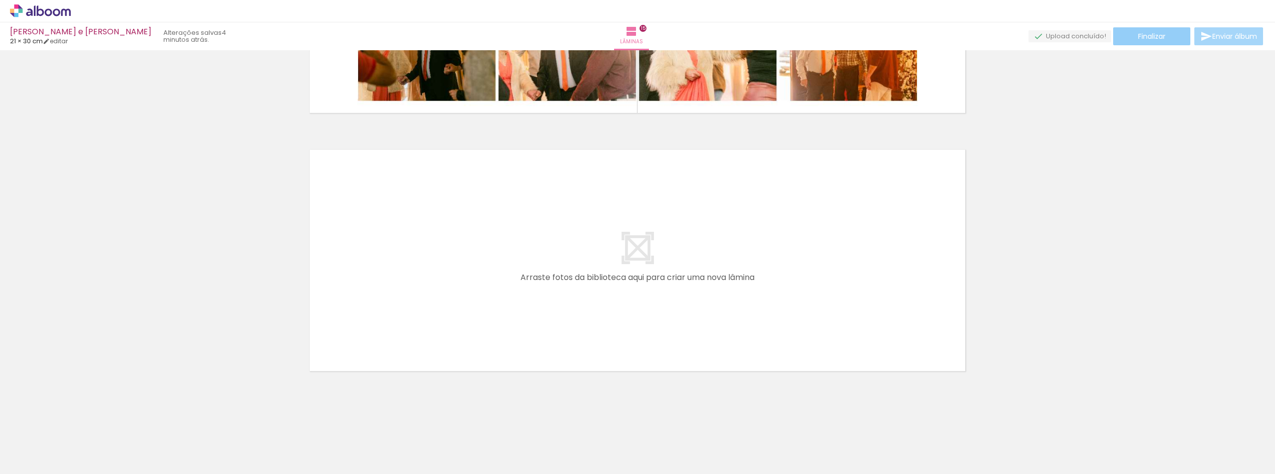
click at [1145, 36] on span "Finalizar" at bounding box center [1151, 36] width 27 height 7
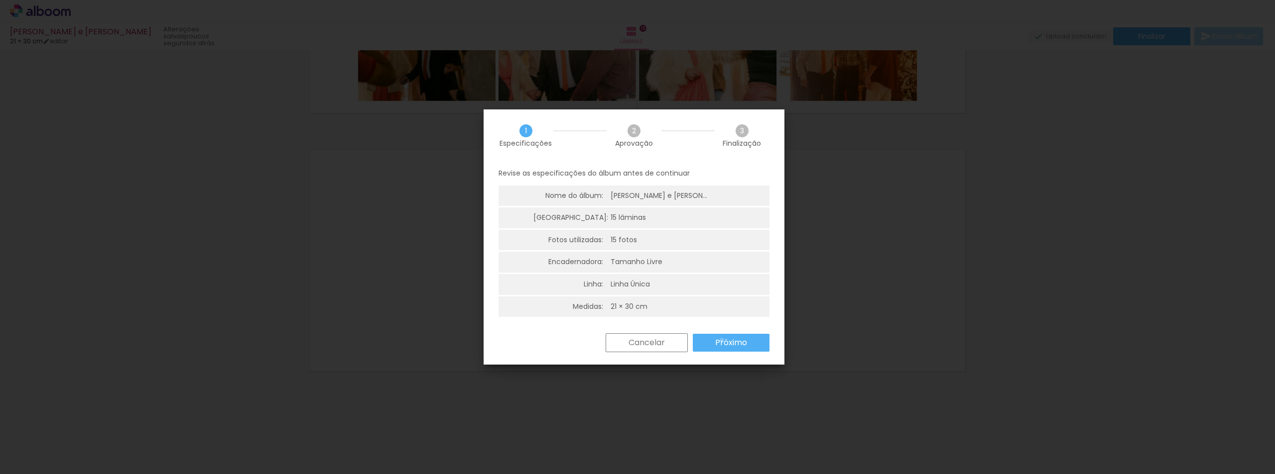
click at [0, 0] on slot "Próximo" at bounding box center [0, 0] width 0 height 0
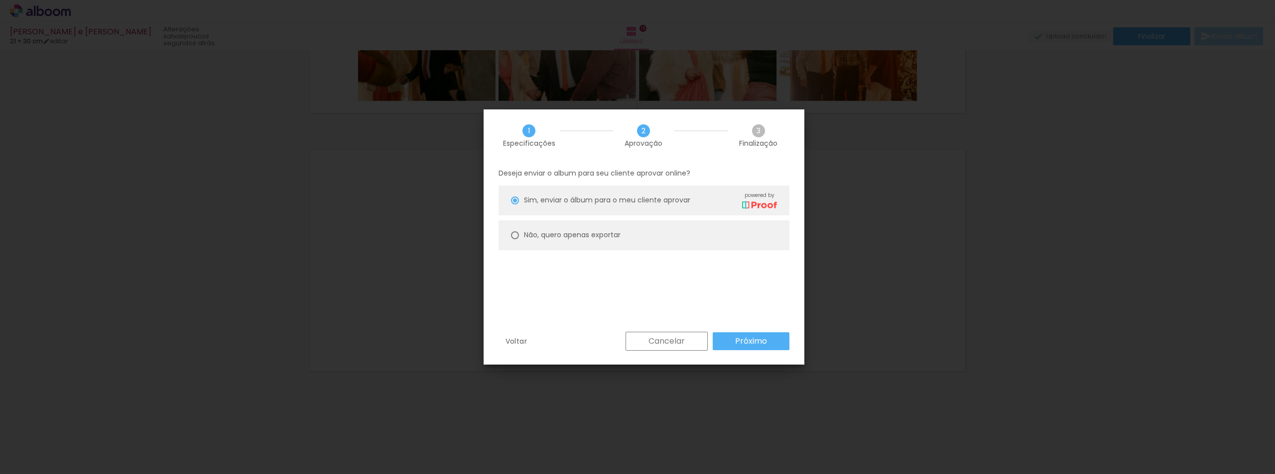
click at [0, 0] on slot "Próximo" at bounding box center [0, 0] width 0 height 0
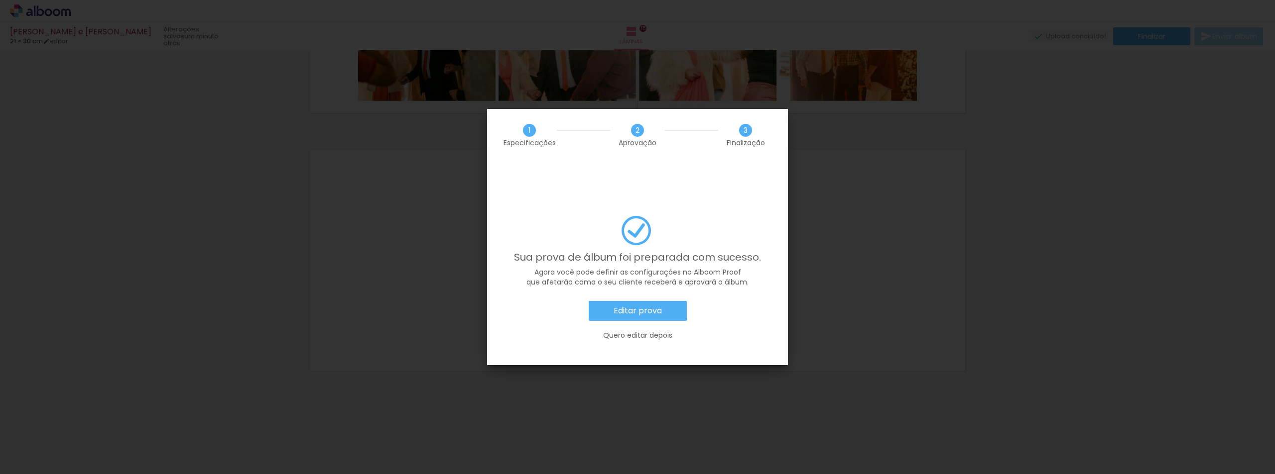
click at [0, 0] on slot "Editar prova" at bounding box center [0, 0] width 0 height 0
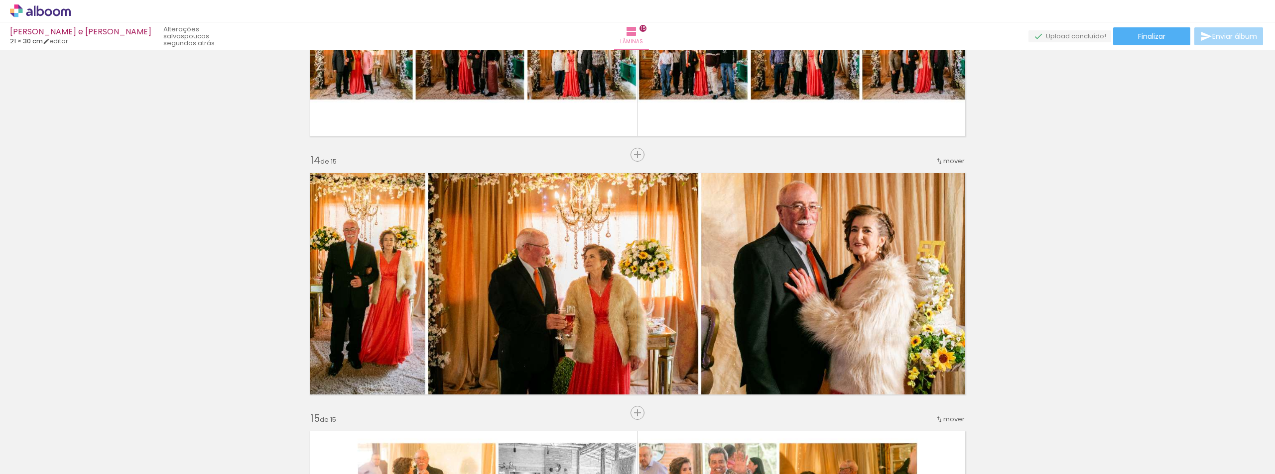
scroll to position [3263, 0]
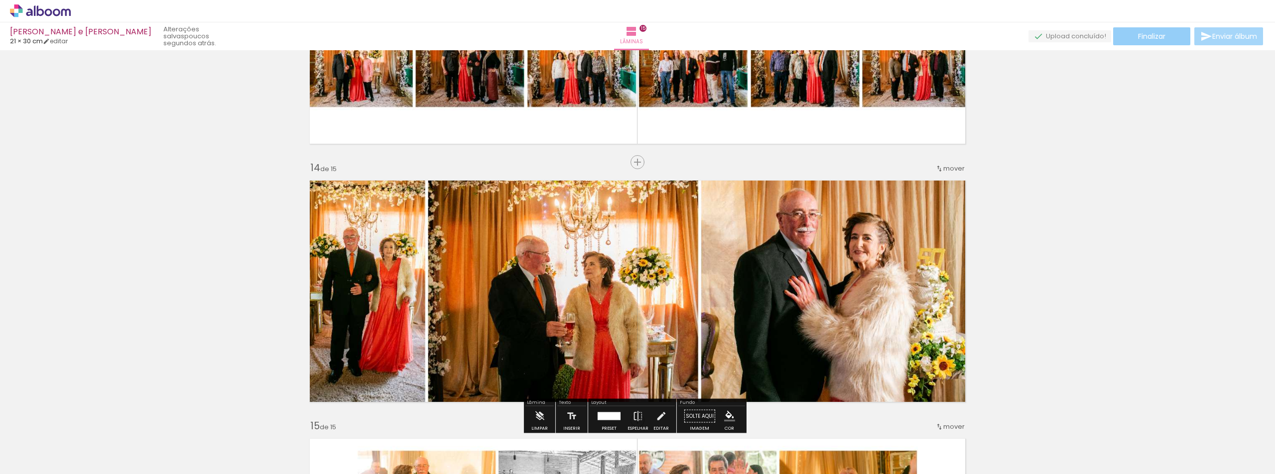
click at [1143, 40] on span "Finalizar" at bounding box center [1151, 36] width 27 height 7
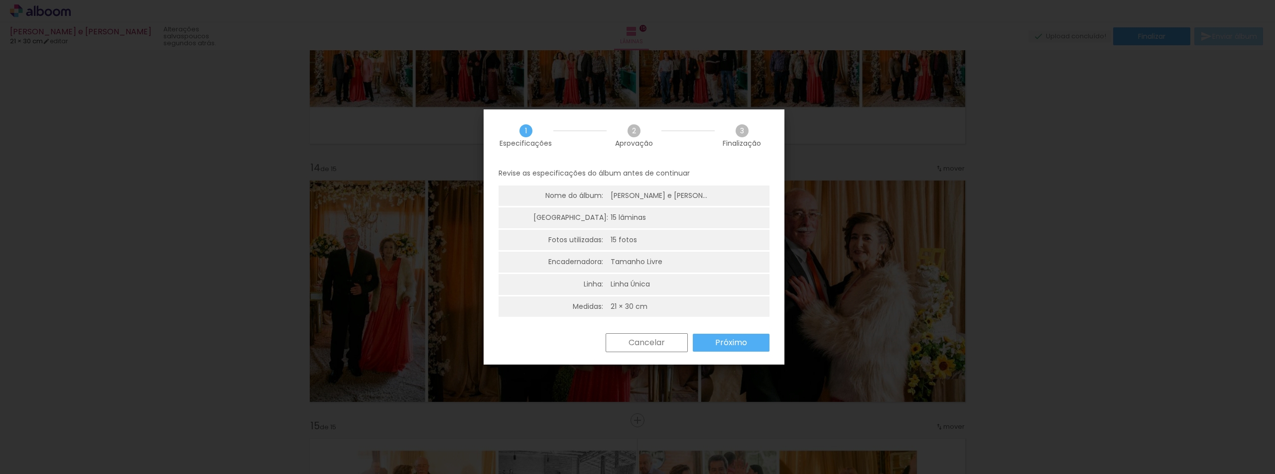
scroll to position [2, 0]
click at [0, 0] on slot "Próximo" at bounding box center [0, 0] width 0 height 0
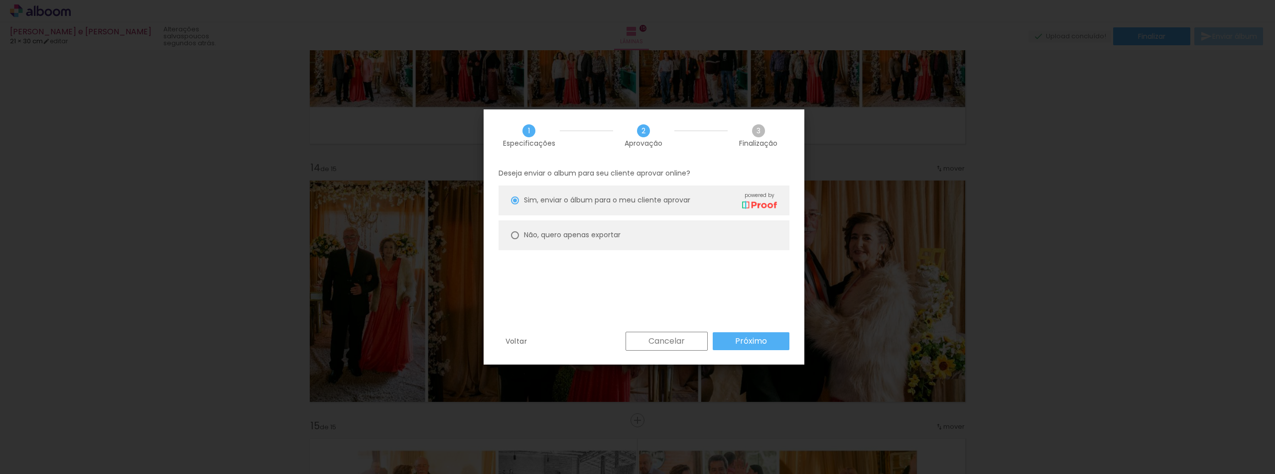
click at [512, 235] on div at bounding box center [515, 236] width 8 height 8
type paper-radio-button "on"
click at [0, 0] on slot "Próximo" at bounding box center [0, 0] width 0 height 0
type input "Alta, 300 DPI"
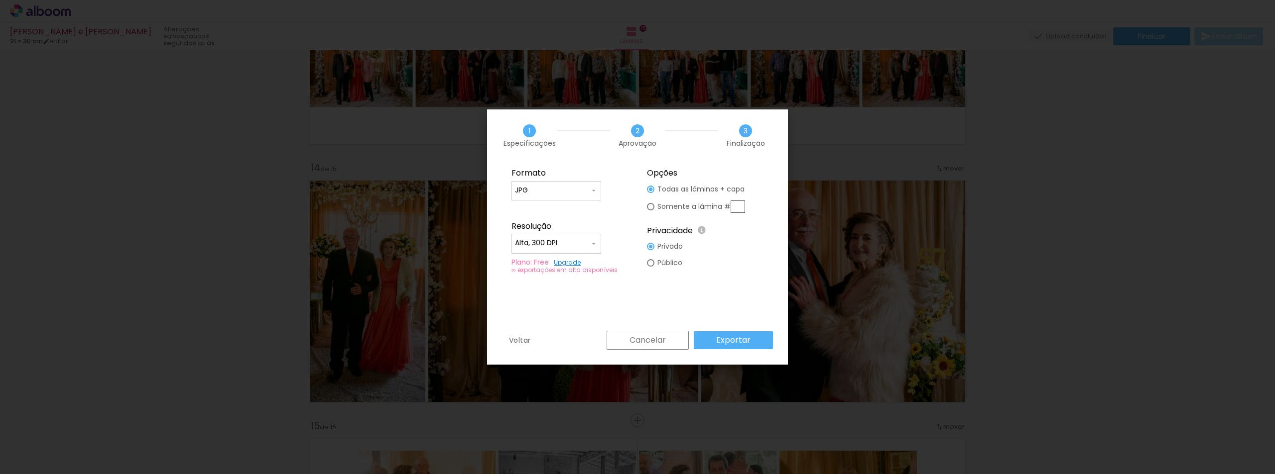
click at [654, 261] on div at bounding box center [650, 262] width 7 height 7
type paper-radio-button "on"
click at [0, 0] on slot "Exportar" at bounding box center [0, 0] width 0 height 0
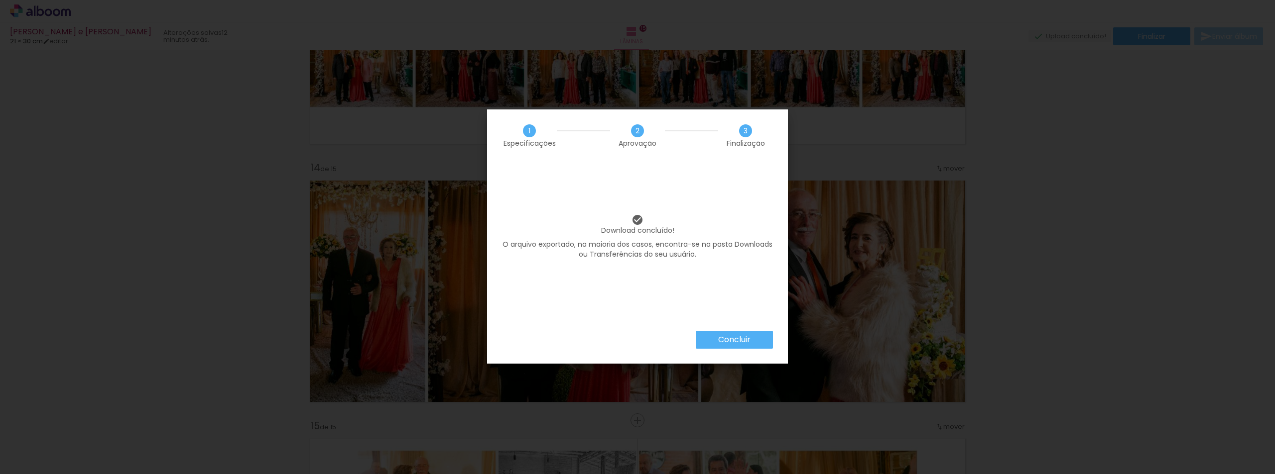
click at [0, 0] on slot "Concluir" at bounding box center [0, 0] width 0 height 0
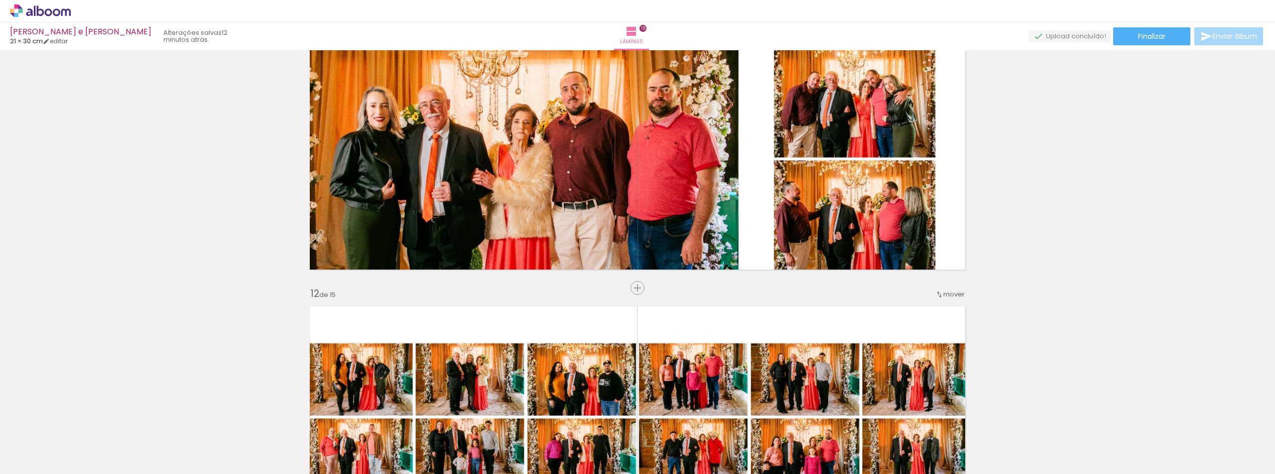
scroll to position [2616, 0]
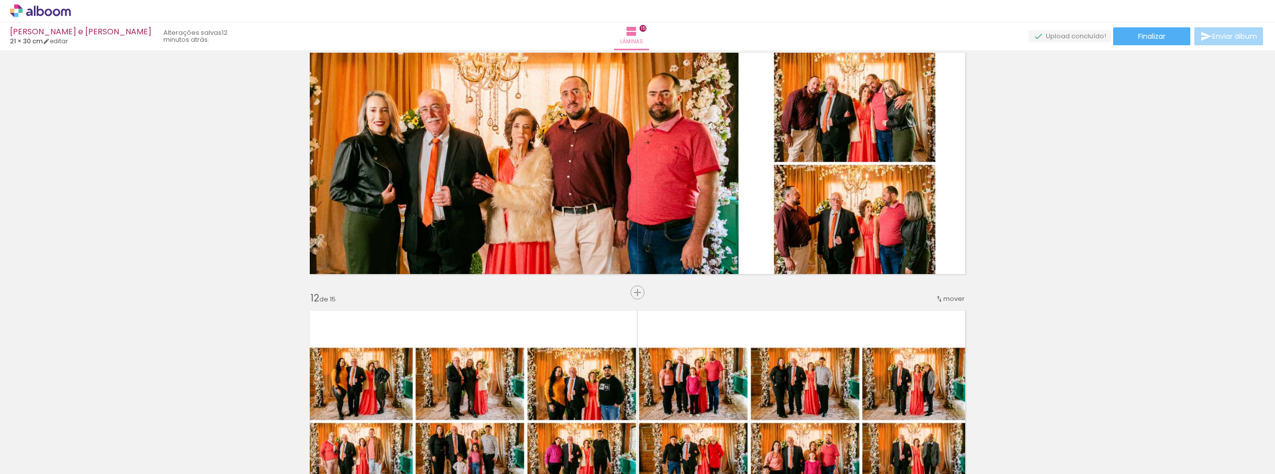
click at [1233, 36] on span "Enviar álbum" at bounding box center [1234, 36] width 45 height 7
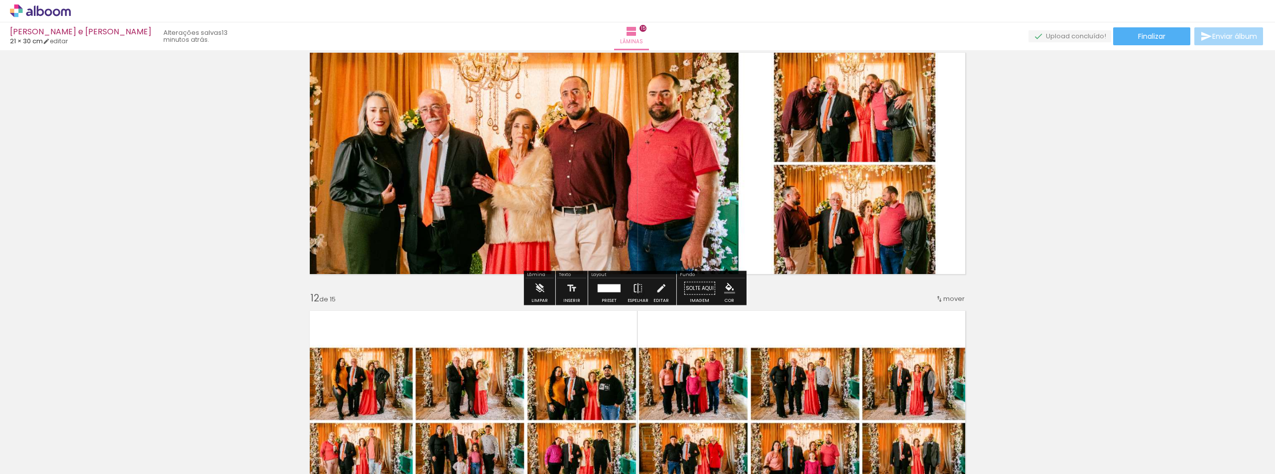
click at [43, 9] on icon at bounding box center [40, 10] width 61 height 13
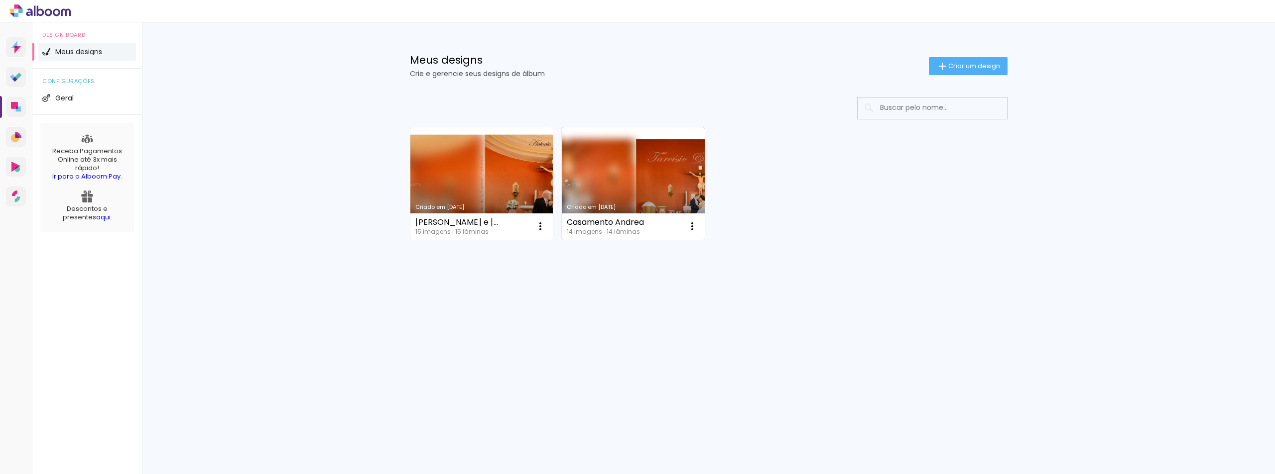
click at [511, 185] on link "Criado em [DATE]" at bounding box center [481, 183] width 143 height 113
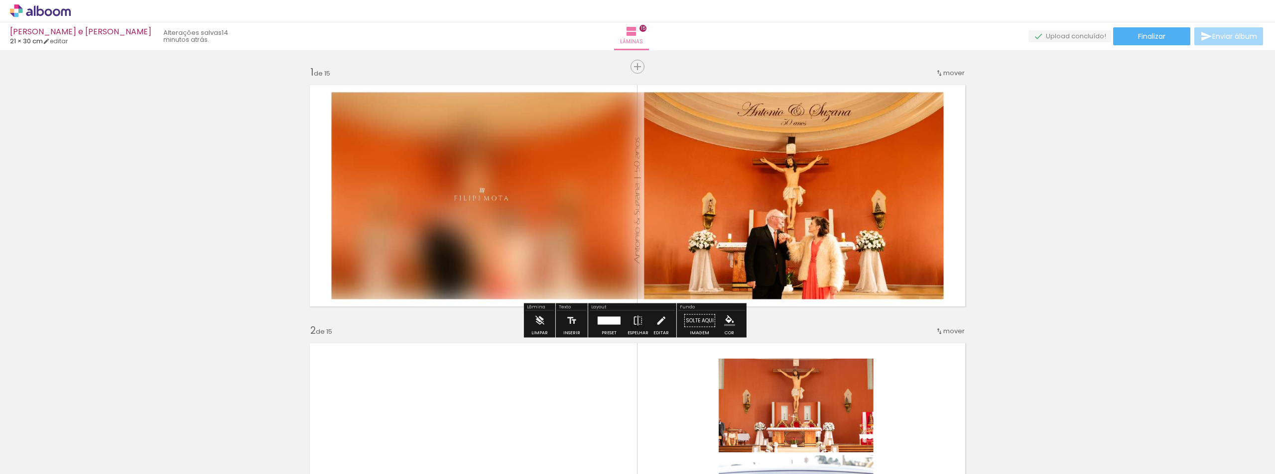
click at [720, 154] on quentale-photo at bounding box center [637, 195] width 667 height 233
click at [1150, 36] on span "Finalizar" at bounding box center [1151, 36] width 27 height 7
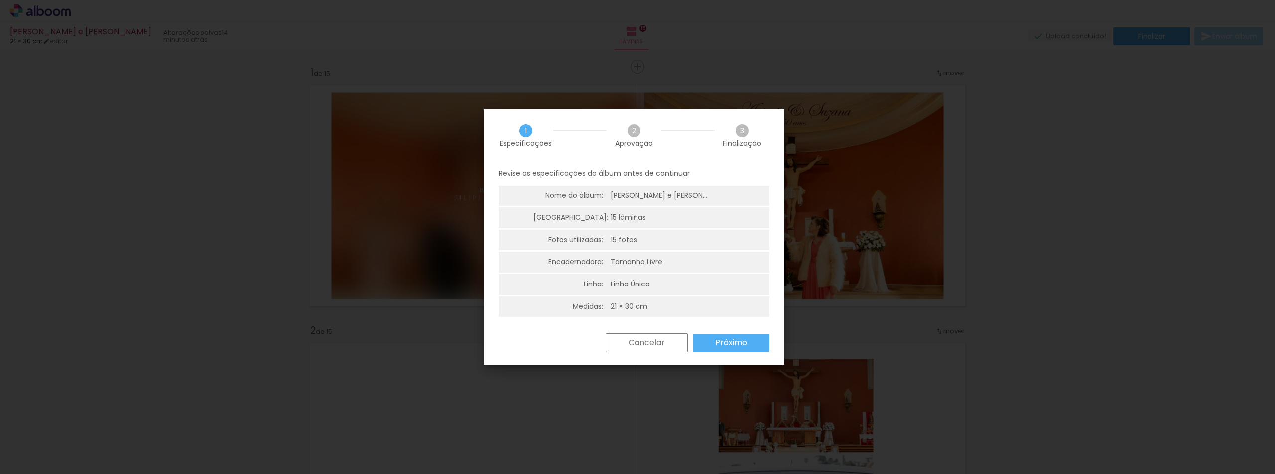
scroll to position [2, 0]
click at [0, 0] on slot "Próximo" at bounding box center [0, 0] width 0 height 0
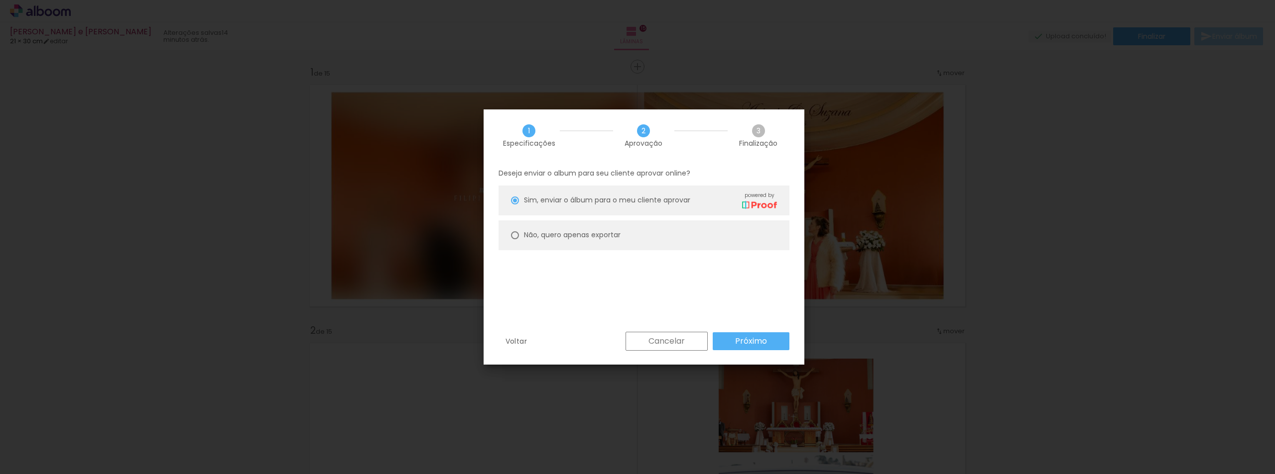
click at [524, 236] on div "Não, quero apenas exportar" at bounding box center [572, 235] width 97 height 10
type paper-radio-button "on"
click at [518, 202] on div at bounding box center [515, 201] width 8 height 8
type paper-radio-button "on"
click at [0, 0] on slot "Próximo" at bounding box center [0, 0] width 0 height 0
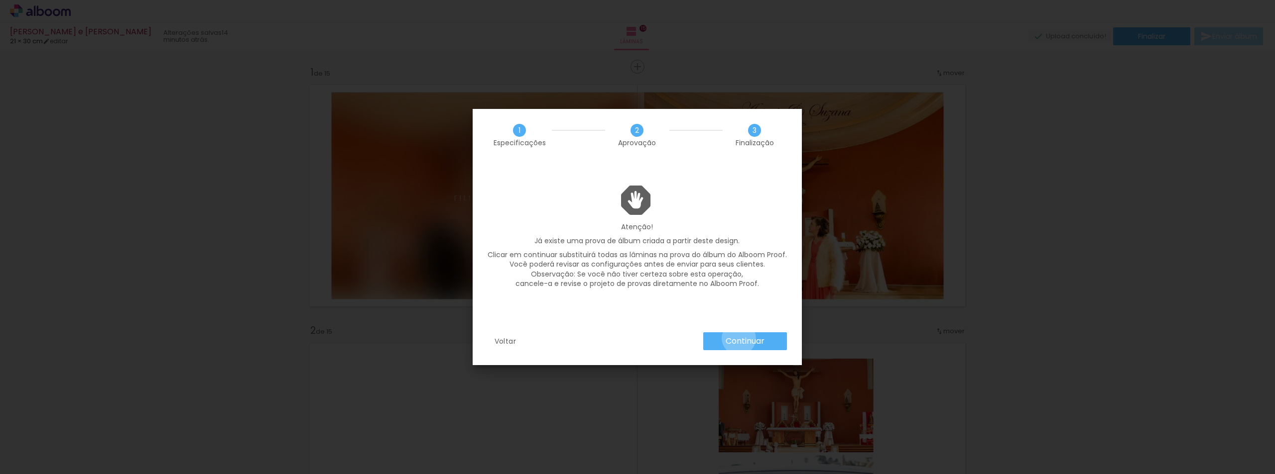
click at [0, 0] on slot "Continuar" at bounding box center [0, 0] width 0 height 0
